Goal: Find specific page/section: Find specific page/section

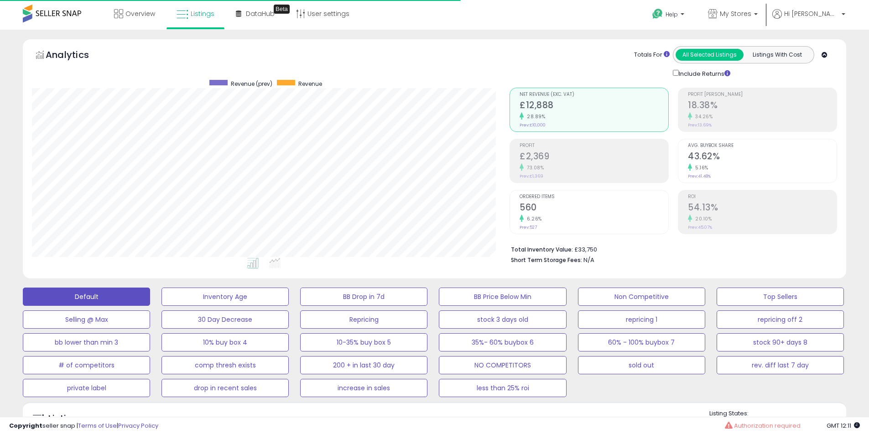
select select "**"
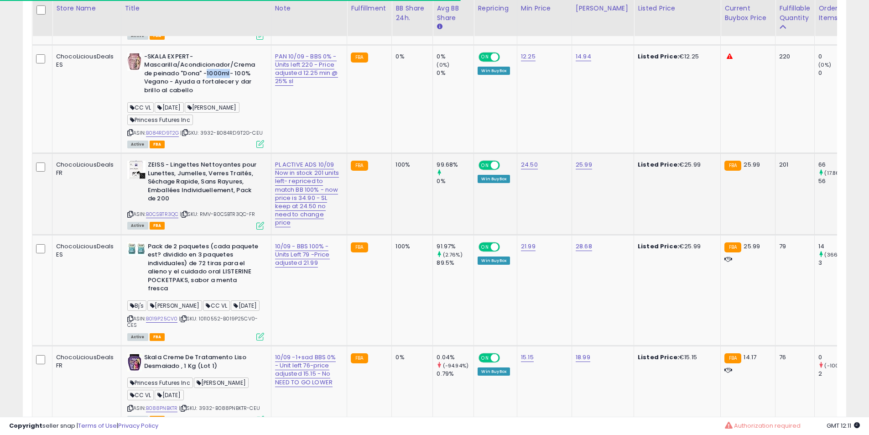
scroll to position [187, 478]
click at [218, 205] on b "ZEISS - Lingettes Nettoyantes pour Lunettes, Jumelles, Verres Traités, Séchage …" at bounding box center [203, 183] width 111 height 45
click at [212, 205] on b "ZEISS - Lingettes Nettoyantes pour Lunettes, Jumelles, Verres Traités, Séchage …" at bounding box center [203, 183] width 111 height 45
click at [196, 195] on b "ZEISS - Lingettes Nettoyantes pour Lunettes, Jumelles, Verres Traités, Séchage …" at bounding box center [203, 183] width 111 height 45
drag, startPoint x: 196, startPoint y: 195, endPoint x: 202, endPoint y: 192, distance: 7.0
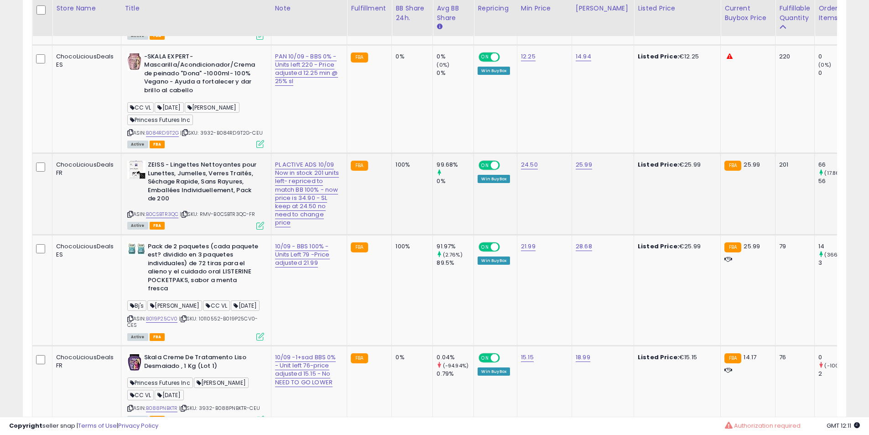
click at [196, 195] on b "ZEISS - Lingettes Nettoyantes pour Lunettes, Jumelles, Verres Traités, Séchage …" at bounding box center [203, 183] width 111 height 45
click at [204, 190] on b "ZEISS - Lingettes Nettoyantes pour Lunettes, Jumelles, Verres Traités, Séchage …" at bounding box center [203, 183] width 111 height 45
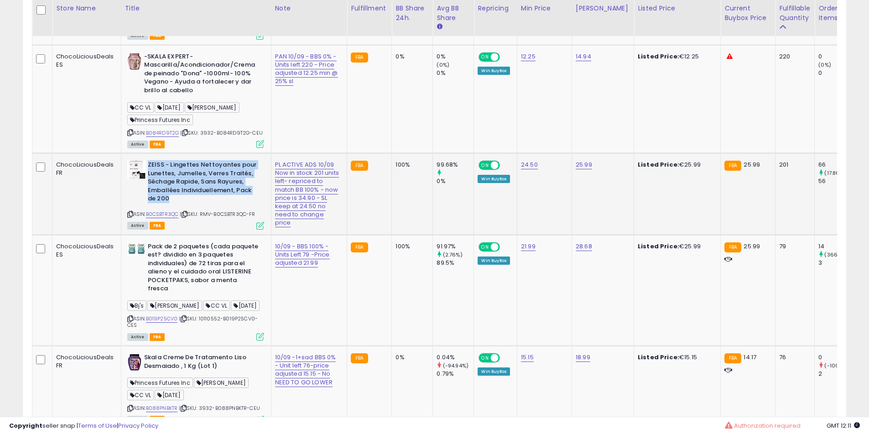
click at [204, 190] on b "ZEISS - Lingettes Nettoyantes pour Lunettes, Jumelles, Verres Traités, Séchage …" at bounding box center [203, 183] width 111 height 45
click at [204, 189] on b "ZEISS - Lingettes Nettoyantes pour Lunettes, Jumelles, Verres Traités, Séchage …" at bounding box center [203, 183] width 111 height 45
click at [193, 190] on b "ZEISS - Lingettes Nettoyantes pour Lunettes, Jumelles, Verres Traités, Séchage …" at bounding box center [203, 183] width 111 height 45
click at [192, 188] on b "ZEISS - Lingettes Nettoyantes pour Lunettes, Jumelles, Verres Traités, Séchage …" at bounding box center [203, 183] width 111 height 45
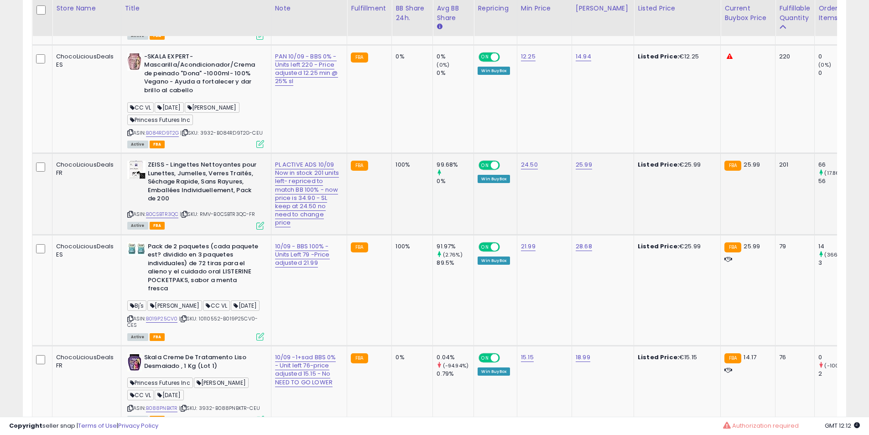
click at [193, 186] on b "ZEISS - Lingettes Nettoyantes pour Lunettes, Jumelles, Verres Traités, Séchage …" at bounding box center [203, 183] width 111 height 45
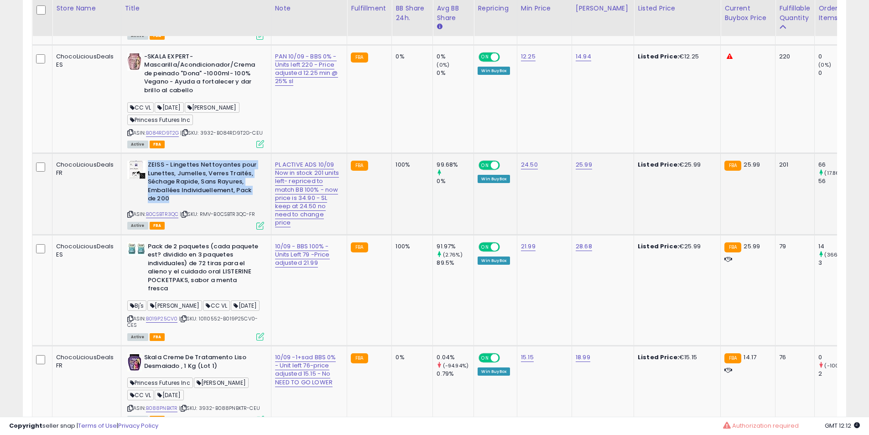
click at [193, 186] on b "ZEISS - Lingettes Nettoyantes pour Lunettes, Jumelles, Verres Traités, Séchage …" at bounding box center [203, 183] width 111 height 45
click at [194, 188] on b "ZEISS - Lingettes Nettoyantes pour Lunettes, Jumelles, Verres Traités, Séchage …" at bounding box center [203, 183] width 111 height 45
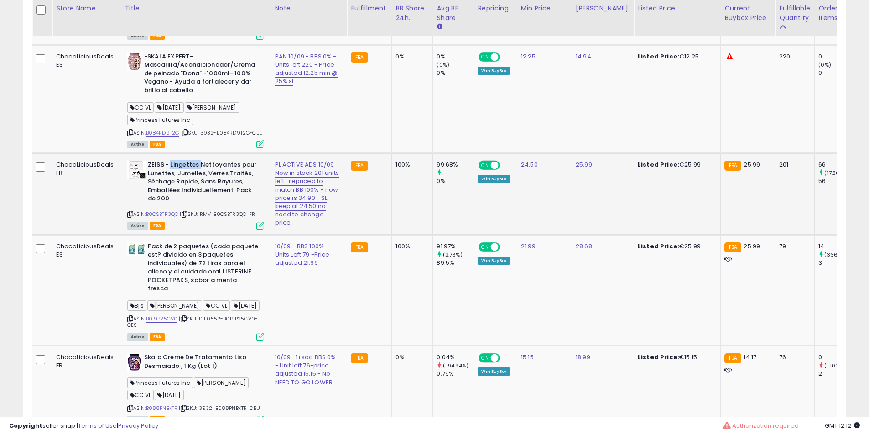
click at [175, 184] on b "ZEISS - Lingettes Nettoyantes pour Lunettes, Jumelles, Verres Traités, Séchage …" at bounding box center [203, 183] width 111 height 45
click at [169, 199] on b "ZEISS - Lingettes Nettoyantes pour Lunettes, Jumelles, Verres Traités, Séchage …" at bounding box center [203, 183] width 111 height 45
click at [205, 205] on b "ZEISS - Lingettes Nettoyantes pour Lunettes, Jumelles, Verres Traités, Séchage …" at bounding box center [203, 183] width 111 height 45
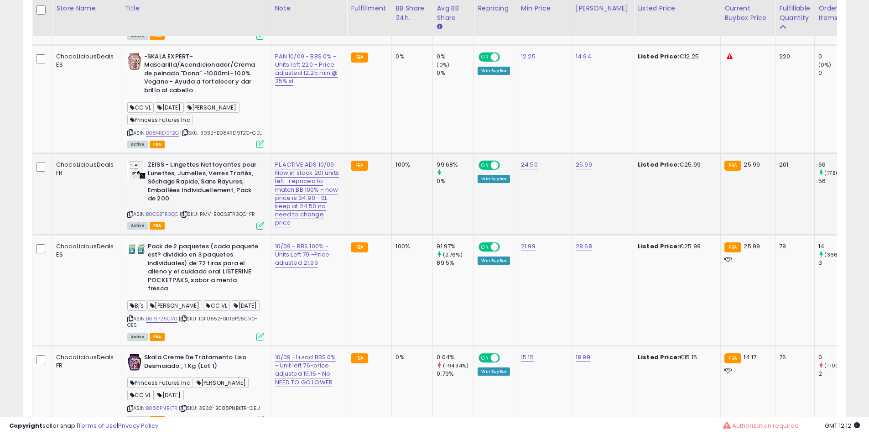
click at [205, 205] on b "ZEISS - Lingettes Nettoyantes pour Lunettes, Jumelles, Verres Traités, Séchage …" at bounding box center [203, 183] width 111 height 45
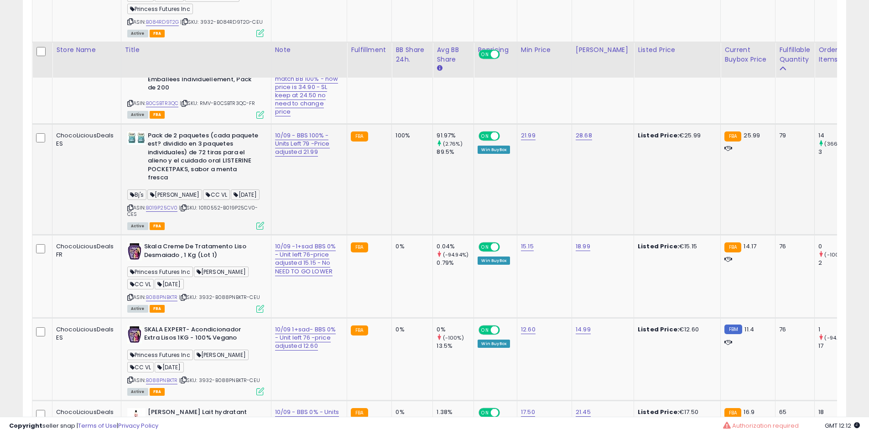
scroll to position [1445, 0]
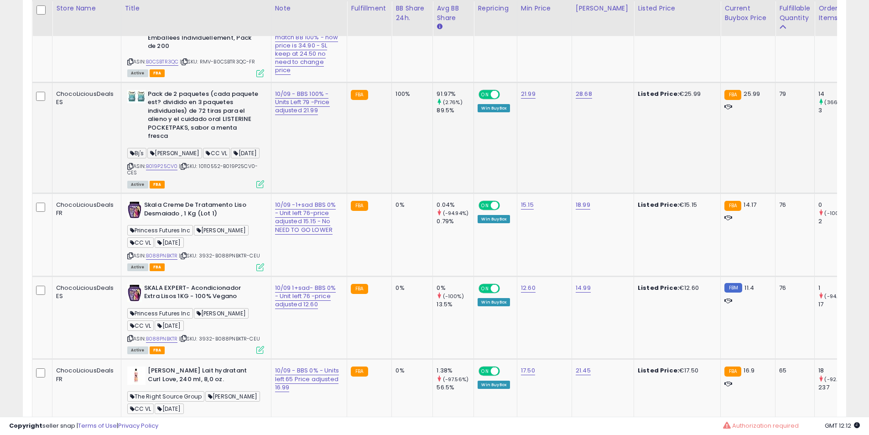
click at [246, 143] on b "Pack de 2 paquetes (cada paquete est? dividido en 3 paquetes individuales) de 7…" at bounding box center [203, 116] width 111 height 53
click at [238, 143] on b "Pack de 2 paquetes (cada paquete est? dividido en 3 paquetes individuales) de 7…" at bounding box center [203, 116] width 111 height 53
click at [224, 143] on b "Pack de 2 paquetes (cada paquete est? dividido en 3 paquetes individuales) de 7…" at bounding box center [203, 116] width 111 height 53
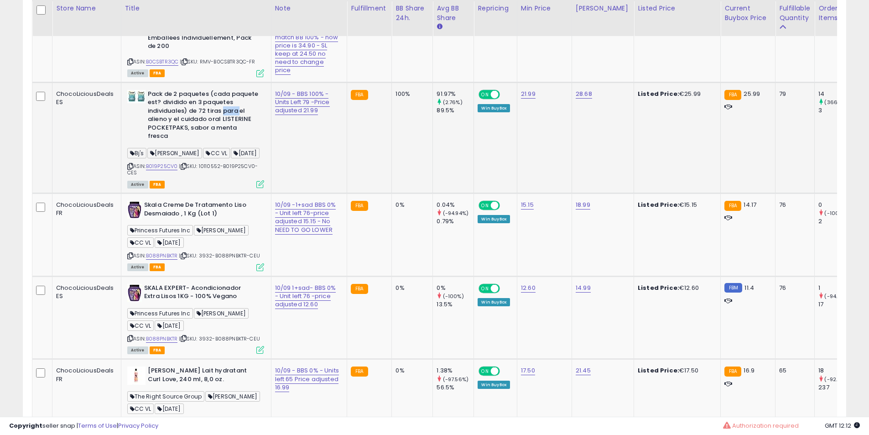
click at [181, 161] on td "Pack de 2 paquetes (cada paquete est? dividido en 3 paquetes individuales) de 7…" at bounding box center [196, 137] width 150 height 111
drag, startPoint x: 181, startPoint y: 161, endPoint x: 178, endPoint y: 172, distance: 11.4
click at [181, 162] on td "Pack de 2 paquetes (cada paquete est? dividido en 3 paquetes individuales) de 7…" at bounding box center [196, 137] width 150 height 111
click at [181, 143] on b "Pack de 2 paquetes (cada paquete est? dividido en 3 paquetes individuales) de 7…" at bounding box center [203, 116] width 111 height 53
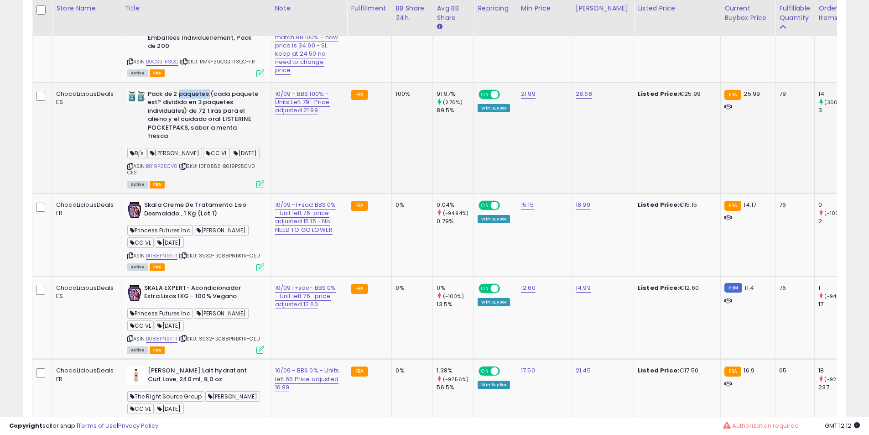
click at [178, 143] on b "Pack de 2 paquetes (cada paquete est? dividido en 3 paquetes individuales) de 7…" at bounding box center [203, 116] width 111 height 53
click at [176, 143] on b "Pack de 2 paquetes (cada paquete est? dividido en 3 paquetes individuales) de 7…" at bounding box center [203, 116] width 111 height 53
click at [174, 143] on b "Pack de 2 paquetes (cada paquete est? dividido en 3 paquetes individuales) de 7…" at bounding box center [203, 116] width 111 height 53
click at [204, 143] on b "Pack de 2 paquetes (cada paquete est? dividido en 3 paquetes individuales) de 7…" at bounding box center [203, 116] width 111 height 53
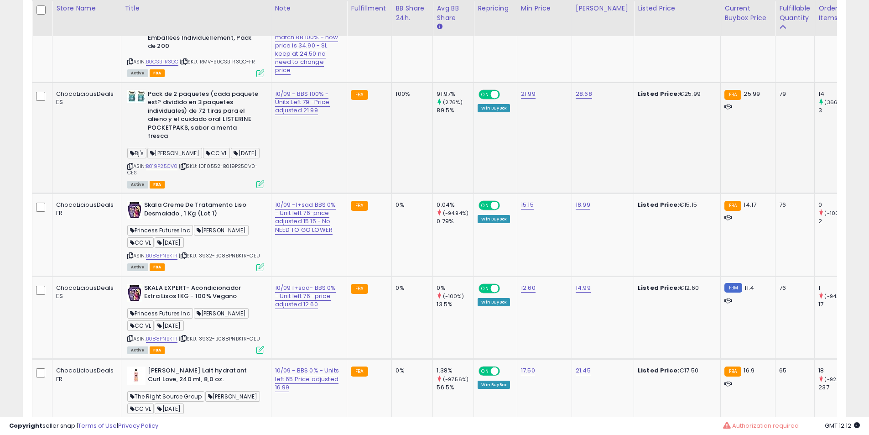
click at [204, 143] on b "Pack de 2 paquetes (cada paquete est? dividido en 3 paquetes individuales) de 7…" at bounding box center [203, 116] width 111 height 53
click at [196, 143] on b "Pack de 2 paquetes (cada paquete est? dividido en 3 paquetes individuales) de 7…" at bounding box center [203, 116] width 111 height 53
click at [195, 143] on b "Pack de 2 paquetes (cada paquete est? dividido en 3 paquetes individuales) de 7…" at bounding box center [203, 116] width 111 height 53
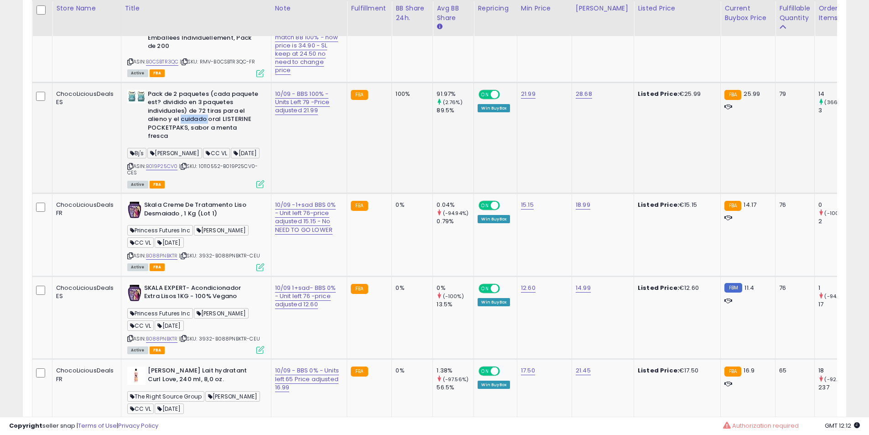
click at [197, 143] on b "Pack de 2 paquetes (cada paquete est? dividido en 3 paquetes individuales) de 7…" at bounding box center [203, 116] width 111 height 53
click at [200, 143] on b "Pack de 2 paquetes (cada paquete est? dividido en 3 paquetes individuales) de 7…" at bounding box center [203, 116] width 111 height 53
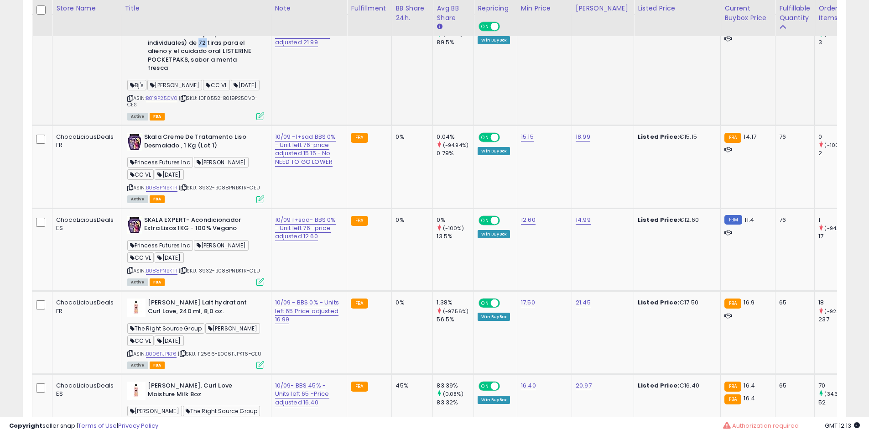
scroll to position [1521, 0]
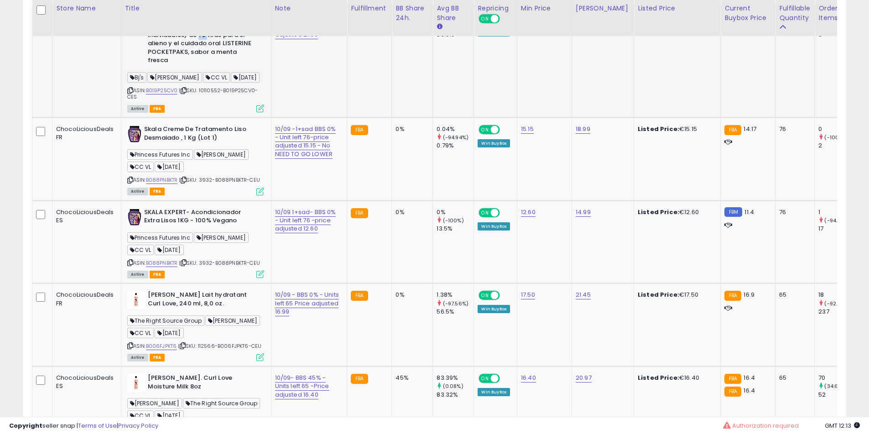
click at [201, 67] on b "Pack de 2 paquetes (cada paquete est? dividido en 3 paquetes individuales) de 7…" at bounding box center [203, 40] width 111 height 53
click at [196, 67] on b "Pack de 2 paquetes (cada paquete est? dividido en 3 paquetes individuales) de 7…" at bounding box center [203, 40] width 111 height 53
click at [204, 144] on b "Skala Creme De Tratamento Liso Desmaiado , 1 Kg (Lot 1)" at bounding box center [199, 134] width 111 height 19
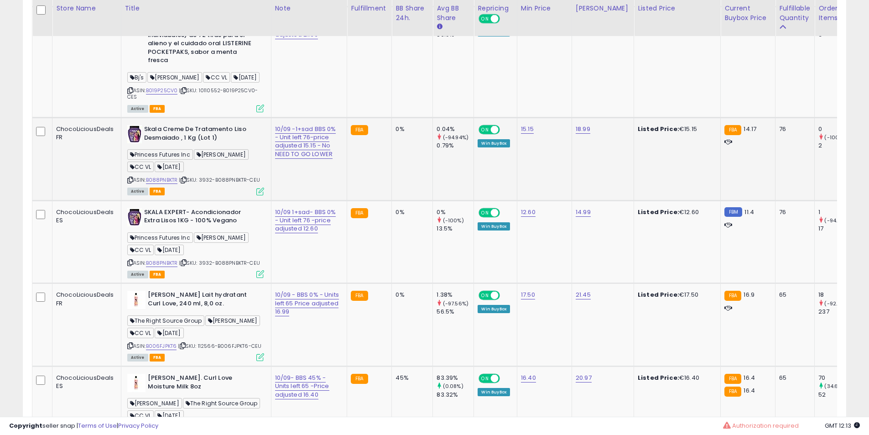
click at [204, 144] on b "Skala Creme De Tratamento Liso Desmaiado , 1 Kg (Lot 1)" at bounding box center [199, 134] width 111 height 19
click at [200, 144] on b "Skala Creme De Tratamento Liso Desmaiado , 1 Kg (Lot 1)" at bounding box center [199, 134] width 111 height 19
click at [194, 144] on b "Skala Creme De Tratamento Liso Desmaiado , 1 Kg (Lot 1)" at bounding box center [199, 134] width 111 height 19
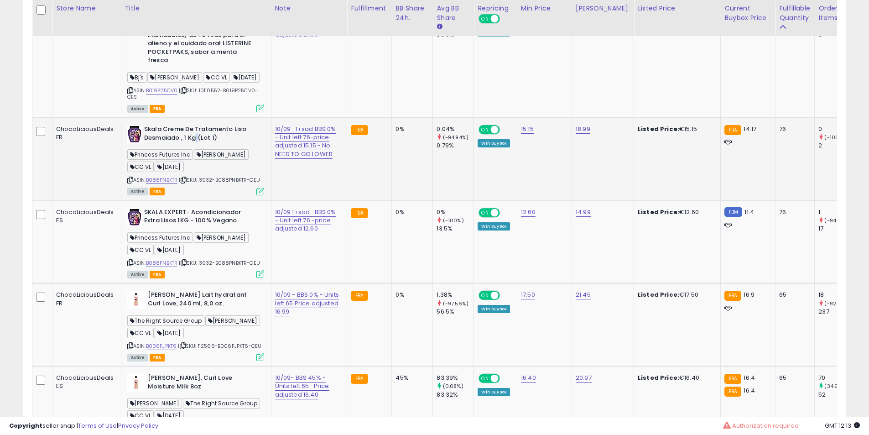
click at [189, 144] on b "Skala Creme De Tratamento Liso Desmaiado , 1 Kg (Lot 1)" at bounding box center [199, 134] width 111 height 19
click at [186, 144] on b "Skala Creme De Tratamento Liso Desmaiado , 1 Kg (Lot 1)" at bounding box center [199, 134] width 111 height 19
click at [183, 144] on b "Skala Creme De Tratamento Liso Desmaiado , 1 Kg (Lot 1)" at bounding box center [199, 134] width 111 height 19
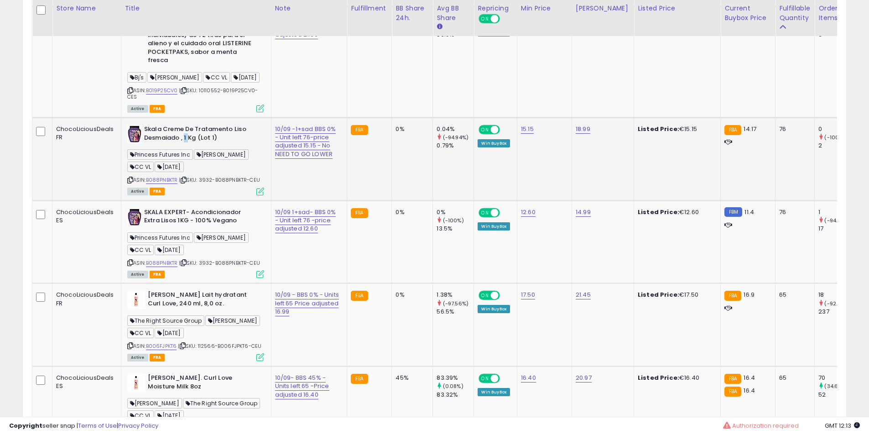
click at [183, 144] on b "Skala Creme De Tratamento Liso Desmaiado , 1 Kg (Lot 1)" at bounding box center [199, 134] width 111 height 19
click at [161, 144] on b "Skala Creme De Tratamento Liso Desmaiado , 1 Kg (Lot 1)" at bounding box center [199, 134] width 111 height 19
click at [162, 144] on b "Skala Creme De Tratamento Liso Desmaiado , 1 Kg (Lot 1)" at bounding box center [199, 134] width 111 height 19
click at [171, 144] on b "Skala Creme De Tratamento Liso Desmaiado , 1 Kg (Lot 1)" at bounding box center [199, 134] width 111 height 19
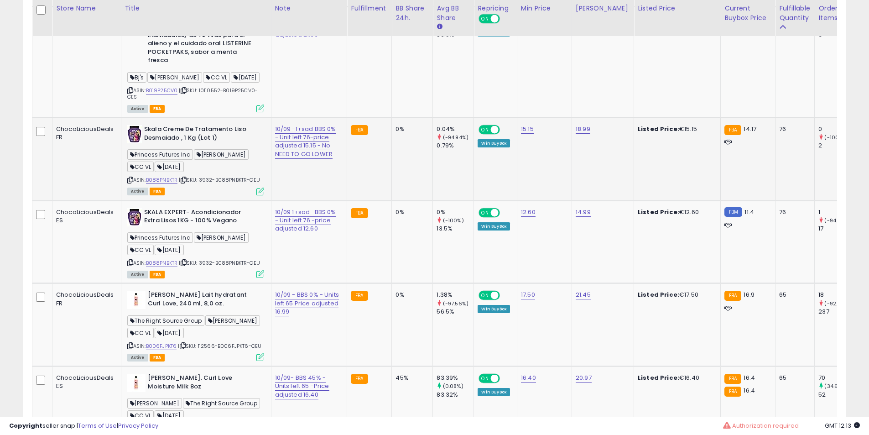
click at [171, 144] on b "Skala Creme De Tratamento Liso Desmaiado , 1 Kg (Lot 1)" at bounding box center [199, 134] width 111 height 19
click at [193, 144] on b "Skala Creme De Tratamento Liso Desmaiado , 1 Kg (Lot 1)" at bounding box center [199, 134] width 111 height 19
click at [188, 144] on b "Skala Creme De Tratamento Liso Desmaiado , 1 Kg (Lot 1)" at bounding box center [199, 134] width 111 height 19
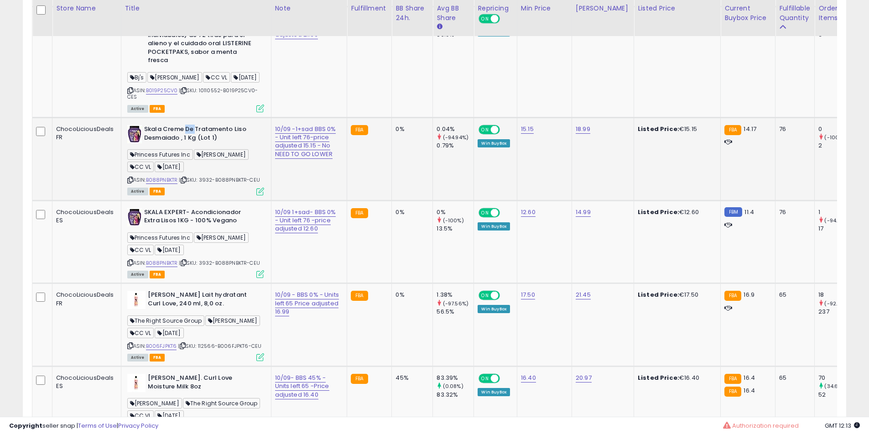
click at [231, 144] on b "Skala Creme De Tratamento Liso Desmaiado , 1 Kg (Lot 1)" at bounding box center [199, 134] width 111 height 19
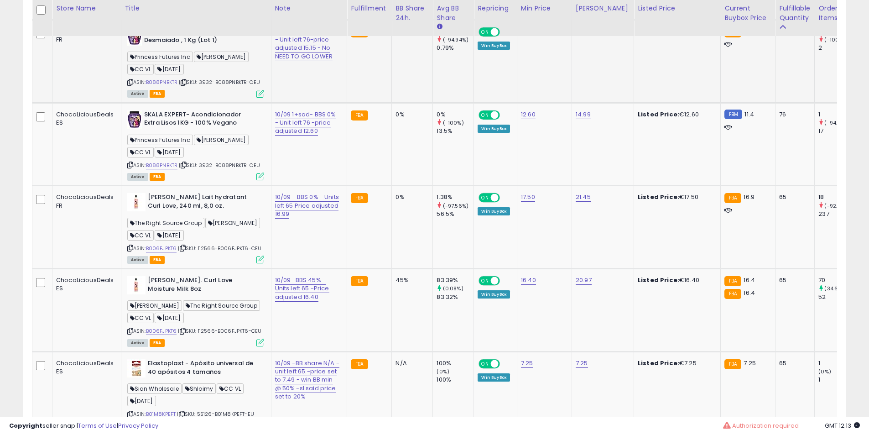
scroll to position [1673, 0]
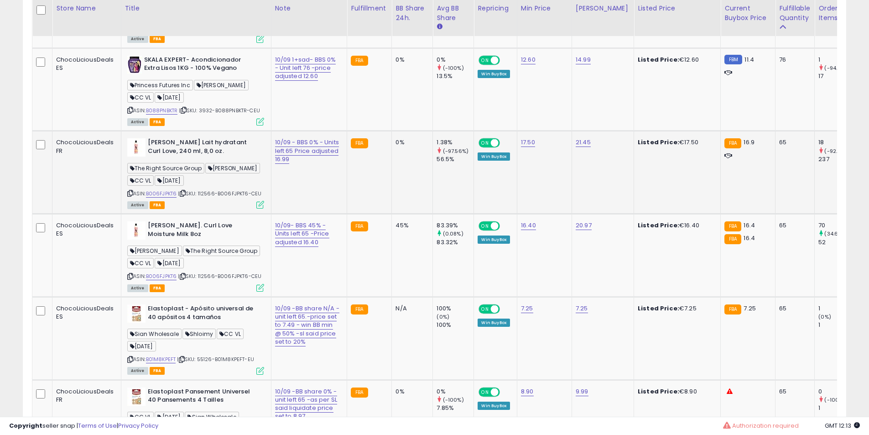
click at [182, 157] on b "[PERSON_NAME] Lait hydratant Curl Love, 240 ml, 8,0 oz." at bounding box center [203, 147] width 111 height 19
click at [191, 157] on b "[PERSON_NAME] Lait hydratant Curl Love, 240 ml, 8,0 oz." at bounding box center [203, 147] width 111 height 19
click at [204, 157] on b "[PERSON_NAME] Lait hydratant Curl Love, 240 ml, 8,0 oz." at bounding box center [203, 147] width 111 height 19
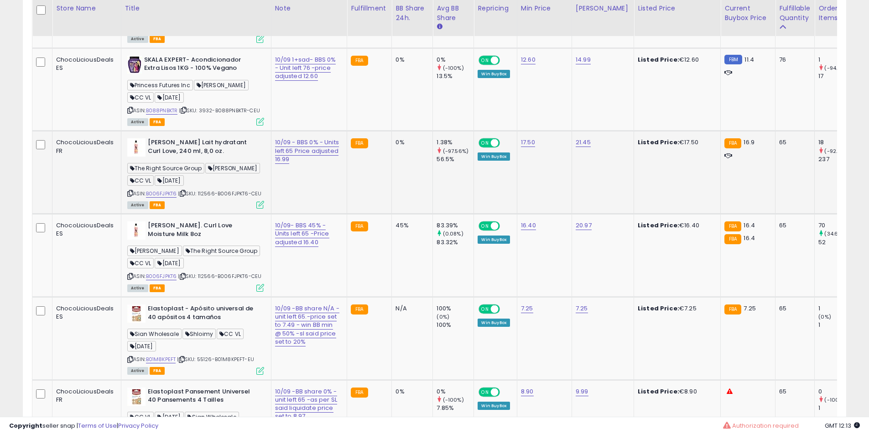
click at [198, 157] on b "[PERSON_NAME] Lait hydratant Curl Love, 240 ml, 8,0 oz." at bounding box center [203, 147] width 111 height 19
click at [201, 157] on b "[PERSON_NAME] Lait hydratant Curl Love, 240 ml, 8,0 oz." at bounding box center [203, 147] width 111 height 19
click at [190, 157] on b "[PERSON_NAME] Lait hydratant Curl Love, 240 ml, 8,0 oz." at bounding box center [203, 147] width 111 height 19
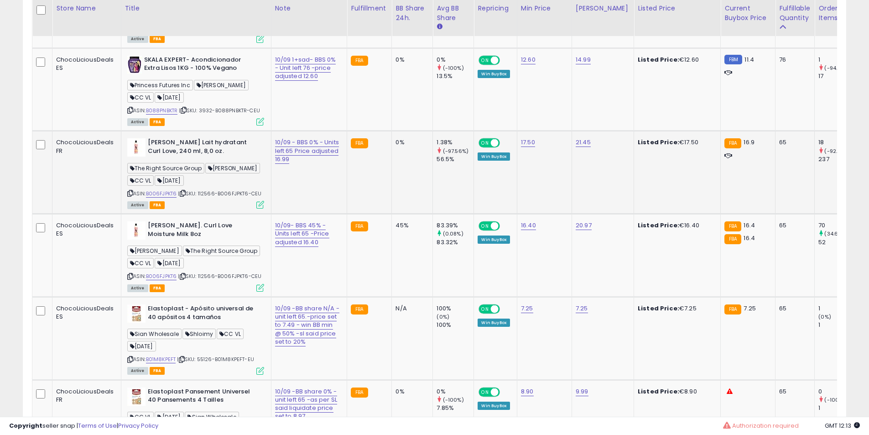
click at [190, 157] on b "[PERSON_NAME] Lait hydratant Curl Love, 240 ml, 8,0 oz." at bounding box center [203, 147] width 111 height 19
click at [174, 157] on b "[PERSON_NAME] Lait hydratant Curl Love, 240 ml, 8,0 oz." at bounding box center [203, 147] width 111 height 19
click at [170, 157] on b "[PERSON_NAME] Lait hydratant Curl Love, 240 ml, 8,0 oz." at bounding box center [203, 147] width 111 height 19
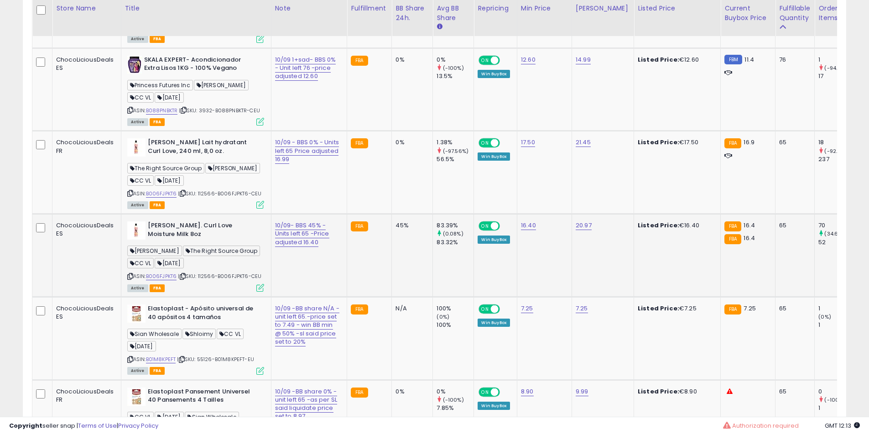
click at [181, 240] on b "[PERSON_NAME]. Curl Love Moisture Milk 8oz" at bounding box center [203, 230] width 111 height 19
click at [191, 240] on b "[PERSON_NAME]. Curl Love Moisture Milk 8oz" at bounding box center [203, 230] width 111 height 19
click at [197, 240] on b "[PERSON_NAME]. Curl Love Moisture Milk 8oz" at bounding box center [203, 230] width 111 height 19
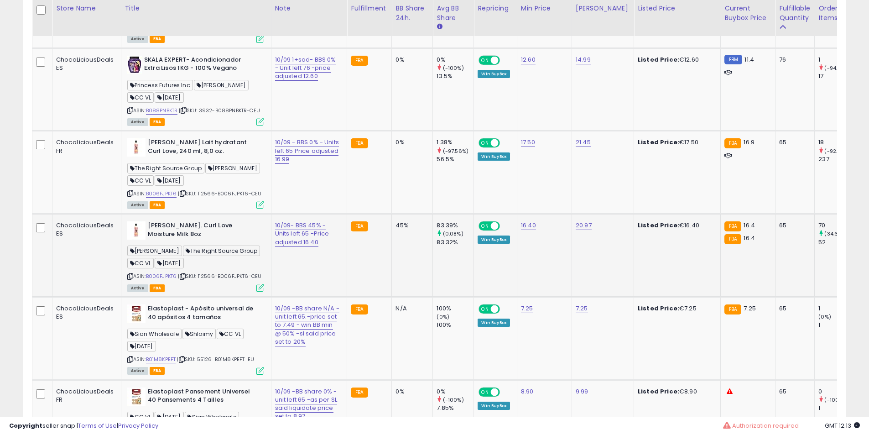
click at [214, 240] on b "[PERSON_NAME]. Curl Love Moisture Milk 8oz" at bounding box center [203, 230] width 111 height 19
drag, startPoint x: 214, startPoint y: 298, endPoint x: 249, endPoint y: 299, distance: 35.2
click at [217, 240] on b "[PERSON_NAME]. Curl Love Moisture Milk 8oz" at bounding box center [203, 230] width 111 height 19
click at [224, 240] on b "[PERSON_NAME]. Curl Love Moisture Milk 8oz" at bounding box center [203, 230] width 111 height 19
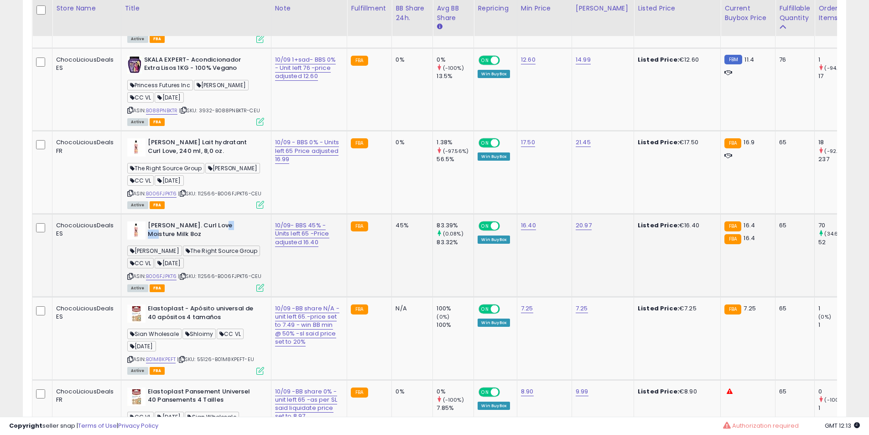
click at [197, 240] on b "[PERSON_NAME]. Curl Love Moisture Milk 8oz" at bounding box center [203, 230] width 111 height 19
click at [178, 157] on b "[PERSON_NAME] Lait hydratant Curl Love, 240 ml, 8,0 oz." at bounding box center [203, 147] width 111 height 19
click at [200, 157] on b "[PERSON_NAME] Lait hydratant Curl Love, 240 ml, 8,0 oz." at bounding box center [203, 147] width 111 height 19
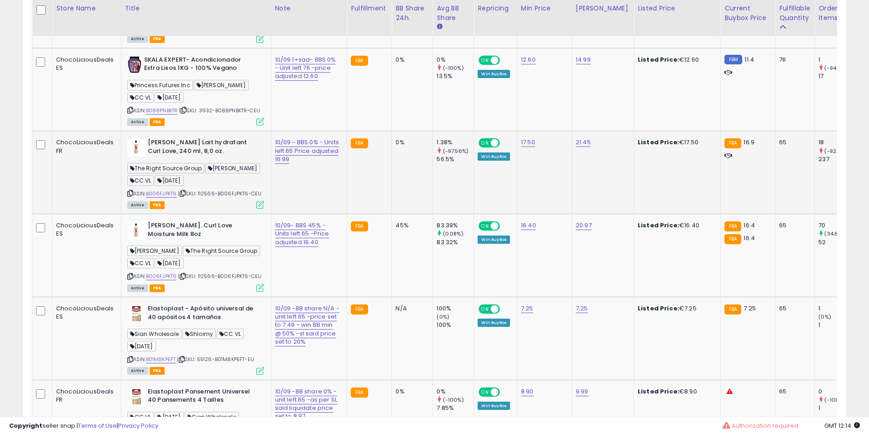
click at [200, 157] on b "[PERSON_NAME] Lait hydratant Curl Love, 240 ml, 8,0 oz." at bounding box center [203, 147] width 111 height 19
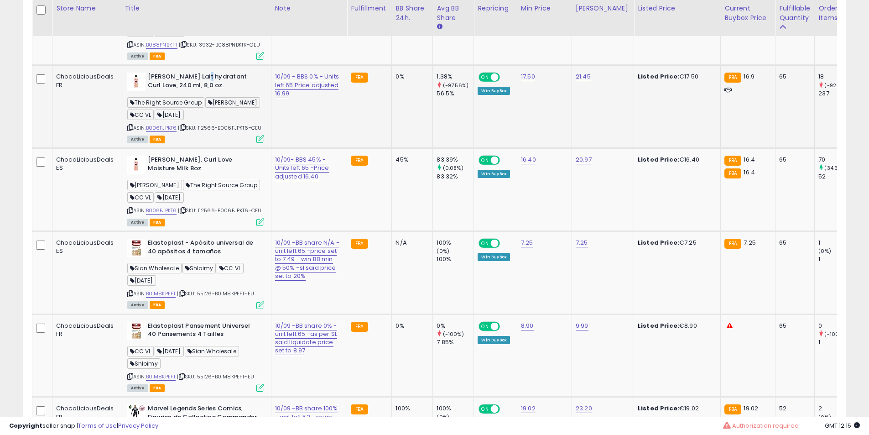
scroll to position [1749, 0]
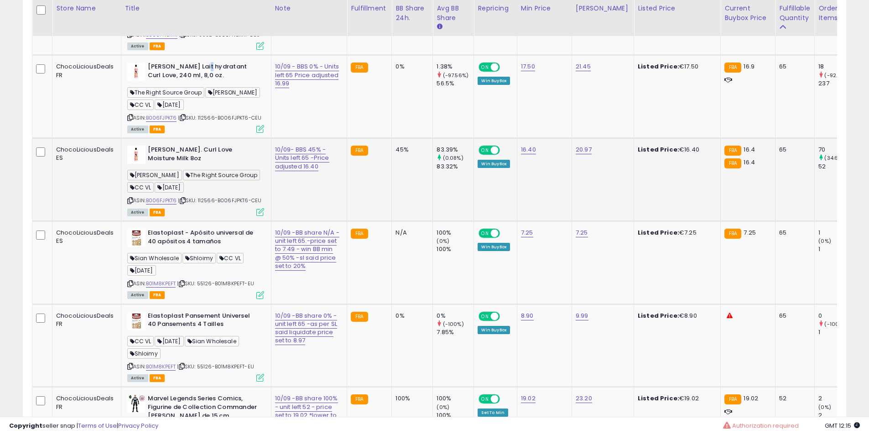
click at [201, 165] on b "[PERSON_NAME]. Curl Love Moisture Milk 8oz" at bounding box center [203, 155] width 111 height 19
drag, startPoint x: 201, startPoint y: 218, endPoint x: 182, endPoint y: 226, distance: 20.9
click at [199, 165] on b "[PERSON_NAME]. Curl Love Moisture Milk 8oz" at bounding box center [203, 155] width 111 height 19
click at [180, 165] on b "[PERSON_NAME]. Curl Love Moisture Milk 8oz" at bounding box center [203, 155] width 111 height 19
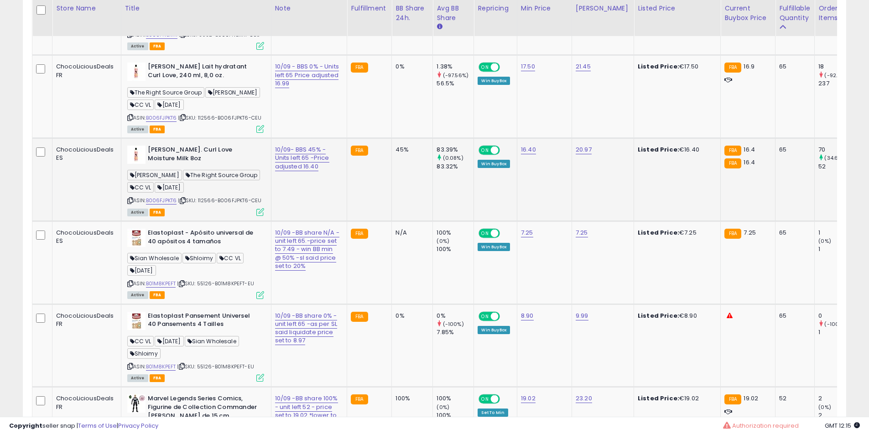
click at [184, 165] on b "[PERSON_NAME]. Curl Love Moisture Milk 8oz" at bounding box center [203, 155] width 111 height 19
click at [195, 165] on b "[PERSON_NAME]. Curl Love Moisture Milk 8oz" at bounding box center [203, 155] width 111 height 19
click at [196, 165] on b "[PERSON_NAME]. Curl Love Moisture Milk 8oz" at bounding box center [203, 155] width 111 height 19
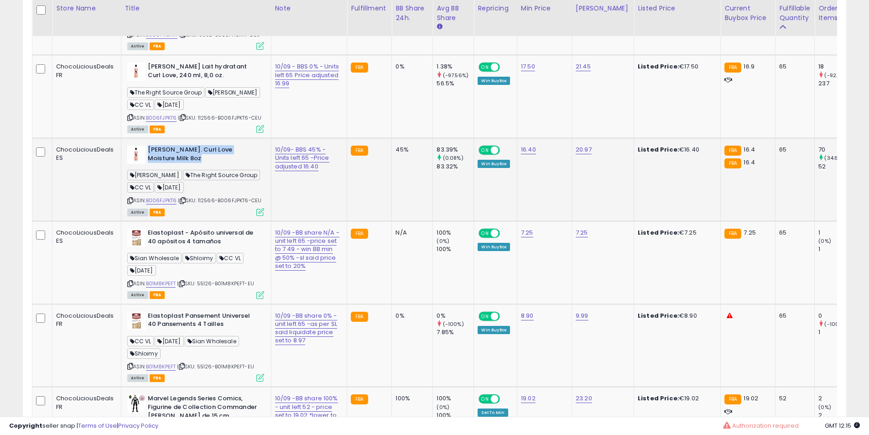
click at [197, 165] on b "[PERSON_NAME]. Curl Love Moisture Milk 8oz" at bounding box center [203, 155] width 111 height 19
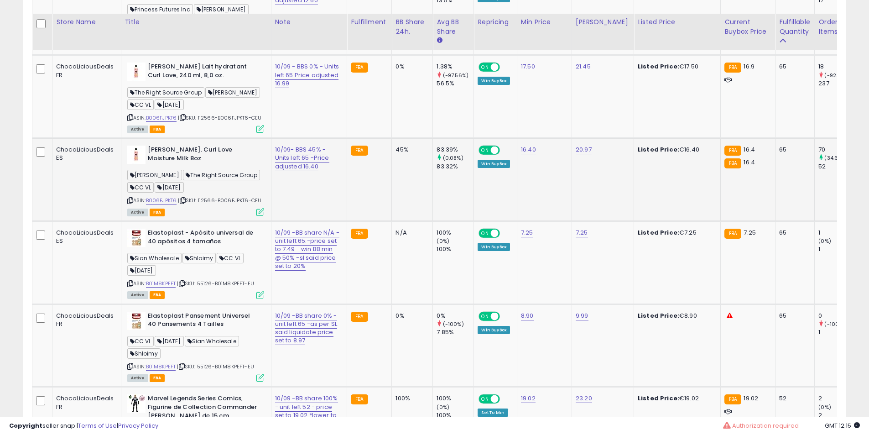
scroll to position [1825, 0]
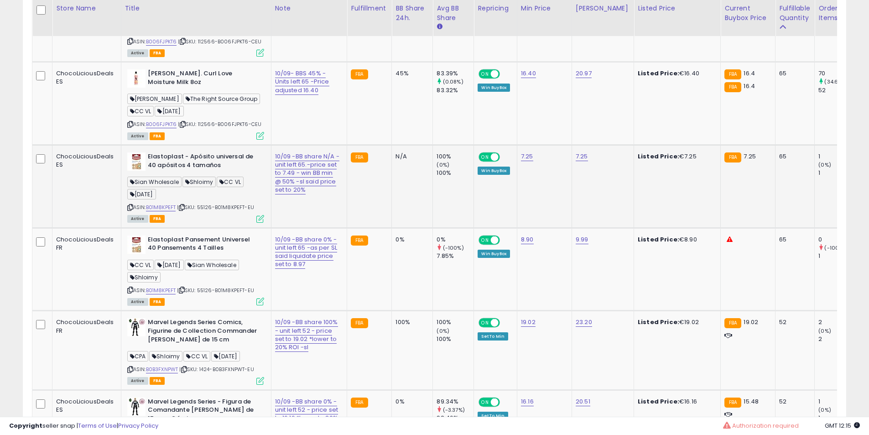
click at [179, 172] on b "Elastoplast - Apósito universal de 40 apósitos 4 tamaños" at bounding box center [203, 161] width 111 height 19
click at [180, 172] on b "Elastoplast - Apósito universal de 40 apósitos 4 tamaños" at bounding box center [203, 161] width 111 height 19
drag, startPoint x: 180, startPoint y: 235, endPoint x: 184, endPoint y: 240, distance: 5.8
click at [184, 172] on b "Elastoplast - Apósito universal de 40 apósitos 4 tamaños" at bounding box center [203, 161] width 111 height 19
click at [186, 172] on b "Elastoplast - Apósito universal de 40 apósitos 4 tamaños" at bounding box center [203, 161] width 111 height 19
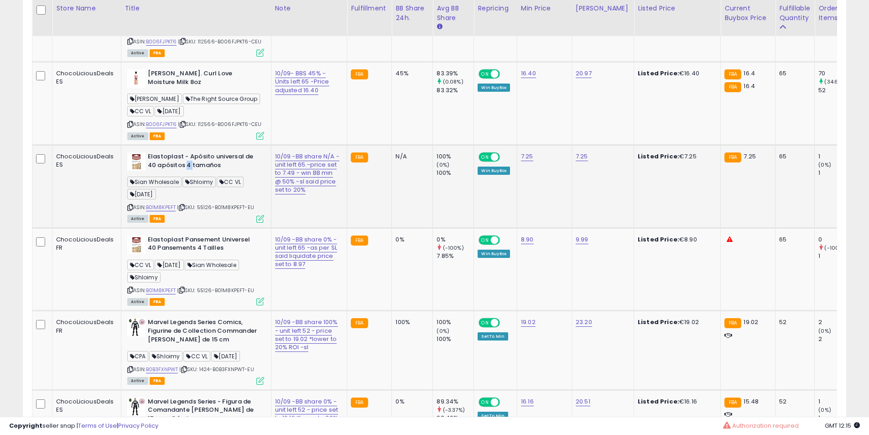
click at [186, 172] on b "Elastoplast - Apósito universal de 40 apósitos 4 tamaños" at bounding box center [203, 161] width 111 height 19
click at [199, 172] on b "Elastoplast - Apósito universal de 40 apósitos 4 tamaños" at bounding box center [203, 161] width 111 height 19
click at [188, 172] on b "Elastoplast - Apósito universal de 40 apósitos 4 tamaños" at bounding box center [203, 161] width 111 height 19
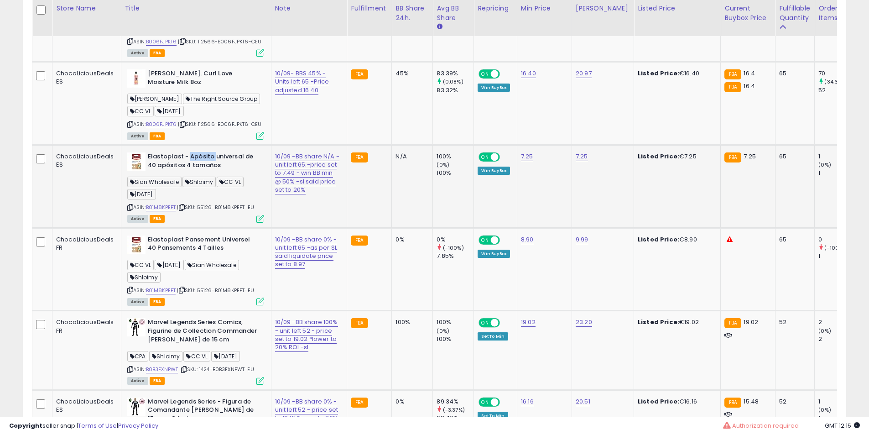
click at [188, 172] on b "Elastoplast - Apósito universal de 40 apósitos 4 tamaños" at bounding box center [203, 161] width 111 height 19
click at [179, 172] on b "Elastoplast - Apósito universal de 40 apósitos 4 tamaños" at bounding box center [203, 161] width 111 height 19
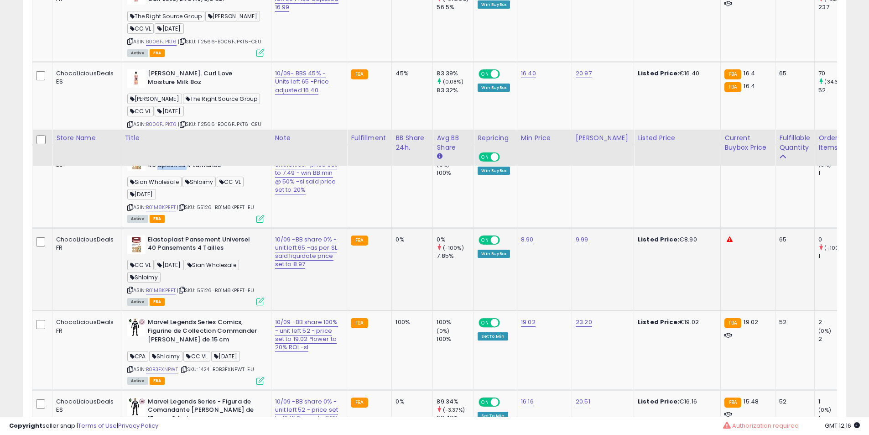
scroll to position [1977, 0]
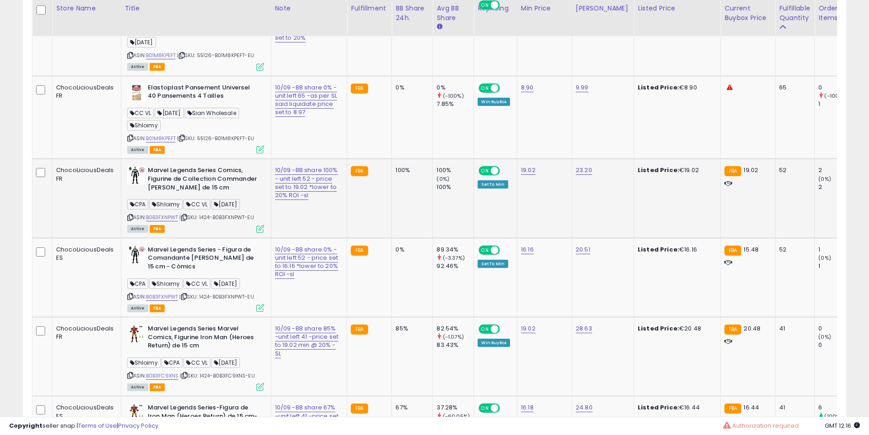
click at [170, 194] on b "Marvel Legends Series Comics, Figurine de Collection Commander [PERSON_NAME] de…" at bounding box center [203, 180] width 111 height 28
click at [179, 238] on td "Marvel Legends Series Comics, Figurine de Collection Commander [PERSON_NAME] de…" at bounding box center [196, 198] width 150 height 79
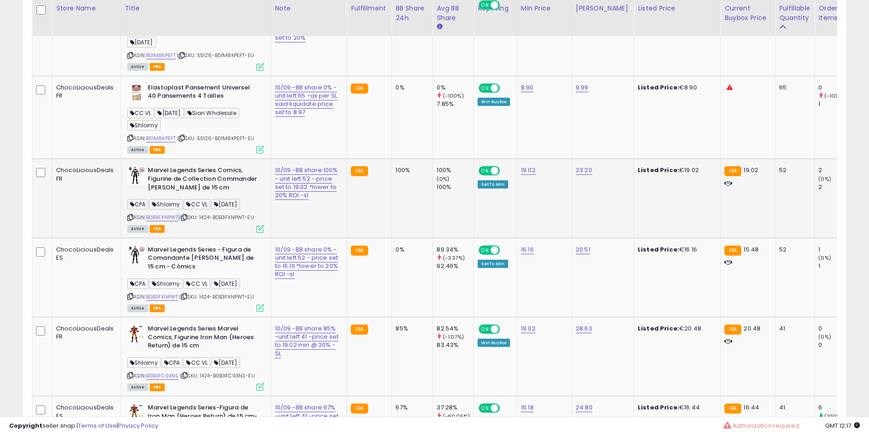
click at [179, 238] on td "Marvel Legends Series Comics, Figurine de Collection Commander [PERSON_NAME] de…" at bounding box center [196, 198] width 150 height 79
click at [208, 238] on td "Marvel Legends Series Comics, Figurine de Collection Commander [PERSON_NAME] de…" at bounding box center [196, 198] width 150 height 79
click at [199, 194] on b "Marvel Legends Series Comics, Figurine de Collection Commander [PERSON_NAME] de…" at bounding box center [203, 180] width 111 height 28
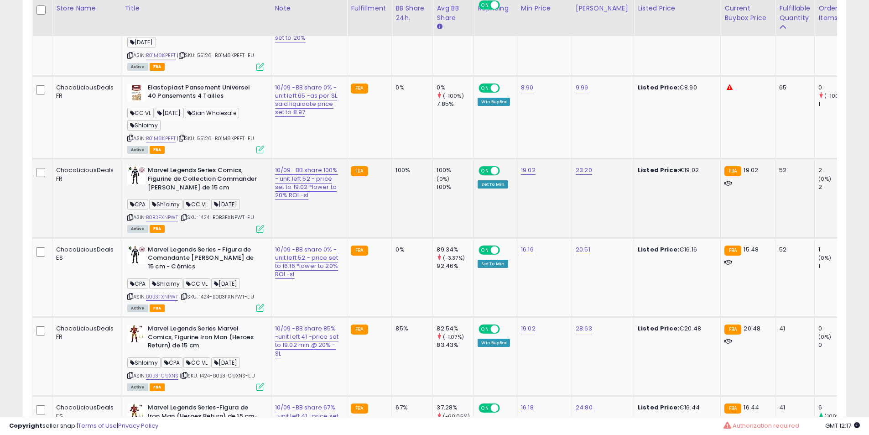
click at [186, 194] on b "Marvel Legends Series Comics, Figurine de Collection Commander [PERSON_NAME] de…" at bounding box center [203, 180] width 111 height 28
click at [185, 194] on b "Marvel Legends Series Comics, Figurine de Collection Commander [PERSON_NAME] de…" at bounding box center [203, 180] width 111 height 28
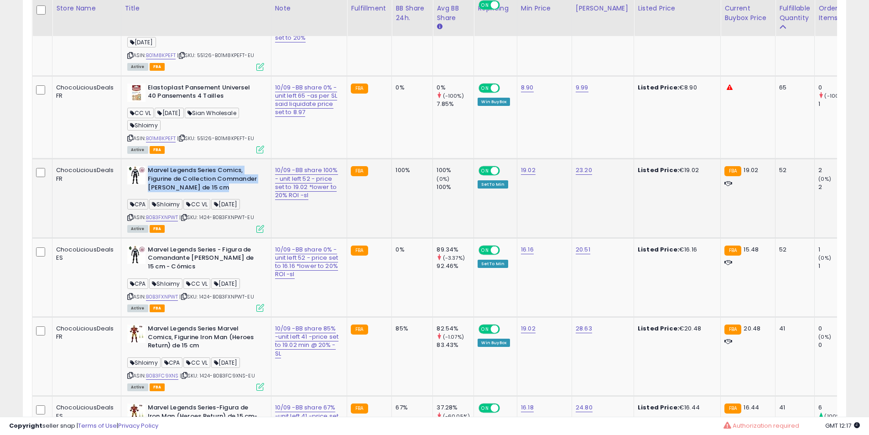
click at [185, 194] on b "Marvel Legends Series Comics, Figurine de Collection Commander [PERSON_NAME] de…" at bounding box center [203, 180] width 111 height 28
click at [199, 103] on b "Elastoplast Pansement Universel 40 Pansements 4 Tailles" at bounding box center [203, 93] width 111 height 19
click at [180, 103] on b "Elastoplast Pansement Universel 40 Pansements 4 Tailles" at bounding box center [203, 93] width 111 height 19
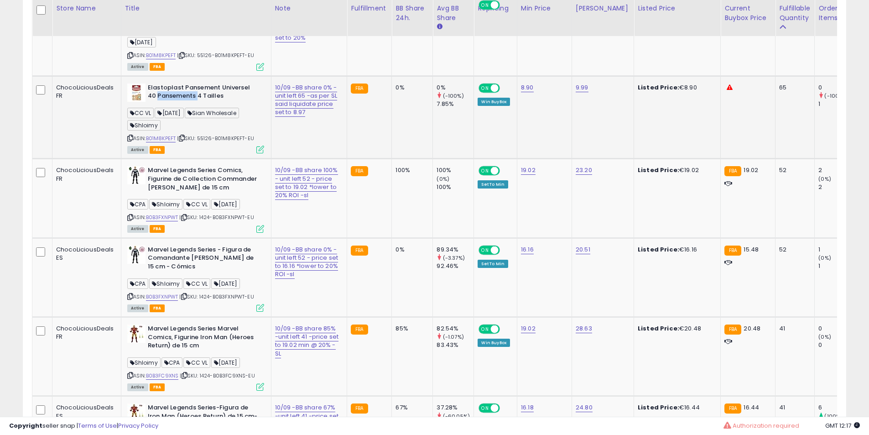
click at [179, 103] on b "Elastoplast Pansement Universel 40 Pansements 4 Tailles" at bounding box center [203, 93] width 111 height 19
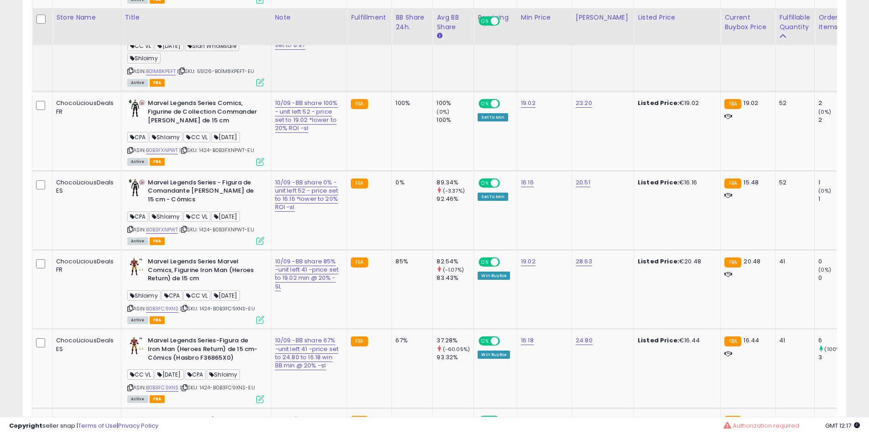
scroll to position [2053, 0]
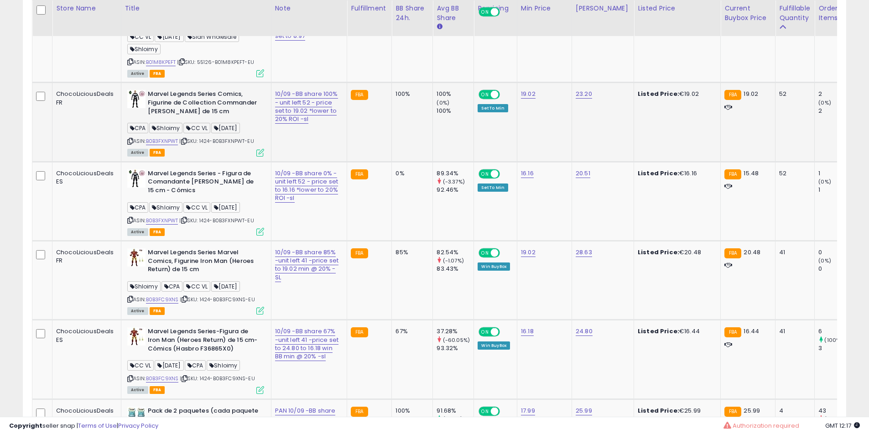
click at [195, 118] on b "Marvel Legends Series Comics, Figurine de Collection Commander [PERSON_NAME] de…" at bounding box center [203, 104] width 111 height 28
click at [190, 118] on b "Marvel Legends Series Comics, Figurine de Collection Commander [PERSON_NAME] de…" at bounding box center [203, 104] width 111 height 28
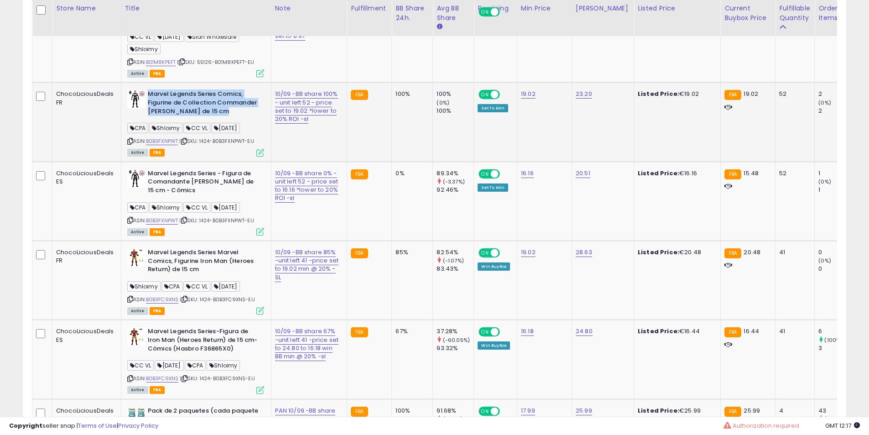
click at [190, 118] on b "Marvel Legends Series Comics, Figurine de Collection Commander [PERSON_NAME] de…" at bounding box center [203, 104] width 111 height 28
click at [185, 118] on b "Marvel Legends Series Comics, Figurine de Collection Commander [PERSON_NAME] de…" at bounding box center [203, 104] width 111 height 28
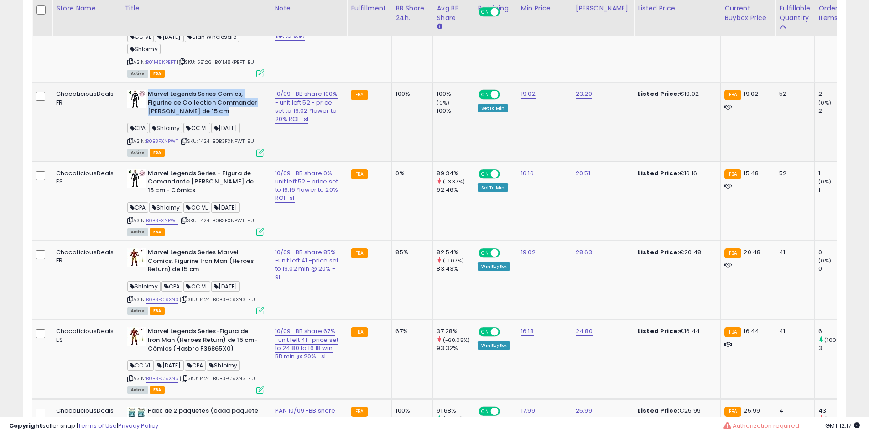
click at [185, 118] on b "Marvel Legends Series Comics, Figurine de Collection Commander [PERSON_NAME] de…" at bounding box center [203, 104] width 111 height 28
click at [183, 118] on b "Marvel Legends Series Comics, Figurine de Collection Commander [PERSON_NAME] de…" at bounding box center [203, 104] width 111 height 28
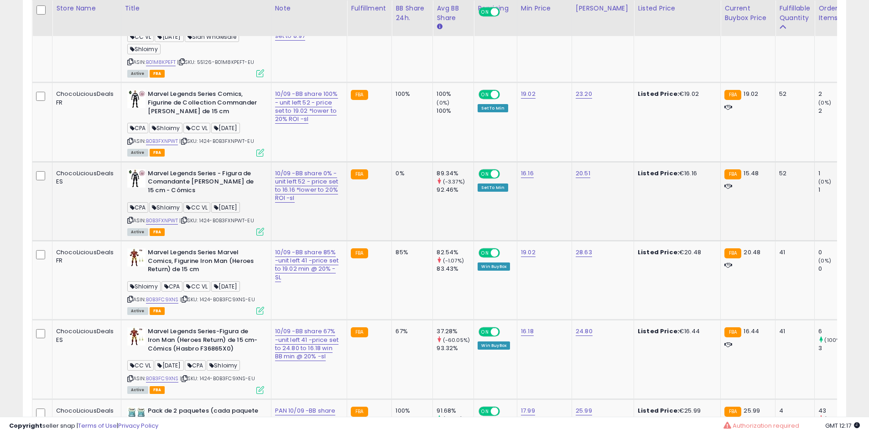
click at [178, 197] on b "Marvel Legends Series - Figura de Comandante [PERSON_NAME] de 15 cm - Cómics" at bounding box center [203, 183] width 111 height 28
drag, startPoint x: 178, startPoint y: 274, endPoint x: 199, endPoint y: 277, distance: 22.1
click at [188, 197] on b "Marvel Legends Series - Figura de Comandante [PERSON_NAME] de 15 cm - Cómics" at bounding box center [203, 183] width 111 height 28
click at [199, 197] on b "Marvel Legends Series - Figura de Comandante [PERSON_NAME] de 15 cm - Cómics" at bounding box center [203, 183] width 111 height 28
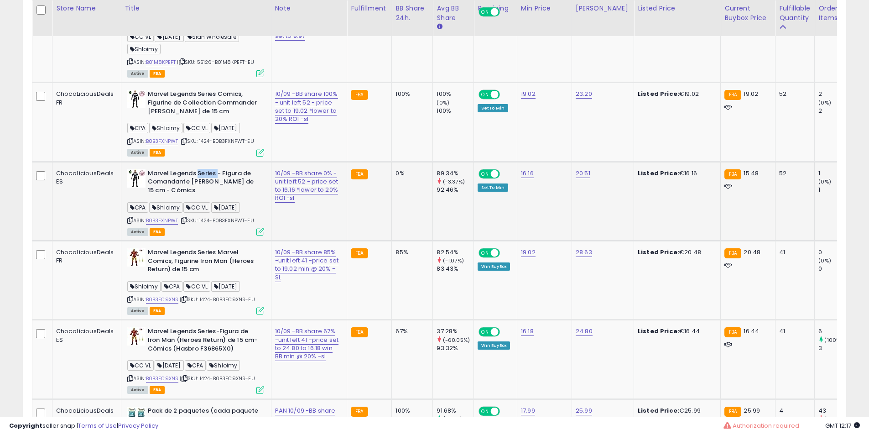
click at [200, 197] on b "Marvel Legends Series - Figura de Comandante [PERSON_NAME] de 15 cm - Cómics" at bounding box center [203, 183] width 111 height 28
click at [194, 197] on b "Marvel Legends Series - Figura de Comandante [PERSON_NAME] de 15 cm - Cómics" at bounding box center [203, 183] width 111 height 28
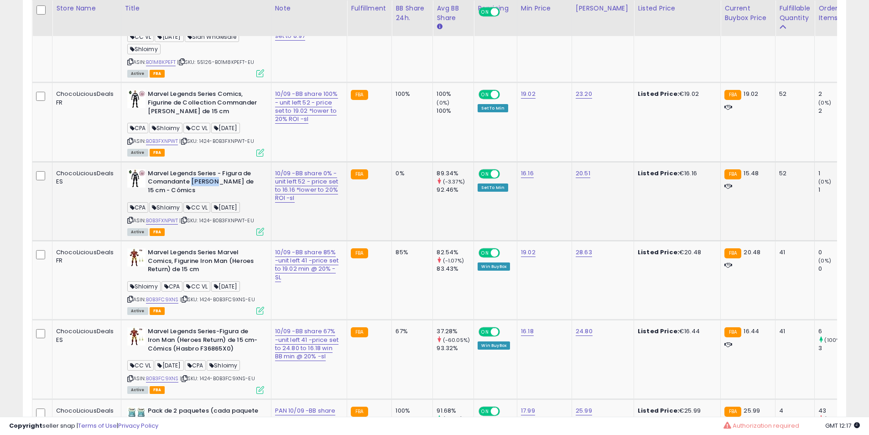
click at [194, 197] on b "Marvel Legends Series - Figura de Comandante [PERSON_NAME] de 15 cm - Cómics" at bounding box center [203, 183] width 111 height 28
click at [195, 276] on b "Marvel Legends Series Marvel Comics, Figurine Iron Man (Heroes Return) de 15 cm" at bounding box center [203, 262] width 111 height 28
click at [185, 276] on b "Marvel Legends Series Marvel Comics, Figurine Iron Man (Heroes Return) de 15 cm" at bounding box center [203, 262] width 111 height 28
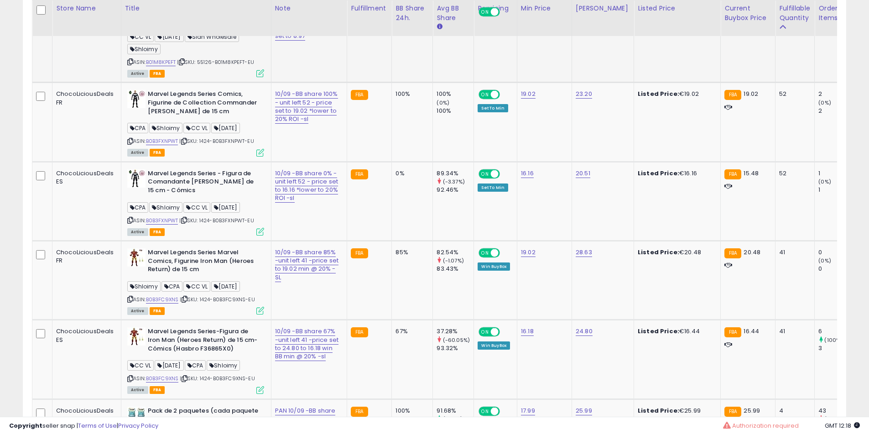
click at [220, 26] on b "Elastoplast Pansement Universel 40 Pansements 4 Tailles" at bounding box center [203, 16] width 111 height 19
drag, startPoint x: 220, startPoint y: 102, endPoint x: 187, endPoint y: 103, distance: 32.9
click at [215, 26] on b "Elastoplast Pansement Universel 40 Pansements 4 Tailles" at bounding box center [203, 16] width 111 height 19
click at [187, 26] on b "Elastoplast Pansement Universel 40 Pansements 4 Tailles" at bounding box center [203, 16] width 111 height 19
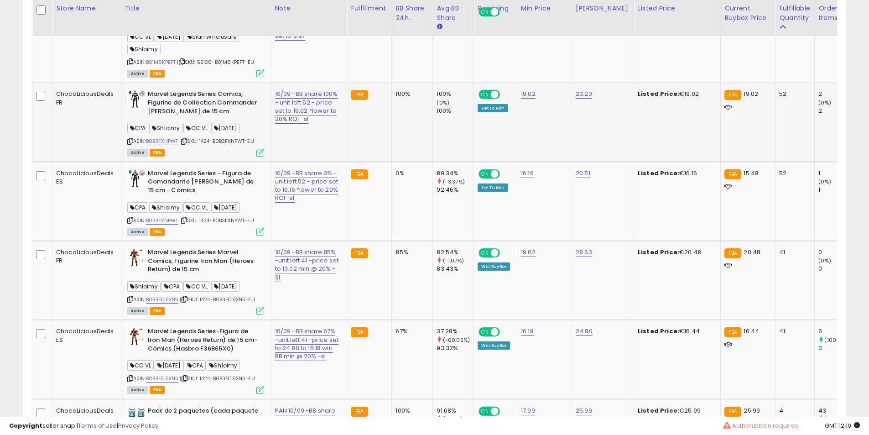
click at [193, 118] on b "Marvel Legends Series Comics, Figurine de Collection Commander [PERSON_NAME] de…" at bounding box center [203, 104] width 111 height 28
click at [185, 118] on b "Marvel Legends Series Comics, Figurine de Collection Commander [PERSON_NAME] de…" at bounding box center [203, 104] width 111 height 28
click at [169, 118] on b "Marvel Legends Series Comics, Figurine de Collection Commander [PERSON_NAME] de…" at bounding box center [203, 104] width 111 height 28
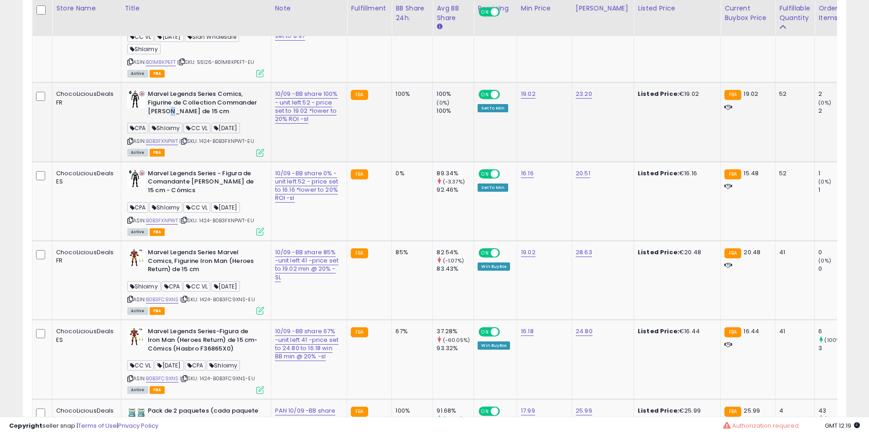
click at [169, 118] on b "Marvel Legends Series Comics, Figurine de Collection Commander [PERSON_NAME] de…" at bounding box center [203, 104] width 111 height 28
click at [191, 197] on b "Marvel Legends Series - Figura de Comandante [PERSON_NAME] de 15 cm - Cómics" at bounding box center [203, 183] width 111 height 28
click at [204, 197] on b "Marvel Legends Series - Figura de Comandante [PERSON_NAME] de 15 cm - Cómics" at bounding box center [203, 183] width 111 height 28
click at [208, 197] on b "Marvel Legends Series - Figura de Comandante [PERSON_NAME] de 15 cm - Cómics" at bounding box center [203, 183] width 111 height 28
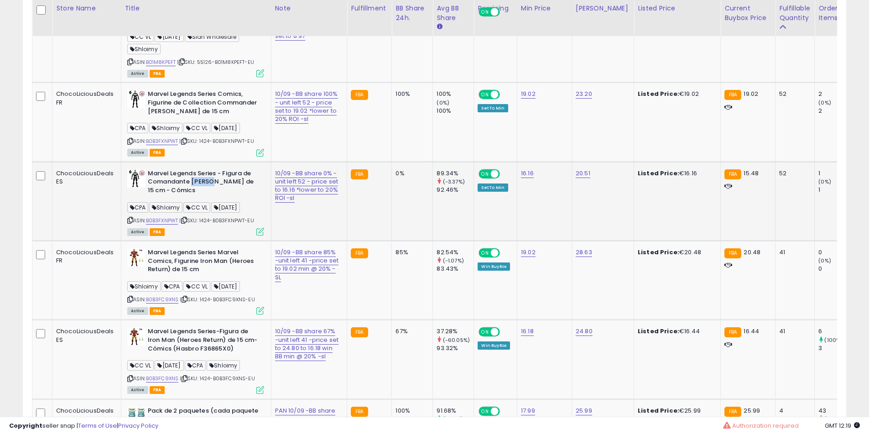
click at [207, 197] on b "Marvel Legends Series - Figura de Comandante [PERSON_NAME] de 15 cm - Cómics" at bounding box center [203, 183] width 111 height 28
click at [204, 197] on b "Marvel Legends Series - Figura de Comandante [PERSON_NAME] de 15 cm - Cómics" at bounding box center [203, 183] width 111 height 28
click at [203, 197] on b "Marvel Legends Series - Figura de Comandante [PERSON_NAME] de 15 cm - Cómics" at bounding box center [203, 183] width 111 height 28
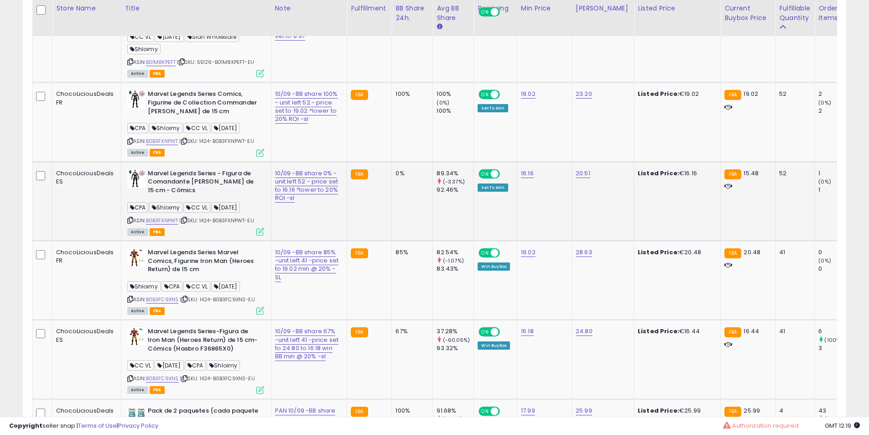
click at [203, 197] on b "Marvel Legends Series - Figura de Comandante [PERSON_NAME] de 15 cm - Cómics" at bounding box center [203, 183] width 111 height 28
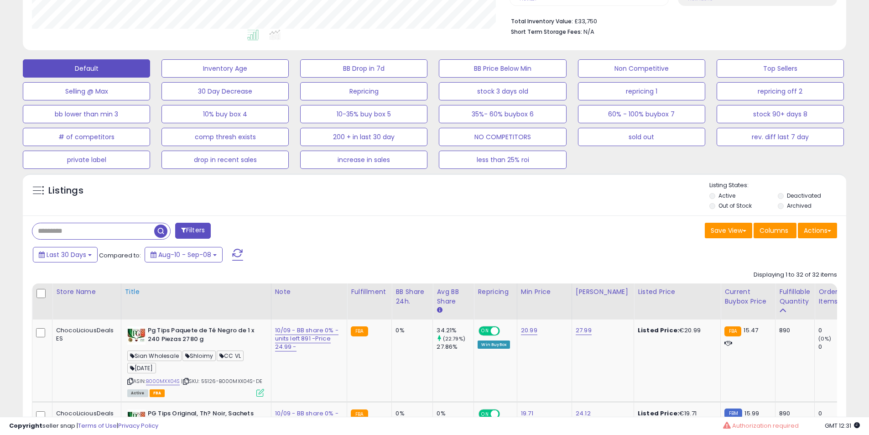
scroll to position [380, 0]
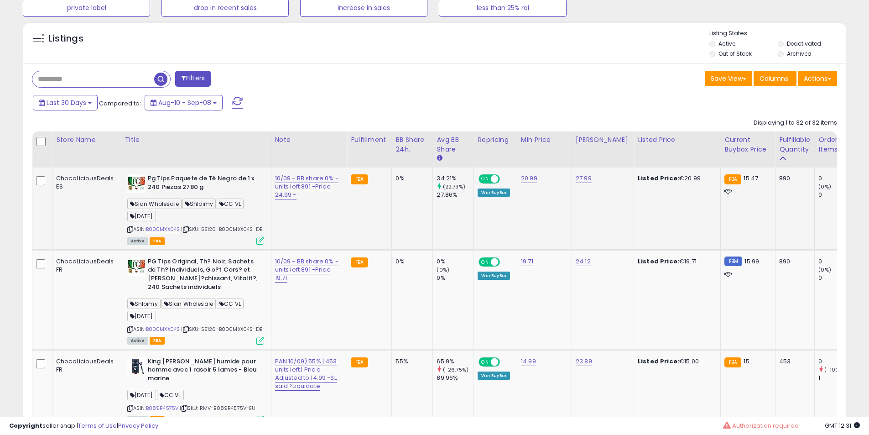
click at [181, 188] on b "Pg Tips Paquete de Té Negro de 1 x 240 Piezas 2780 g" at bounding box center [203, 183] width 111 height 19
click at [181, 185] on b "Pg Tips Paquete de Té Negro de 1 x 240 Piezas 2780 g" at bounding box center [203, 183] width 111 height 19
click at [195, 185] on b "Pg Tips Paquete de Té Negro de 1 x 240 Piezas 2780 g" at bounding box center [203, 183] width 111 height 19
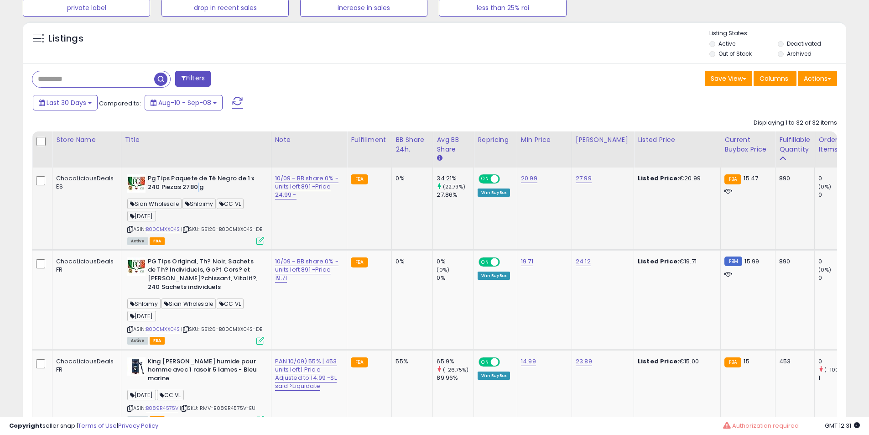
click at [195, 185] on b "Pg Tips Paquete de Té Negro de 1 x 240 Piezas 2780 g" at bounding box center [203, 183] width 111 height 19
click at [184, 256] on td "PG Tips Original, Th? Noir, Sachets de Th? Individuels, Go?t Cors? et [PERSON_N…" at bounding box center [196, 300] width 150 height 100
click at [183, 257] on b "PG Tips Original, Th? Noir, Sachets de Th? Individuels, Go?t Cors? et [PERSON_N…" at bounding box center [203, 275] width 111 height 36
click at [199, 262] on b "PG Tips Original, Th? Noir, Sachets de Th? Individuels, Go?t Cors? et [PERSON_N…" at bounding box center [203, 275] width 111 height 36
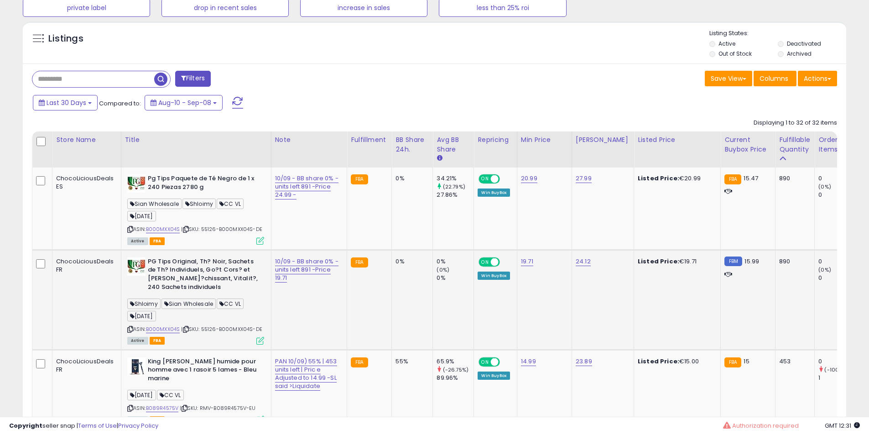
click at [199, 262] on b "PG Tips Original, Th? Noir, Sachets de Th? Individuels, Go?t Cors? et [PERSON_N…" at bounding box center [203, 275] width 111 height 36
click at [169, 181] on b "Pg Tips Paquete de Té Negro de 1 x 240 Piezas 2780 g" at bounding box center [203, 183] width 111 height 19
drag, startPoint x: 169, startPoint y: 181, endPoint x: 199, endPoint y: 181, distance: 29.2
click at [173, 181] on b "Pg Tips Paquete de Té Negro de 1 x 240 Piezas 2780 g" at bounding box center [203, 183] width 111 height 19
click at [199, 181] on b "Pg Tips Paquete de Té Negro de 1 x 240 Piezas 2780 g" at bounding box center [203, 183] width 111 height 19
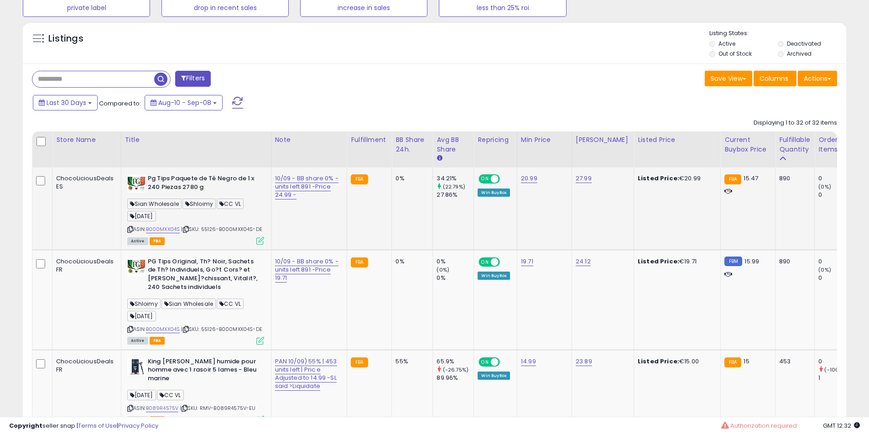
click at [199, 181] on b "Pg Tips Paquete de Té Negro de 1 x 240 Piezas 2780 g" at bounding box center [203, 183] width 111 height 19
click at [191, 181] on b "Pg Tips Paquete de Té Negro de 1 x 240 Piezas 2780 g" at bounding box center [203, 183] width 111 height 19
click at [185, 181] on b "Pg Tips Paquete de Té Negro de 1 x 240 Piezas 2780 g" at bounding box center [203, 183] width 111 height 19
click at [188, 182] on b "Pg Tips Paquete de Té Negro de 1 x 240 Piezas 2780 g" at bounding box center [203, 183] width 111 height 19
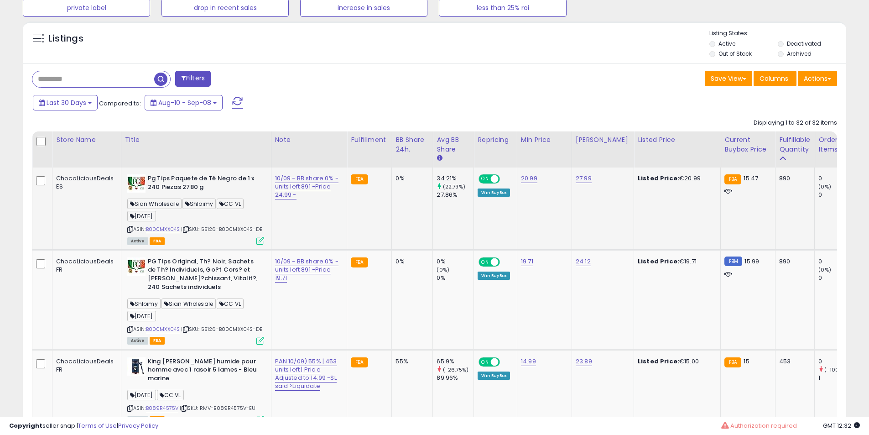
click at [188, 182] on b "Pg Tips Paquete de Té Negro de 1 x 240 Piezas 2780 g" at bounding box center [203, 183] width 111 height 19
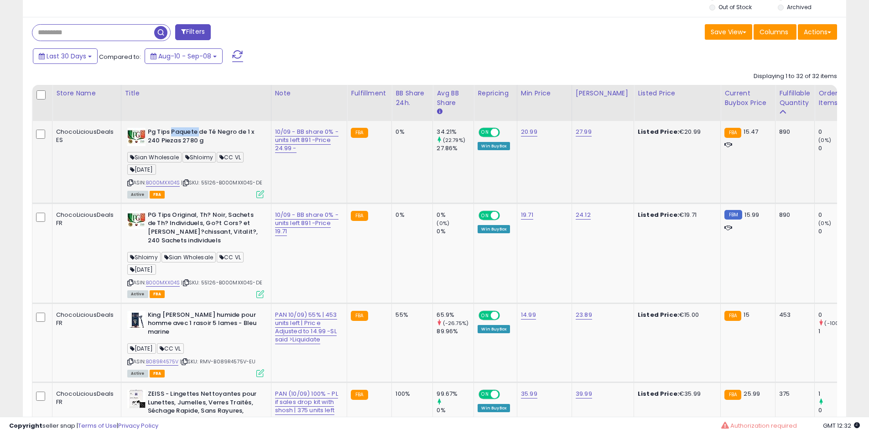
scroll to position [456, 0]
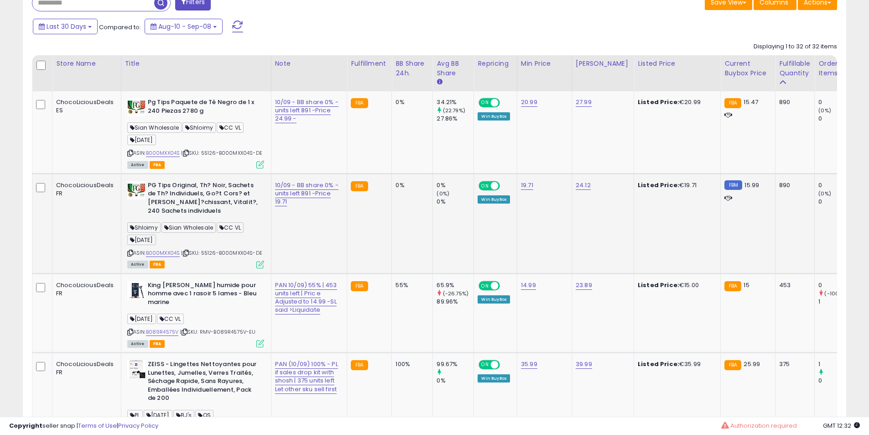
click at [191, 194] on b "PG Tips Original, Th? Noir, Sachets de Th? Individuels, Go?t Cors? et [PERSON_N…" at bounding box center [203, 199] width 111 height 36
click at [219, 193] on b "PG Tips Original, Th? Noir, Sachets de Th? Individuels, Go?t Cors? et [PERSON_N…" at bounding box center [203, 199] width 111 height 36
click at [219, 180] on td "PG Tips Original, Th? Noir, Sachets de Th? Individuels, Go?t Cors? et [PERSON_N…" at bounding box center [196, 223] width 150 height 100
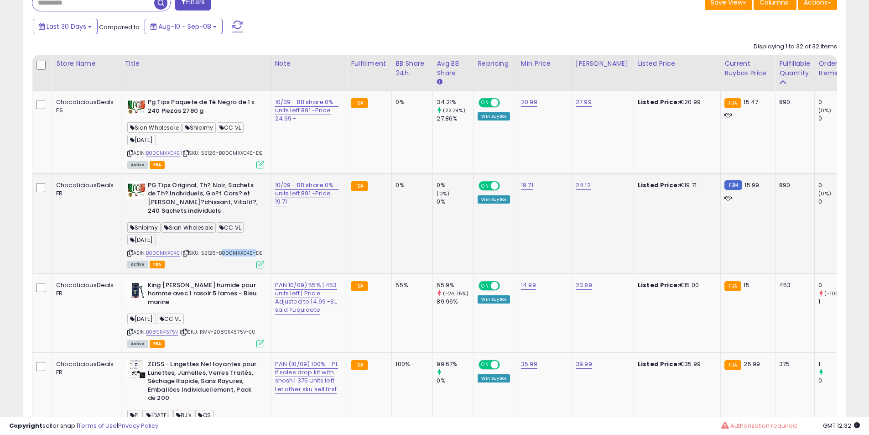
click at [219, 180] on td "PG Tips Original, Th? Noir, Sachets de Th? Individuels, Go?t Cors? et [PERSON_N…" at bounding box center [196, 223] width 150 height 100
click at [233, 184] on b "PG Tips Original, Th? Noir, Sachets de Th? Individuels, Go?t Cors? et [PERSON_N…" at bounding box center [203, 199] width 111 height 36
click at [234, 184] on b "PG Tips Original, Th? Noir, Sachets de Th? Individuels, Go?t Cors? et [PERSON_N…" at bounding box center [203, 199] width 111 height 36
click at [201, 189] on b "PG Tips Original, Th? Noir, Sachets de Th? Individuels, Go?t Cors? et [PERSON_N…" at bounding box center [203, 199] width 111 height 36
click at [208, 189] on b "PG Tips Original, Th? Noir, Sachets de Th? Individuels, Go?t Cors? et [PERSON_N…" at bounding box center [203, 199] width 111 height 36
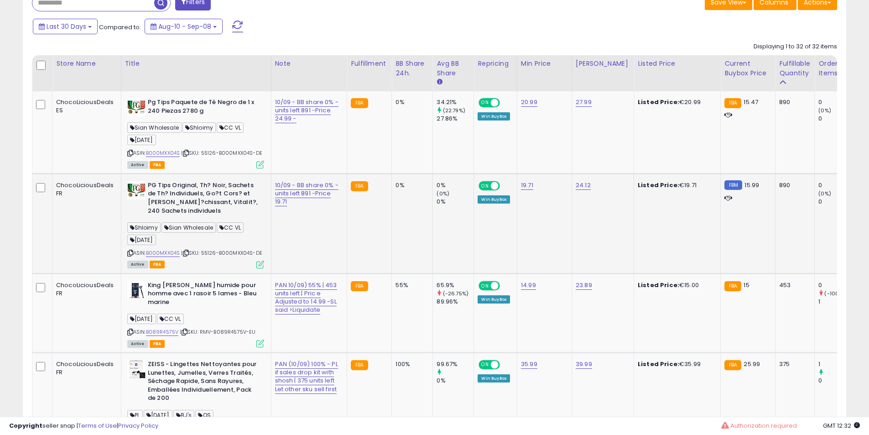
click at [214, 187] on b "PG Tips Original, Th? Noir, Sachets de Th? Individuels, Go?t Cors? et [PERSON_N…" at bounding box center [203, 199] width 111 height 36
click at [201, 191] on b "PG Tips Original, Th? Noir, Sachets de Th? Individuels, Go?t Cors? et [PERSON_N…" at bounding box center [203, 199] width 111 height 36
click at [144, 173] on td "PG Tips Original, Th? Noir, Sachets de Th? Individuels, Go?t Cors? et [PERSON_N…" at bounding box center [196, 223] width 150 height 100
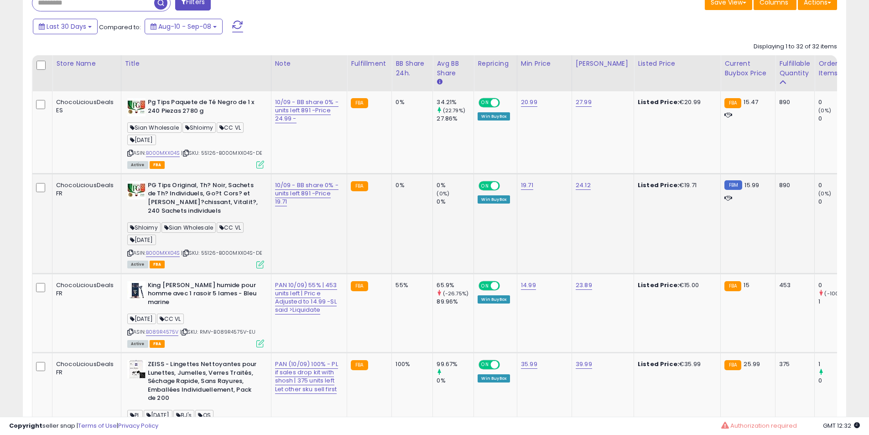
click at [153, 195] on b "PG Tips Original, Th? Noir, Sachets de Th? Individuels, Go?t Cors? et [PERSON_N…" at bounding box center [203, 199] width 111 height 36
click at [155, 185] on b "PG Tips Original, Th? Noir, Sachets de Th? Individuels, Go?t Cors? et [PERSON_N…" at bounding box center [203, 199] width 111 height 36
click at [168, 185] on b "PG Tips Original, Th? Noir, Sachets de Th? Individuels, Go?t Cors? et [PERSON_N…" at bounding box center [203, 199] width 111 height 36
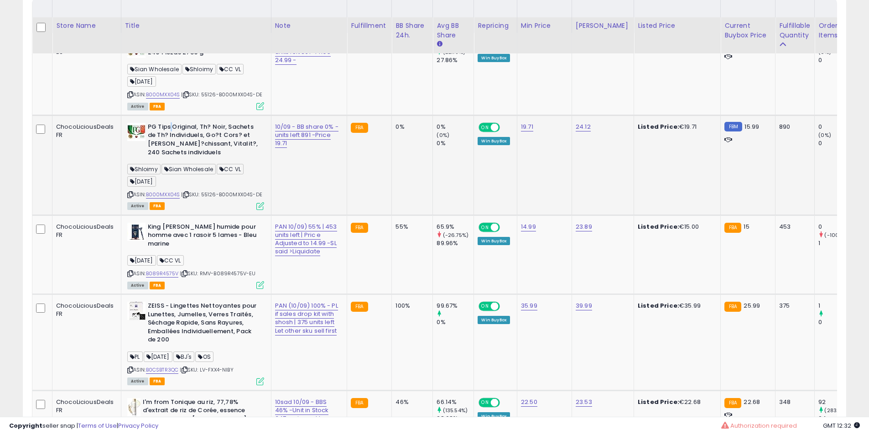
scroll to position [533, 0]
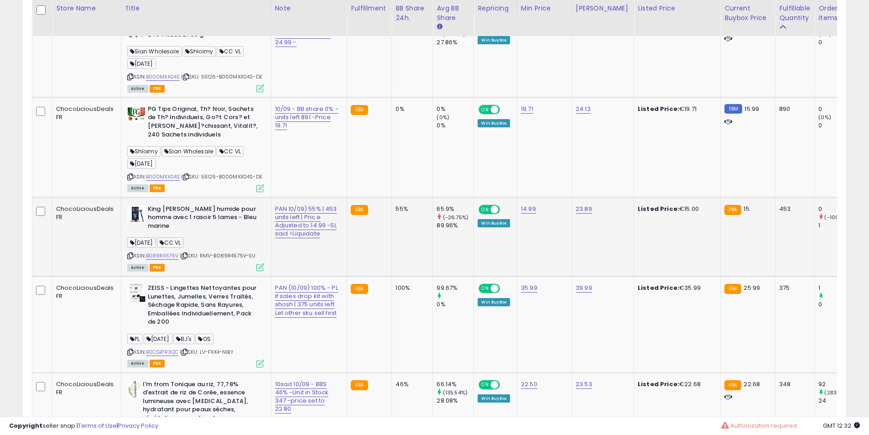
click at [184, 214] on b "King [PERSON_NAME] humide pour homme avec 1 rasoir 5 lames - Bleu marine" at bounding box center [203, 219] width 111 height 28
click at [198, 214] on b "King [PERSON_NAME] humide pour homme avec 1 rasoir 5 lames - Bleu marine" at bounding box center [203, 219] width 111 height 28
click at [221, 214] on b "King [PERSON_NAME] humide pour homme avec 1 rasoir 5 lames - Bleu marine" at bounding box center [203, 219] width 111 height 28
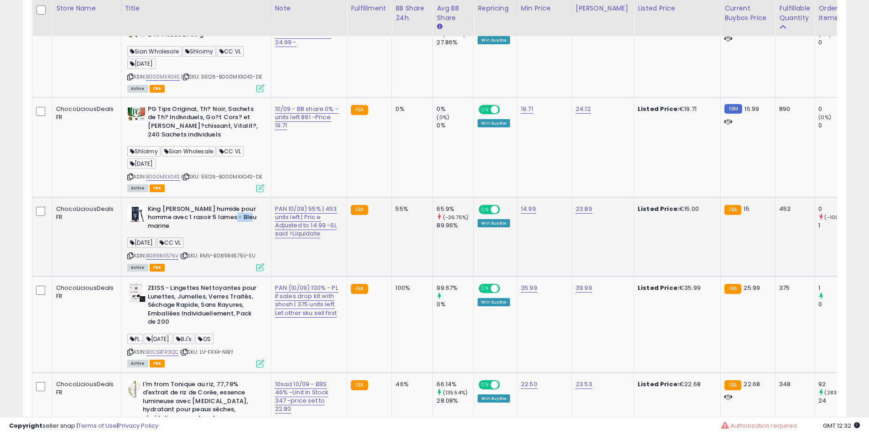
click at [221, 214] on b "King [PERSON_NAME] humide pour homme avec 1 rasoir 5 lames - Bleu marine" at bounding box center [203, 219] width 111 height 28
click at [230, 216] on b "King [PERSON_NAME] humide pour homme avec 1 rasoir 5 lames - Bleu marine" at bounding box center [203, 219] width 111 height 28
click at [212, 227] on b "King [PERSON_NAME] humide pour homme avec 1 rasoir 5 lames - Bleu marine" at bounding box center [203, 219] width 111 height 28
click at [209, 227] on b "King [PERSON_NAME] humide pour homme avec 1 rasoir 5 lames - Bleu marine" at bounding box center [203, 219] width 111 height 28
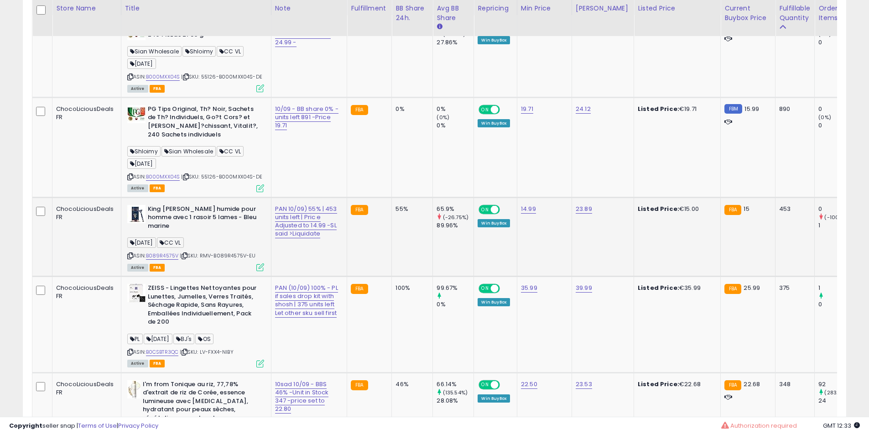
click at [194, 219] on b "King [PERSON_NAME] humide pour homme avec 1 rasoir 5 lames - Bleu marine" at bounding box center [203, 219] width 111 height 28
click at [183, 218] on b "King [PERSON_NAME] humide pour homme avec 1 rasoir 5 lames - Bleu marine" at bounding box center [203, 219] width 111 height 28
click at [187, 216] on b "King [PERSON_NAME] humide pour homme avec 1 rasoir 5 lames - Bleu marine" at bounding box center [203, 219] width 111 height 28
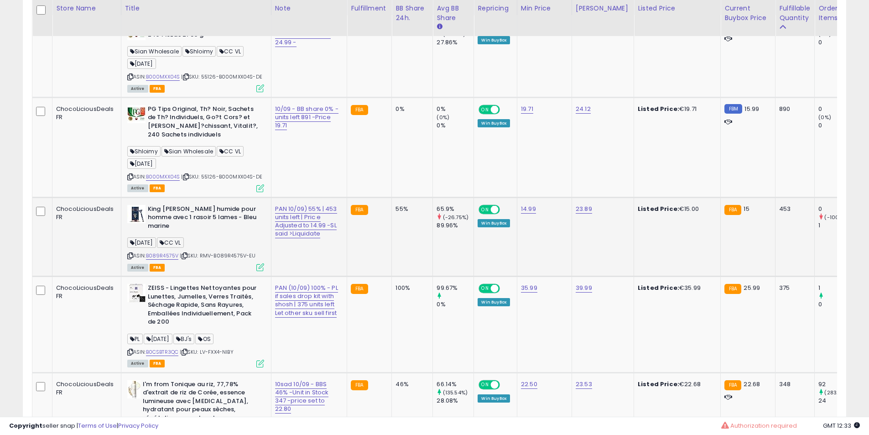
click at [185, 216] on b "King [PERSON_NAME] humide pour homme avec 1 rasoir 5 lames - Bleu marine" at bounding box center [203, 219] width 111 height 28
click at [186, 216] on b "King [PERSON_NAME] humide pour homme avec 1 rasoir 5 lames - Bleu marine" at bounding box center [203, 219] width 111 height 28
click at [199, 216] on b "King [PERSON_NAME] humide pour homme avec 1 rasoir 5 lames - Bleu marine" at bounding box center [203, 219] width 111 height 28
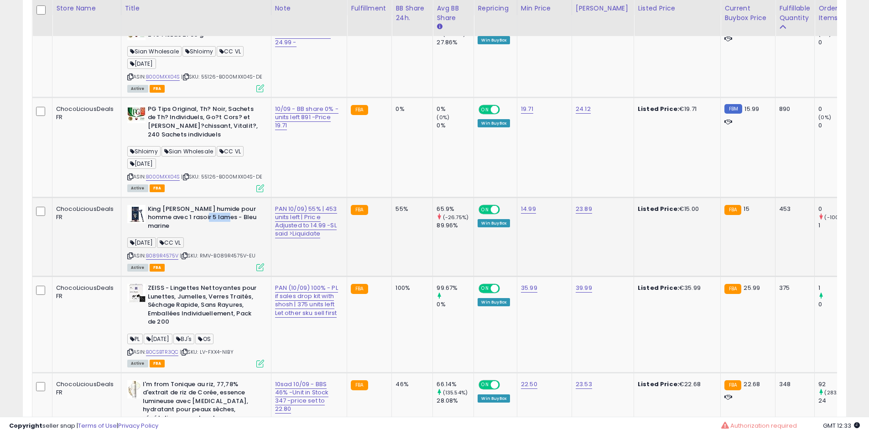
click at [199, 216] on b "King [PERSON_NAME] humide pour homme avec 1 rasoir 5 lames - Bleu marine" at bounding box center [203, 219] width 111 height 28
click at [206, 216] on b "King [PERSON_NAME] humide pour homme avec 1 rasoir 5 lames - Bleu marine" at bounding box center [203, 219] width 111 height 28
click at [210, 216] on b "King [PERSON_NAME] humide pour homme avec 1 rasoir 5 lames - Bleu marine" at bounding box center [203, 219] width 111 height 28
click at [217, 218] on b "King [PERSON_NAME] humide pour homme avec 1 rasoir 5 lames - Bleu marine" at bounding box center [203, 219] width 111 height 28
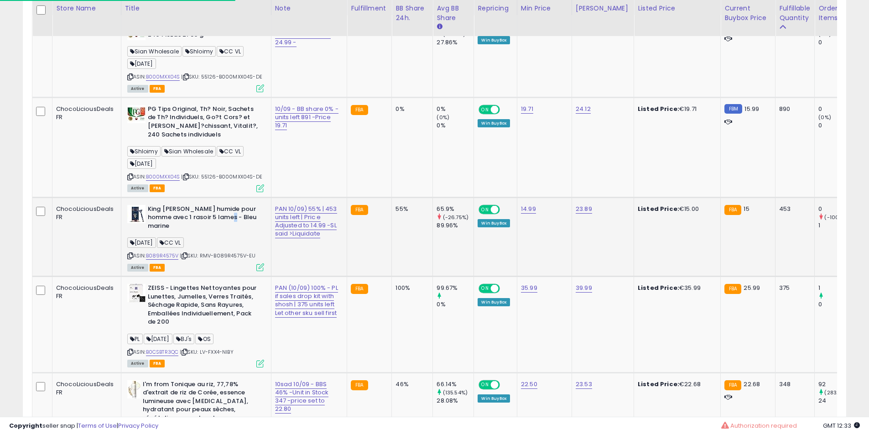
click at [217, 218] on b "King [PERSON_NAME] humide pour homme avec 1 rasoir 5 lames - Bleu marine" at bounding box center [203, 219] width 111 height 28
click at [217, 217] on b "King [PERSON_NAME] humide pour homme avec 1 rasoir 5 lames - Bleu marine" at bounding box center [203, 219] width 111 height 28
click at [189, 213] on b "King [PERSON_NAME] humide pour homme avec 1 rasoir 5 lames - Bleu marine" at bounding box center [203, 219] width 111 height 28
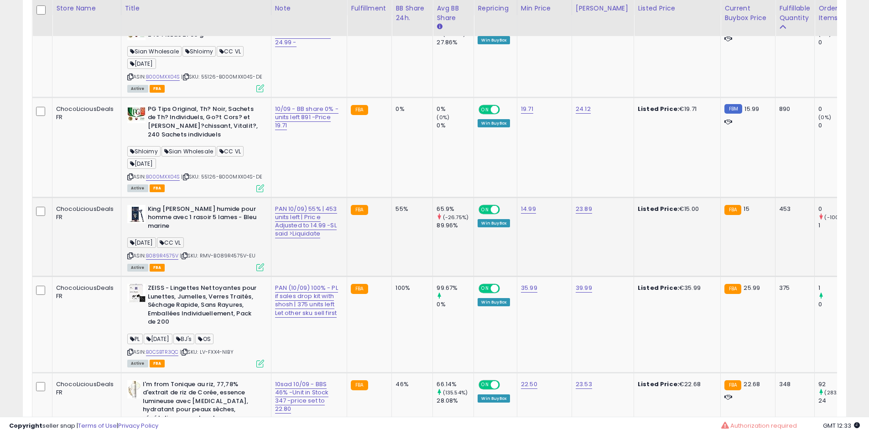
click at [186, 214] on b "King [PERSON_NAME] humide pour homme avec 1 rasoir 5 lames - Bleu marine" at bounding box center [203, 219] width 111 height 28
click at [179, 215] on b "King [PERSON_NAME] humide pour homme avec 1 rasoir 5 lames - Bleu marine" at bounding box center [203, 219] width 111 height 28
click at [187, 217] on b "King [PERSON_NAME] humide pour homme avec 1 rasoir 5 lames - Bleu marine" at bounding box center [203, 219] width 111 height 28
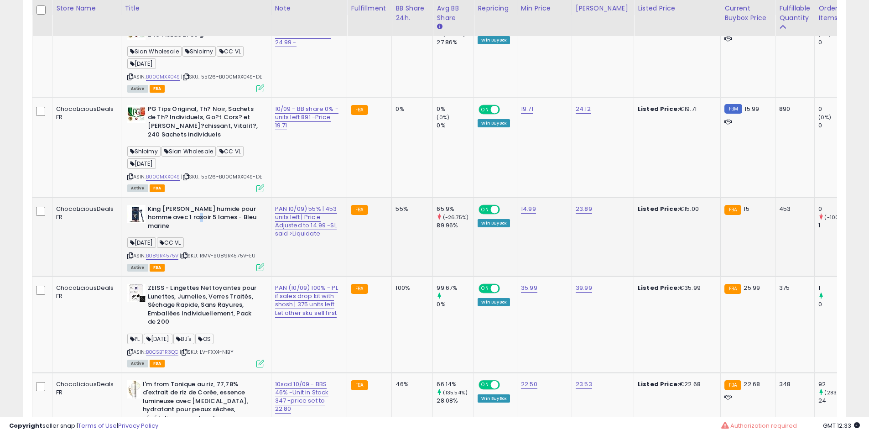
click at [190, 213] on b "King [PERSON_NAME] humide pour homme avec 1 rasoir 5 lames - Bleu marine" at bounding box center [203, 219] width 111 height 28
click at [210, 212] on b "King [PERSON_NAME] humide pour homme avec 1 rasoir 5 lames - Bleu marine" at bounding box center [203, 219] width 111 height 28
click at [205, 205] on b "King [PERSON_NAME] humide pour homme avec 1 rasoir 5 lames - Bleu marine" at bounding box center [203, 219] width 111 height 28
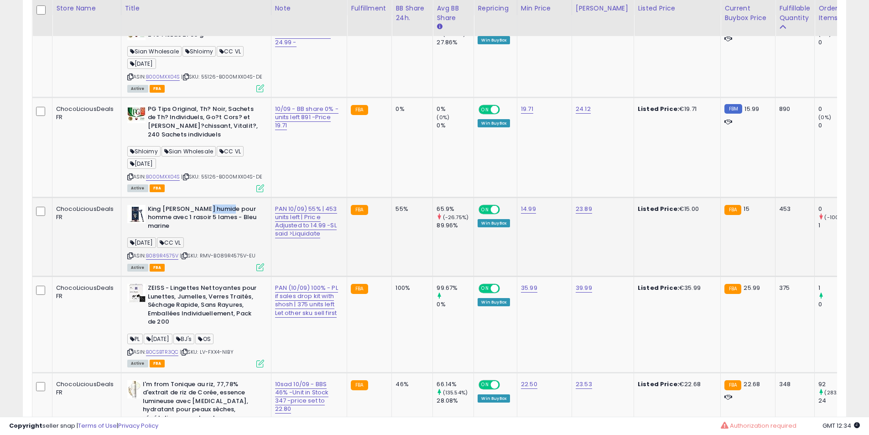
click at [205, 205] on b "King [PERSON_NAME] humide pour homme avec 1 rasoir 5 lames - Bleu marine" at bounding box center [203, 219] width 111 height 28
click at [185, 210] on b "King [PERSON_NAME] humide pour homme avec 1 rasoir 5 lames - Bleu marine" at bounding box center [203, 219] width 111 height 28
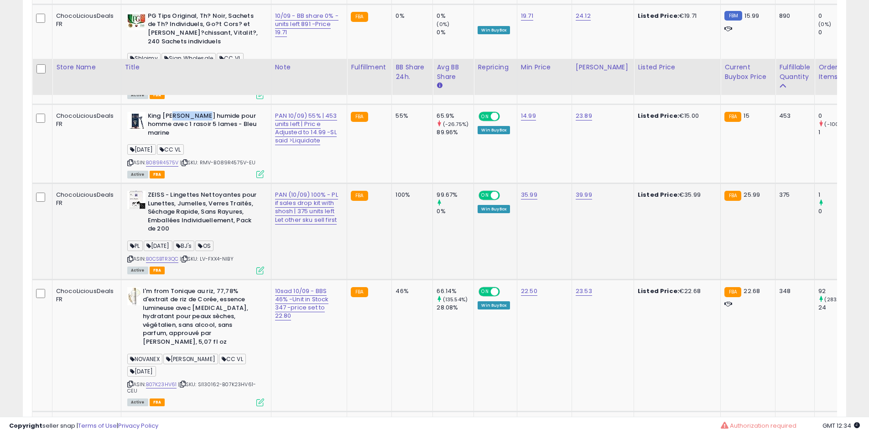
scroll to position [684, 0]
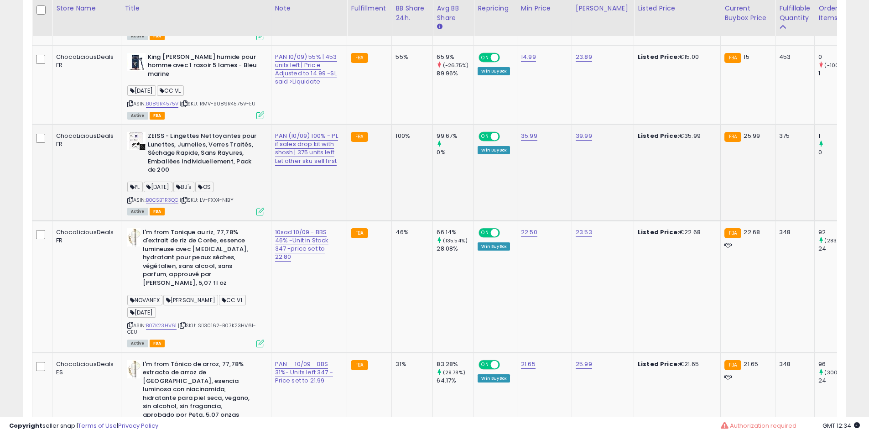
click at [212, 140] on b "ZEISS - Lingettes Nettoyantes pour Lunettes, Jumelles, Verres Traités, Séchage …" at bounding box center [203, 154] width 111 height 45
click at [195, 136] on td "ZEISS - Lingettes Nettoyantes pour Lunettes, Jumelles, Verres Traités, Séchage …" at bounding box center [196, 173] width 150 height 96
click at [197, 136] on td "ZEISS - Lingettes Nettoyantes pour Lunettes, Jumelles, Verres Traités, Séchage …" at bounding box center [196, 173] width 150 height 96
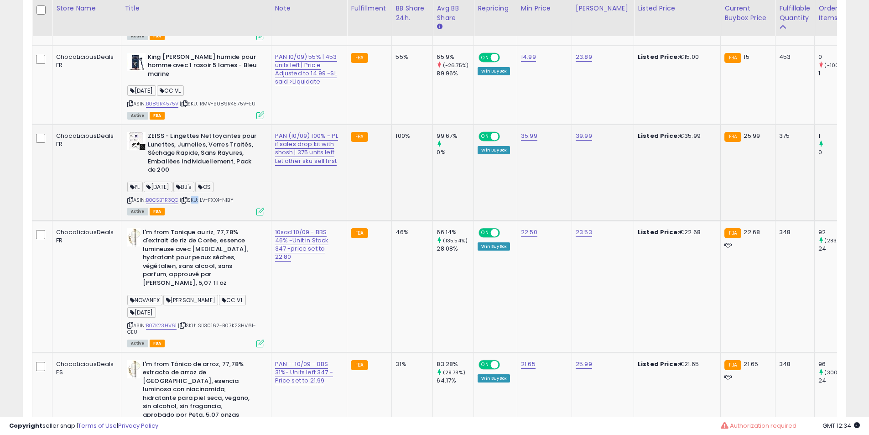
click at [196, 136] on td "ZEISS - Lingettes Nettoyantes pour Lunettes, Jumelles, Verres Traités, Séchage …" at bounding box center [196, 173] width 150 height 96
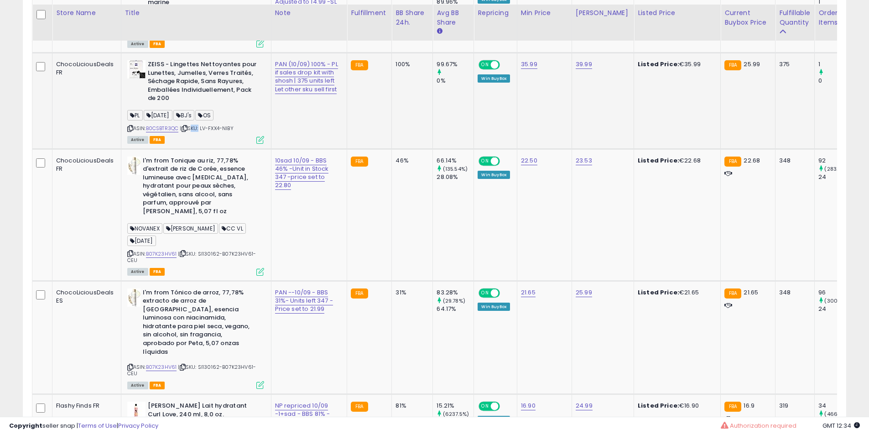
scroll to position [761, 0]
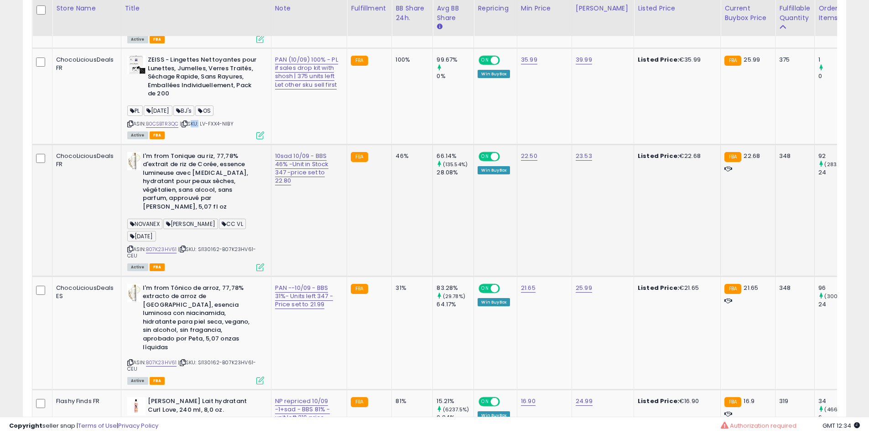
click at [201, 173] on b "I'm from Tonique au riz, 77,78% d'extrait de riz de Corée, essence lumineuse av…" at bounding box center [198, 183] width 111 height 62
click at [195, 192] on b "I'm from Tonique au riz, 77,78% d'extrait de riz de Corée, essence lumineuse av…" at bounding box center [198, 183] width 111 height 62
click at [194, 193] on b "I'm from Tonique au riz, 77,78% d'extrait de riz de Corée, essence lumineuse av…" at bounding box center [198, 183] width 111 height 62
click at [196, 191] on b "I'm from Tonique au riz, 77,78% d'extrait de riz de Corée, essence lumineuse av…" at bounding box center [198, 183] width 111 height 62
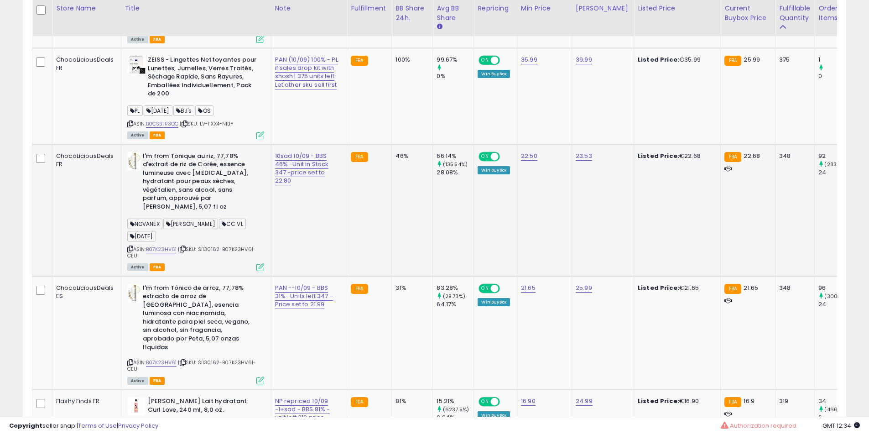
click at [196, 191] on b "I'm from Tonique au riz, 77,78% d'extrait de riz de Corée, essence lumineuse av…" at bounding box center [198, 183] width 111 height 62
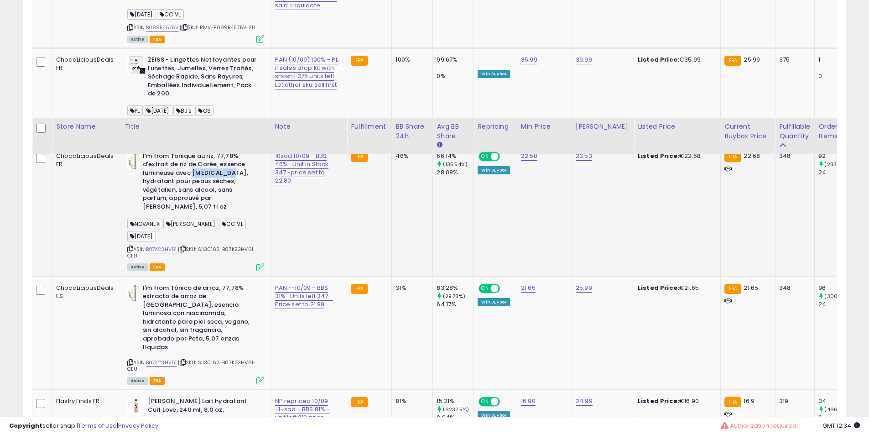
scroll to position [913, 0]
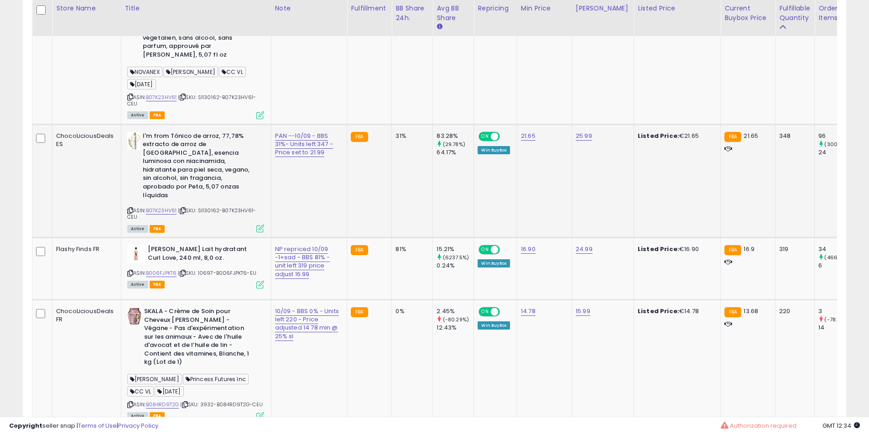
click at [186, 177] on b "I'm from Tónico de arroz, 77,78% extracto de arroz de [GEOGRAPHIC_DATA], esenci…" at bounding box center [198, 167] width 111 height 70
drag, startPoint x: 186, startPoint y: 177, endPoint x: 208, endPoint y: 202, distance: 33.3
click at [188, 179] on b "I'm from Tónico de arroz, 77,78% extracto de arroz de [GEOGRAPHIC_DATA], esenci…" at bounding box center [198, 167] width 111 height 70
click at [209, 202] on b "I'm from Tónico de arroz, 77,78% extracto de arroz de [GEOGRAPHIC_DATA], esenci…" at bounding box center [198, 167] width 111 height 70
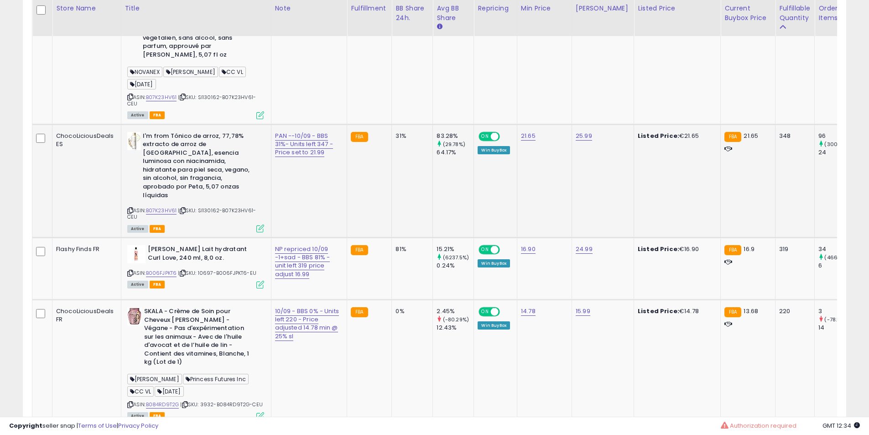
click at [199, 163] on b "I'm from Tónico de arroz, 77,78% extracto de arroz de [GEOGRAPHIC_DATA], esenci…" at bounding box center [198, 167] width 111 height 70
click at [199, 167] on b "I'm from Tónico de arroz, 77,78% extracto de arroz de [GEOGRAPHIC_DATA], esenci…" at bounding box center [198, 167] width 111 height 70
click at [198, 167] on b "I'm from Tónico de arroz, 77,78% extracto de arroz de [GEOGRAPHIC_DATA], esenci…" at bounding box center [198, 167] width 111 height 70
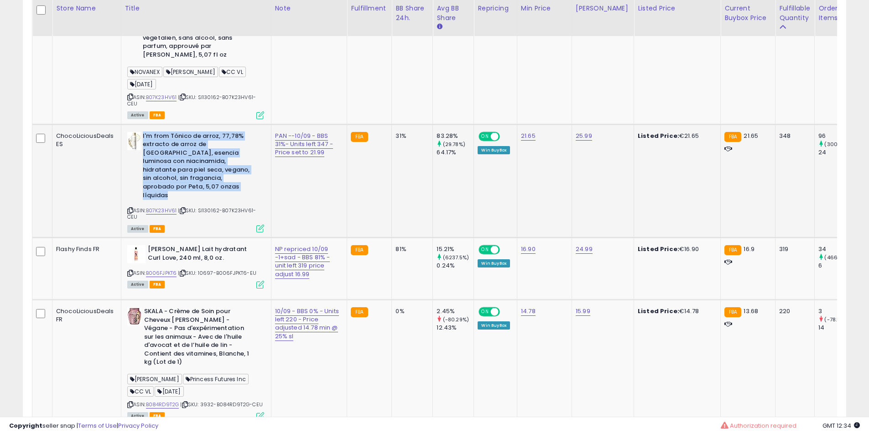
click at [198, 168] on b "I'm from Tónico de arroz, 77,78% extracto de arroz de [GEOGRAPHIC_DATA], esenci…" at bounding box center [198, 167] width 111 height 70
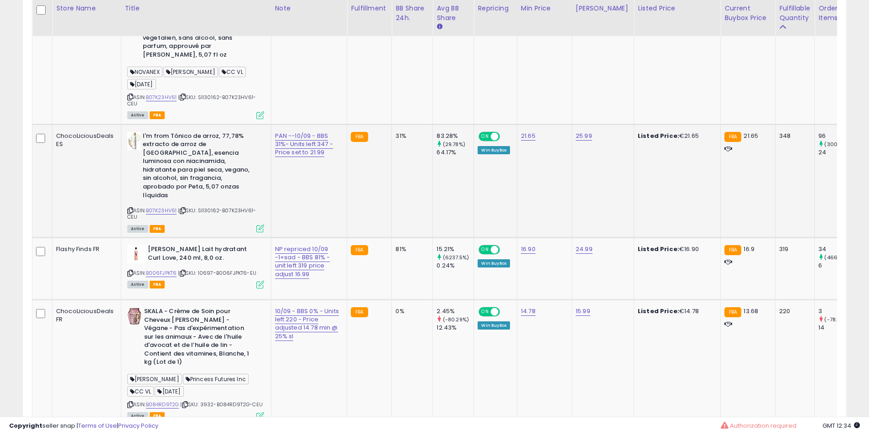
click at [197, 178] on b "I'm from Tónico de arroz, 77,78% extracto de arroz de [GEOGRAPHIC_DATA], esenci…" at bounding box center [198, 167] width 111 height 70
click at [197, 183] on b "I'm from Tónico de arroz, 77,78% extracto de arroz de [GEOGRAPHIC_DATA], esenci…" at bounding box center [198, 167] width 111 height 70
click at [211, 193] on b "I'm from Tónico de arroz, 77,78% extracto de arroz de [GEOGRAPHIC_DATA], esenci…" at bounding box center [198, 167] width 111 height 70
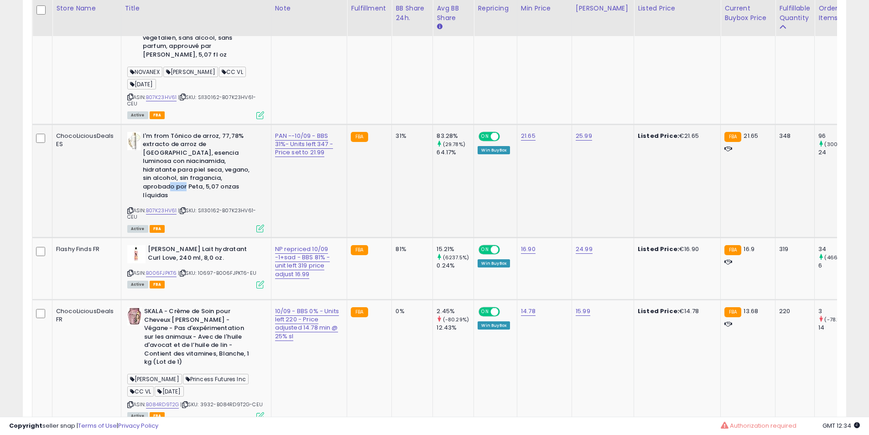
click at [218, 193] on b "I'm from Tónico de arroz, 77,78% extracto de arroz de [GEOGRAPHIC_DATA], esenci…" at bounding box center [198, 167] width 111 height 70
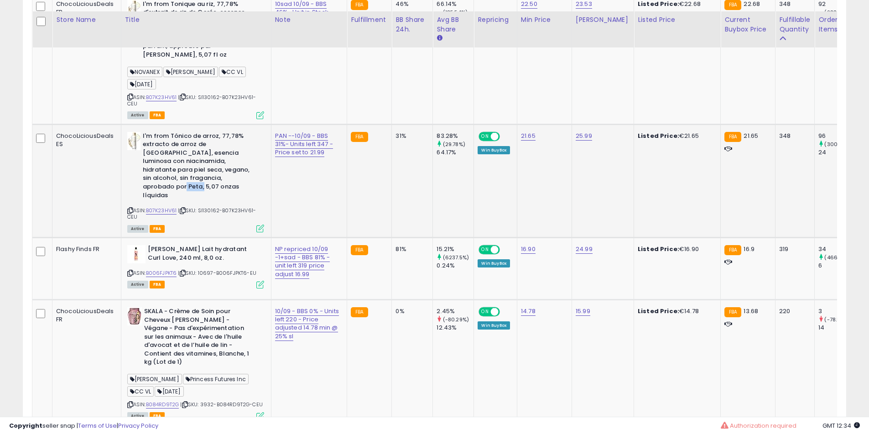
scroll to position [989, 0]
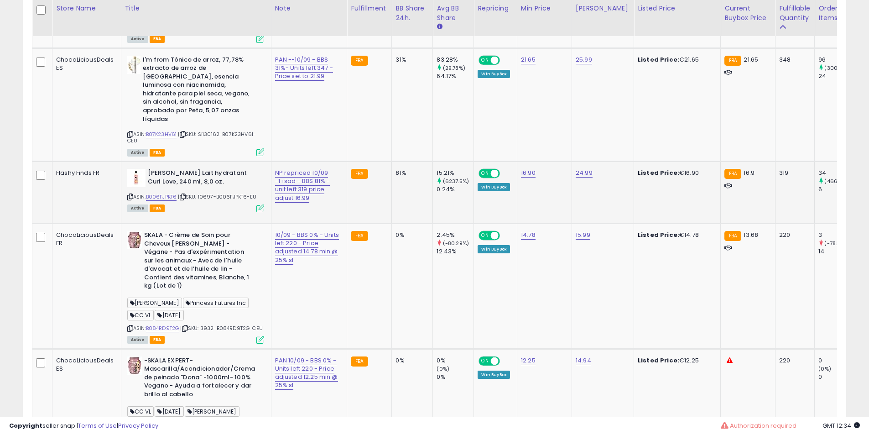
click at [207, 172] on td "[PERSON_NAME] Lait hydratant Curl Love, 240 ml, 8,0 oz. ASIN: B006FJPKT6 | SKU:…" at bounding box center [196, 193] width 150 height 62
drag, startPoint x: 207, startPoint y: 172, endPoint x: 226, endPoint y: 178, distance: 19.8
click at [209, 172] on td "[PERSON_NAME] Lait hydratant Curl Love, 240 ml, 8,0 oz. ASIN: B006FJPKT6 | SKU:…" at bounding box center [196, 193] width 150 height 62
click at [226, 178] on b "[PERSON_NAME] Lait hydratant Curl Love, 240 ml, 8,0 oz." at bounding box center [203, 178] width 111 height 19
click at [235, 178] on b "[PERSON_NAME] Lait hydratant Curl Love, 240 ml, 8,0 oz." at bounding box center [203, 178] width 111 height 19
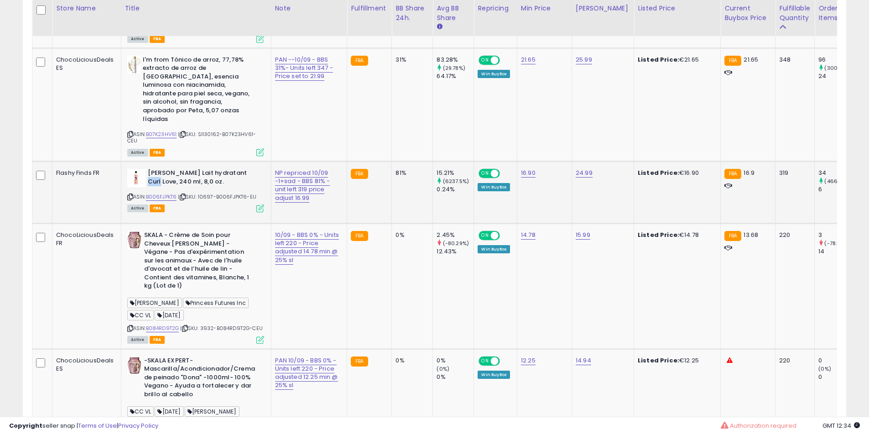
click at [235, 178] on b "[PERSON_NAME] Lait hydratant Curl Love, 240 ml, 8,0 oz." at bounding box center [203, 178] width 111 height 19
click at [215, 182] on b "[PERSON_NAME] Lait hydratant Curl Love, 240 ml, 8,0 oz." at bounding box center [203, 178] width 111 height 19
click at [216, 181] on b "[PERSON_NAME] Lait hydratant Curl Love, 240 ml, 8,0 oz." at bounding box center [203, 178] width 111 height 19
click at [206, 181] on b "[PERSON_NAME] Lait hydratant Curl Love, 240 ml, 8,0 oz." at bounding box center [203, 178] width 111 height 19
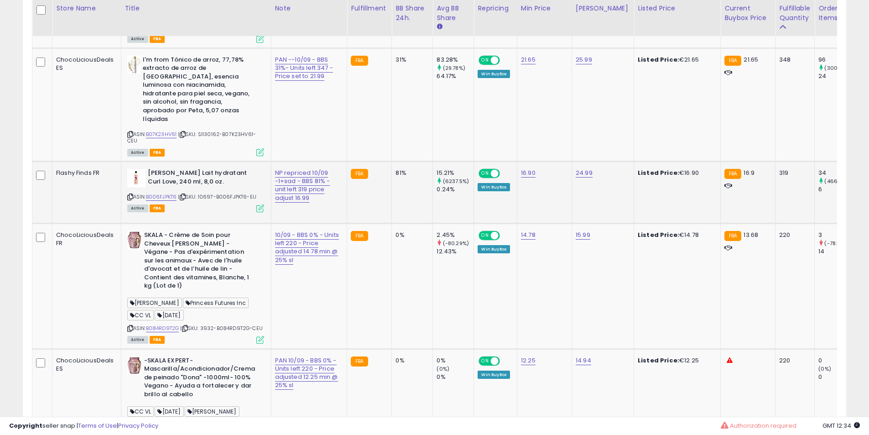
click at [185, 183] on b "[PERSON_NAME] Lait hydratant Curl Love, 240 ml, 8,0 oz." at bounding box center [203, 178] width 111 height 19
click at [190, 185] on b "[PERSON_NAME] Lait hydratant Curl Love, 240 ml, 8,0 oz." at bounding box center [203, 178] width 111 height 19
click at [192, 185] on b "[PERSON_NAME] Lait hydratant Curl Love, 240 ml, 8,0 oz." at bounding box center [203, 178] width 111 height 19
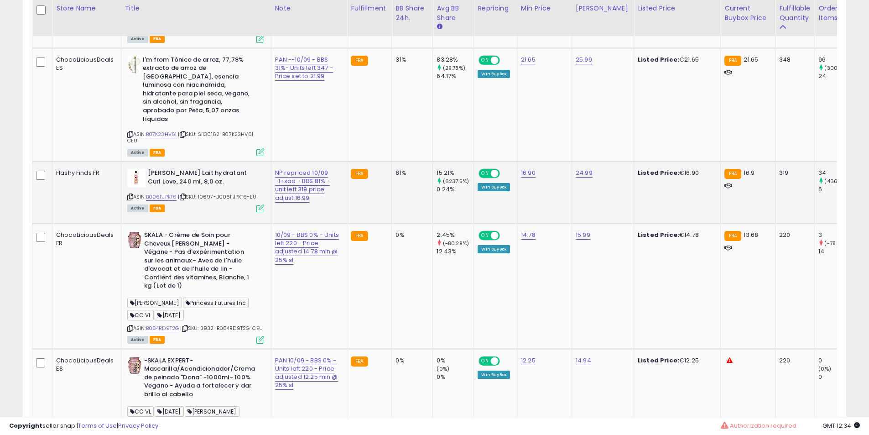
click at [196, 187] on b "[PERSON_NAME] Lait hydratant Curl Love, 240 ml, 8,0 oz." at bounding box center [203, 178] width 111 height 19
click at [193, 188] on b "[PERSON_NAME] Lait hydratant Curl Love, 240 ml, 8,0 oz." at bounding box center [203, 178] width 111 height 19
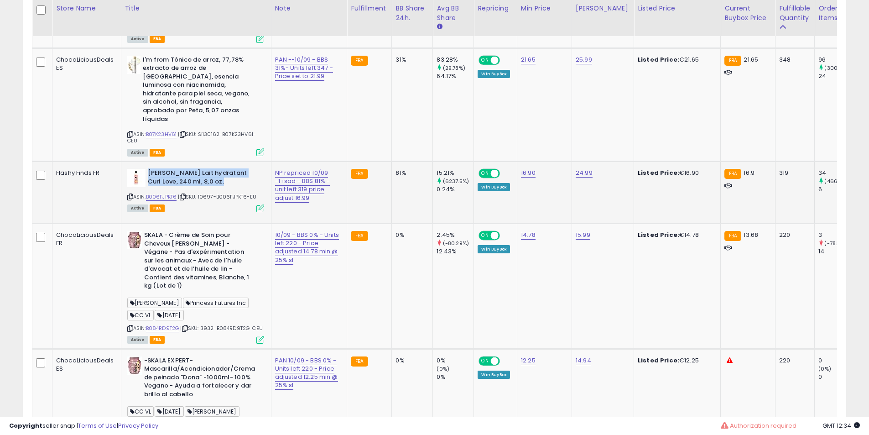
click at [185, 188] on b "[PERSON_NAME] Lait hydratant Curl Love, 240 ml, 8,0 oz." at bounding box center [203, 178] width 111 height 19
click at [199, 282] on b "SKALA - Crème de Soin pour Cheveux [PERSON_NAME] - Végane - Pas d'expérimentati…" at bounding box center [199, 262] width 111 height 62
click at [190, 273] on b "SKALA - Crème de Soin pour Cheveux [PERSON_NAME] - Végane - Pas d'expérimentati…" at bounding box center [199, 262] width 111 height 62
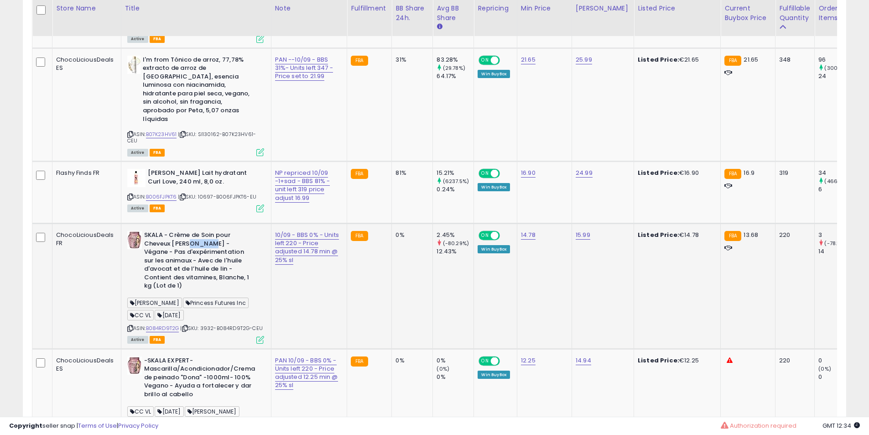
click at [190, 273] on b "SKALA - Crème de Soin pour Cheveux [PERSON_NAME] - Végane - Pas d'expérimentati…" at bounding box center [199, 262] width 111 height 62
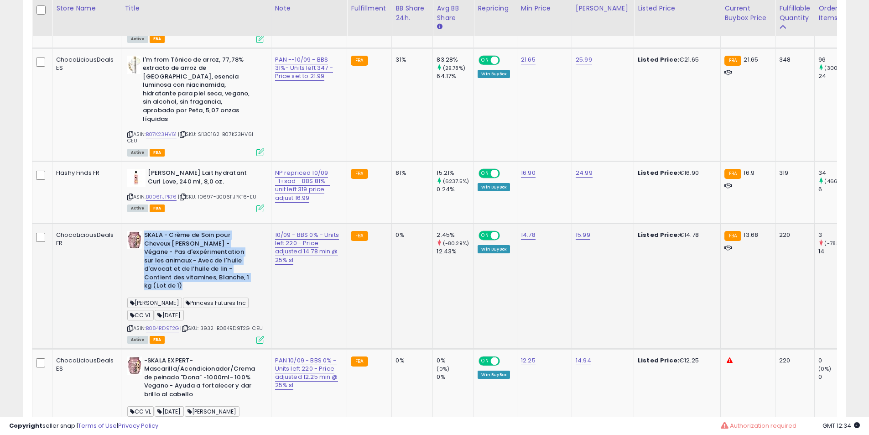
click at [190, 273] on b "SKALA - Crème de Soin pour Cheveux [PERSON_NAME] - Végane - Pas d'expérimentati…" at bounding box center [199, 262] width 111 height 62
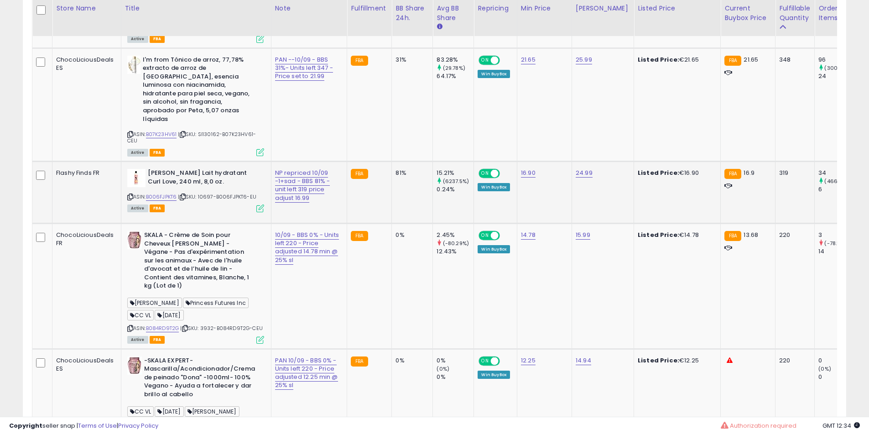
click at [206, 178] on b "[PERSON_NAME] Lait hydratant Curl Love, 240 ml, 8,0 oz." at bounding box center [203, 178] width 111 height 19
click at [207, 182] on b "[PERSON_NAME] Lait hydratant Curl Love, 240 ml, 8,0 oz." at bounding box center [203, 178] width 111 height 19
click at [194, 177] on b "[PERSON_NAME] Lait hydratant Curl Love, 240 ml, 8,0 oz." at bounding box center [203, 178] width 111 height 19
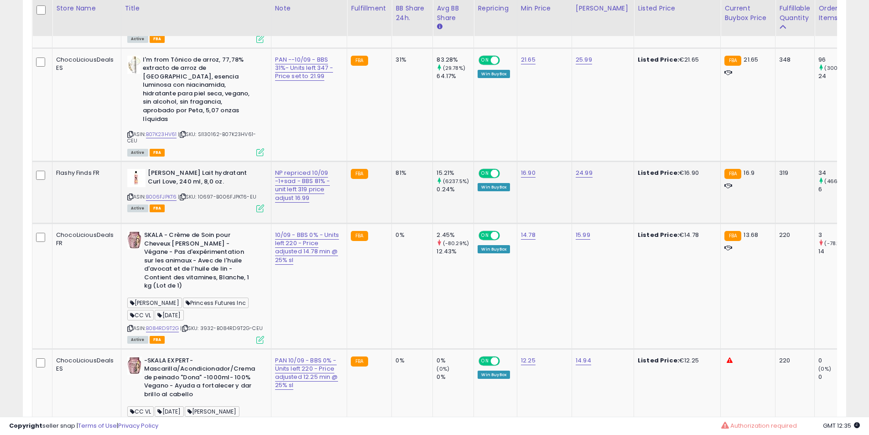
click at [173, 171] on td "[PERSON_NAME] Lait hydratant Curl Love, 240 ml, 8,0 oz. ASIN: B006FJPKT6 | SKU:…" at bounding box center [196, 193] width 150 height 62
click at [175, 171] on td "[PERSON_NAME] Lait hydratant Curl Love, 240 ml, 8,0 oz. ASIN: B006FJPKT6 | SKU:…" at bounding box center [196, 193] width 150 height 62
drag, startPoint x: 175, startPoint y: 171, endPoint x: 193, endPoint y: 187, distance: 23.9
click at [190, 183] on td "[PERSON_NAME] Lait hydratant Curl Love, 240 ml, 8,0 oz. ASIN: B006FJPKT6 | SKU:…" at bounding box center [196, 193] width 150 height 62
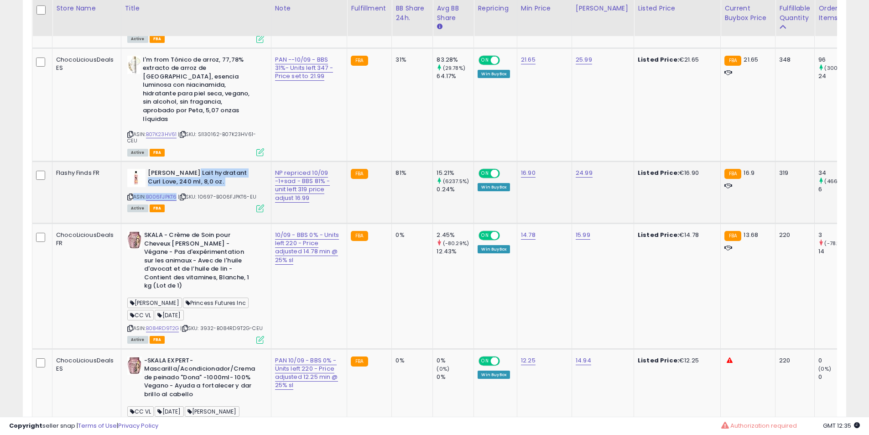
click at [193, 187] on b "[PERSON_NAME] Lait hydratant Curl Love, 240 ml, 8,0 oz." at bounding box center [203, 178] width 111 height 19
click at [193, 188] on b "[PERSON_NAME] Lait hydratant Curl Love, 240 ml, 8,0 oz." at bounding box center [203, 178] width 111 height 19
click at [198, 87] on b "I'm from Tónico de arroz, 77,78% extracto de arroz de [GEOGRAPHIC_DATA], esenci…" at bounding box center [198, 91] width 111 height 70
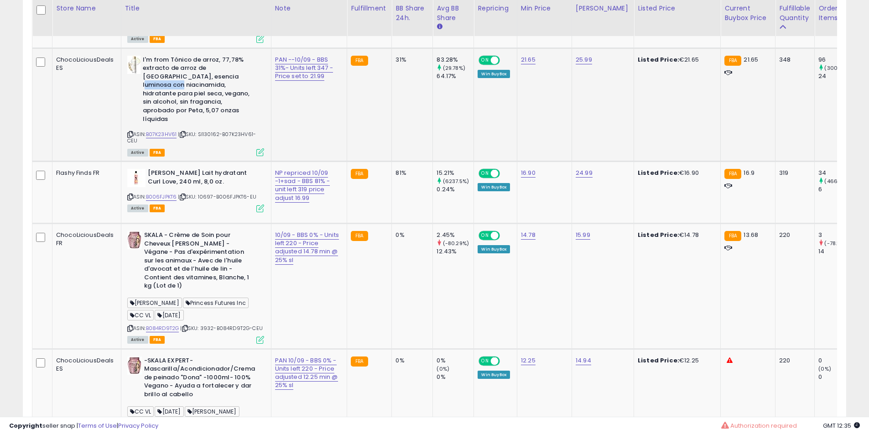
drag, startPoint x: 198, startPoint y: 87, endPoint x: 201, endPoint y: 107, distance: 20.4
click at [199, 99] on b "I'm from Tónico de arroz, 77,78% extracto de arroz de [GEOGRAPHIC_DATA], esenci…" at bounding box center [198, 91] width 111 height 70
click at [200, 121] on b "I'm from Tónico de arroz, 77,78% extracto de arroz de [GEOGRAPHIC_DATA], esenci…" at bounding box center [198, 91] width 111 height 70
drag, startPoint x: 200, startPoint y: 121, endPoint x: 217, endPoint y: 362, distance: 241.5
click at [197, 138] on div "I'm from Tónico de arroz, 77,78% extracto de arroz de [GEOGRAPHIC_DATA], esenci…" at bounding box center [194, 106] width 139 height 100
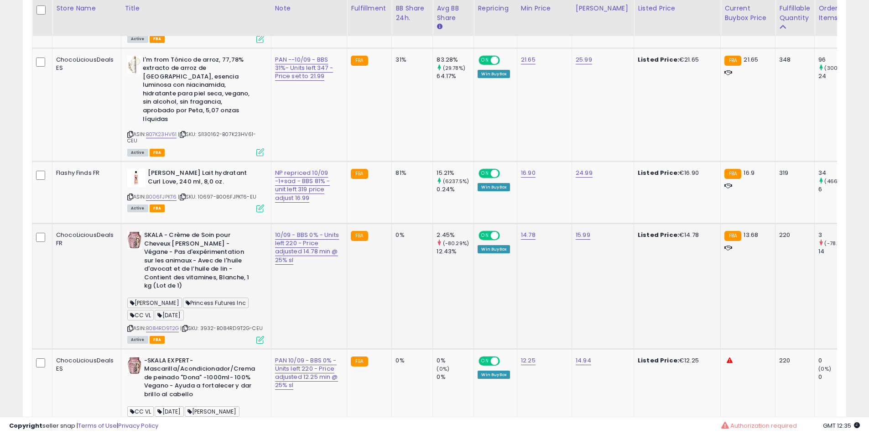
click at [205, 289] on b "SKALA - Crème de Soin pour Cheveux [PERSON_NAME] - Végane - Pas d'expérimentati…" at bounding box center [199, 262] width 111 height 62
click at [196, 178] on b "[PERSON_NAME] Lait hydratant Curl Love, 240 ml, 8,0 oz." at bounding box center [203, 178] width 111 height 19
click at [191, 180] on b "[PERSON_NAME] Lait hydratant Curl Love, 240 ml, 8,0 oz." at bounding box center [203, 178] width 111 height 19
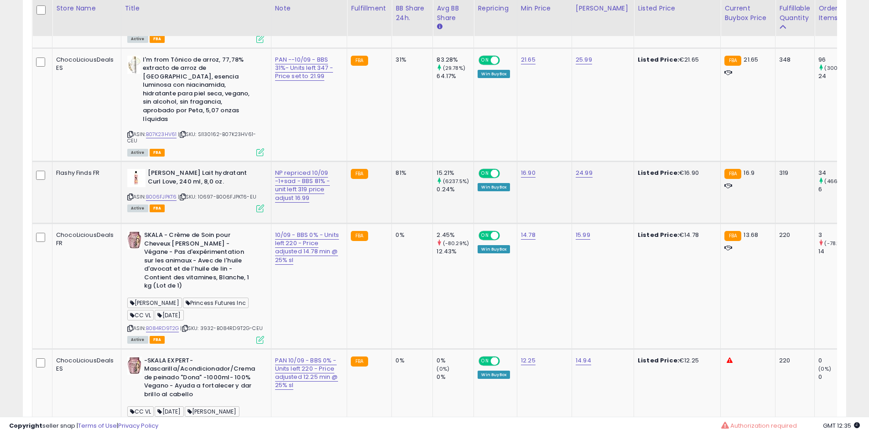
click at [191, 180] on b "[PERSON_NAME] Lait hydratant Curl Love, 240 ml, 8,0 oz." at bounding box center [203, 178] width 111 height 19
click at [182, 186] on b "[PERSON_NAME] Lait hydratant Curl Love, 240 ml, 8,0 oz." at bounding box center [203, 178] width 111 height 19
click at [175, 184] on b "[PERSON_NAME] Lait hydratant Curl Love, 240 ml, 8,0 oz." at bounding box center [203, 178] width 111 height 19
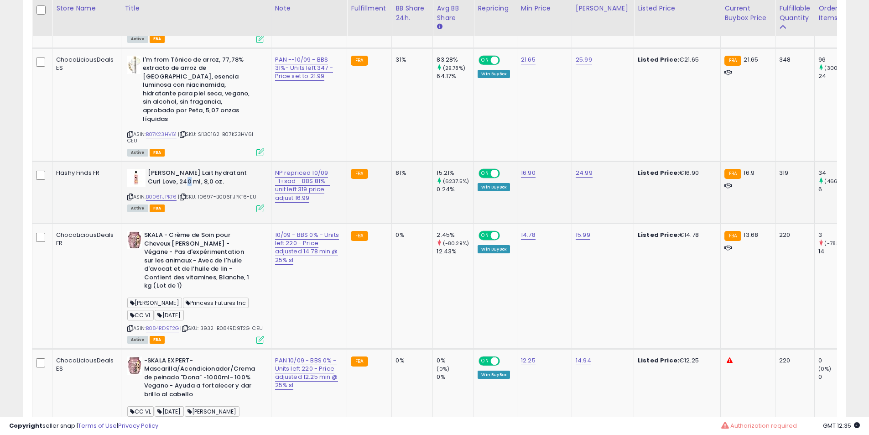
click at [163, 184] on b "[PERSON_NAME] Lait hydratant Curl Love, 240 ml, 8,0 oz." at bounding box center [203, 178] width 111 height 19
click at [182, 262] on b "SKALA - Crème de Soin pour Cheveux [PERSON_NAME] - Végane - Pas d'expérimentati…" at bounding box center [199, 262] width 111 height 62
click at [210, 269] on b "SKALA - Crème de Soin pour Cheveux [PERSON_NAME] - Végane - Pas d'expérimentati…" at bounding box center [199, 262] width 111 height 62
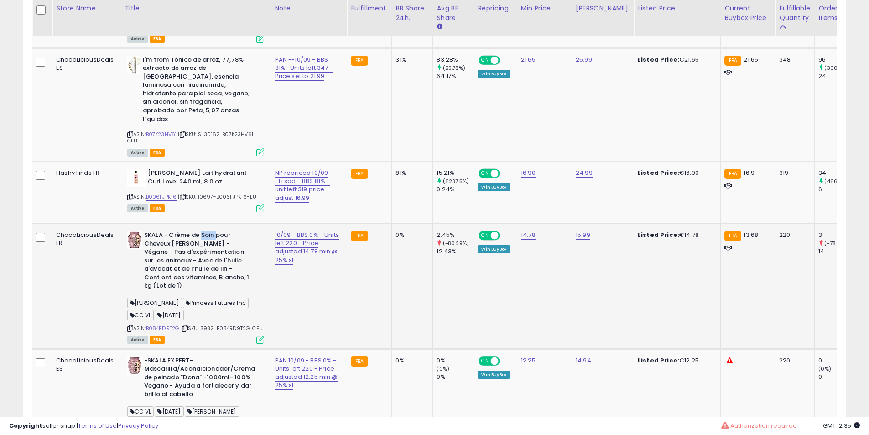
click at [210, 269] on b "SKALA - Crème de Soin pour Cheveux [PERSON_NAME] - Végane - Pas d'expérimentati…" at bounding box center [199, 262] width 111 height 62
click at [201, 277] on b "SKALA - Crème de Soin pour Cheveux [PERSON_NAME] - Végane - Pas d'expérimentati…" at bounding box center [199, 262] width 111 height 62
click at [185, 276] on b "SKALA - Crème de Soin pour Cheveux [PERSON_NAME] - Végane - Pas d'expérimentati…" at bounding box center [199, 262] width 111 height 62
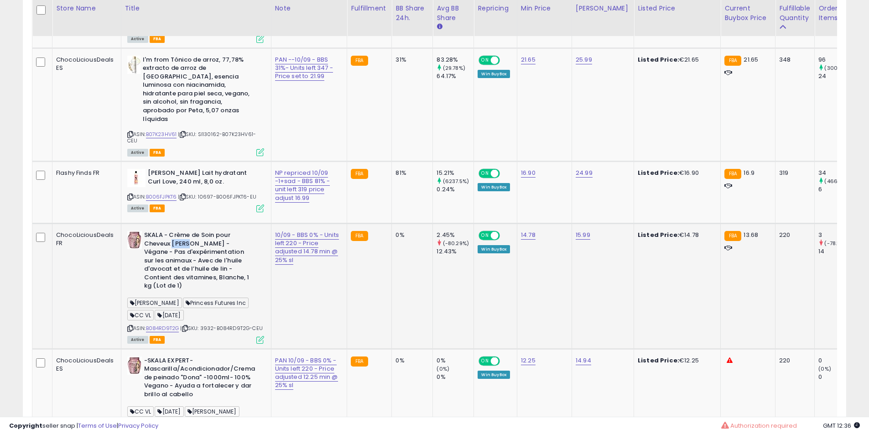
click at [182, 267] on b "SKALA - Crème de Soin pour Cheveux [PERSON_NAME] - Végane - Pas d'expérimentati…" at bounding box center [199, 262] width 111 height 62
click at [186, 274] on b "SKALA - Crème de Soin pour Cheveux [PERSON_NAME] - Végane - Pas d'expérimentati…" at bounding box center [199, 262] width 111 height 62
click at [183, 262] on b "SKALA - Crème de Soin pour Cheveux [PERSON_NAME] - Végane - Pas d'expérimentati…" at bounding box center [199, 262] width 111 height 62
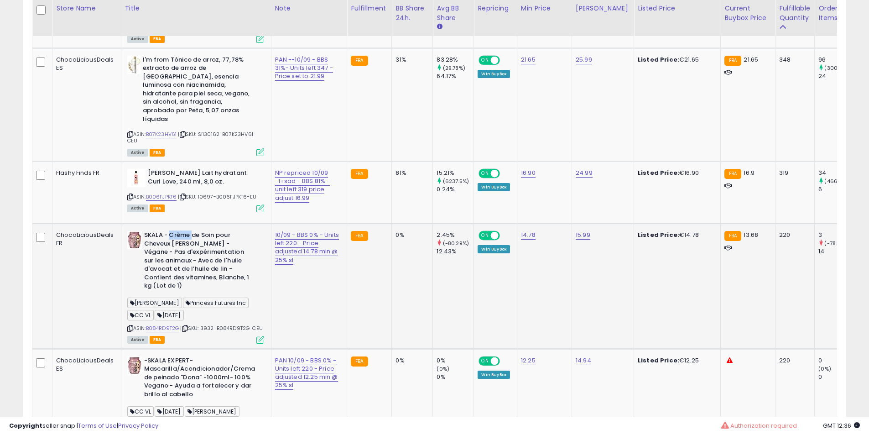
click at [183, 262] on b "SKALA - Crème de Soin pour Cheveux [PERSON_NAME] - Végane - Pas d'expérimentati…" at bounding box center [199, 262] width 111 height 62
click at [205, 269] on b "SKALA - Crème de Soin pour Cheveux [PERSON_NAME] - Végane - Pas d'expérimentati…" at bounding box center [199, 262] width 111 height 62
click at [193, 256] on td "SKALA - Crème de Soin pour Cheveux [PERSON_NAME] - Végane - Pas d'expérimentati…" at bounding box center [196, 285] width 150 height 125
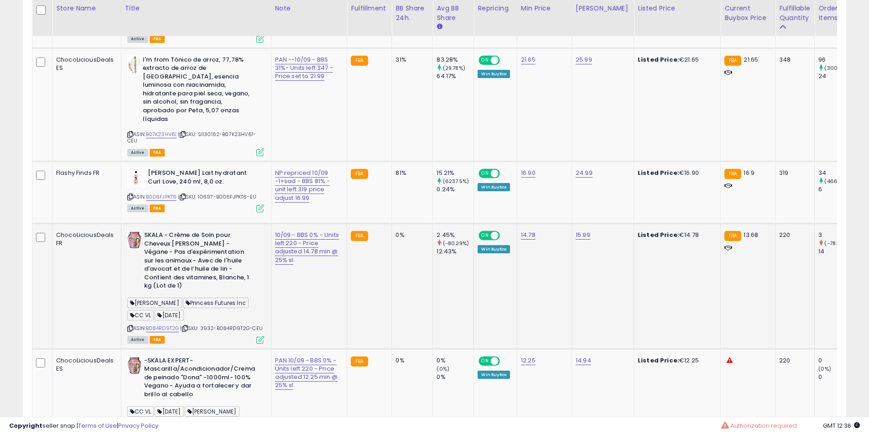
click at [190, 278] on b "SKALA - Crème de Soin pour Cheveux [PERSON_NAME] - Végane - Pas d'expérimentati…" at bounding box center [199, 262] width 111 height 62
click at [220, 277] on b "SKALA - Crème de Soin pour Cheveux [PERSON_NAME] - Végane - Pas d'expérimentati…" at bounding box center [199, 262] width 111 height 62
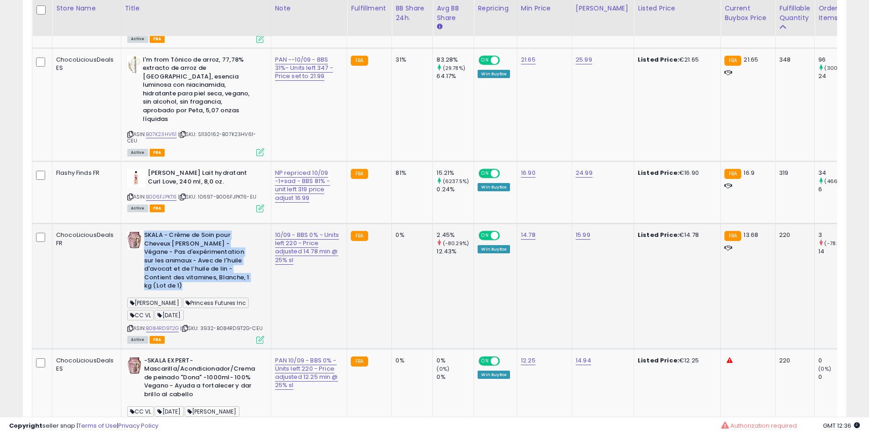
click at [220, 277] on b "SKALA - Crème de Soin pour Cheveux [PERSON_NAME] - Végane - Pas d'expérimentati…" at bounding box center [199, 262] width 111 height 62
click at [214, 283] on b "SKALA - Crème de Soin pour Cheveux [PERSON_NAME] - Végane - Pas d'expérimentati…" at bounding box center [199, 262] width 111 height 62
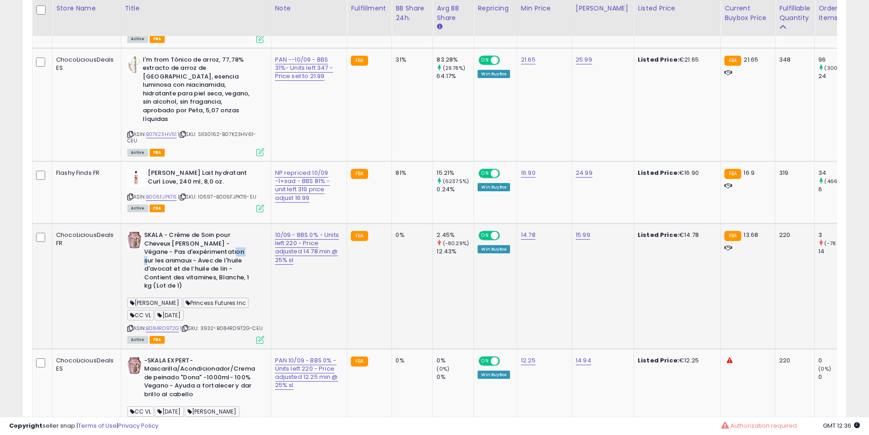
click at [214, 283] on b "SKALA - Crème de Soin pour Cheveux [PERSON_NAME] - Végane - Pas d'expérimentati…" at bounding box center [199, 262] width 111 height 62
click at [208, 283] on b "SKALA - Crème de Soin pour Cheveux [PERSON_NAME] - Végane - Pas d'expérimentati…" at bounding box center [199, 262] width 111 height 62
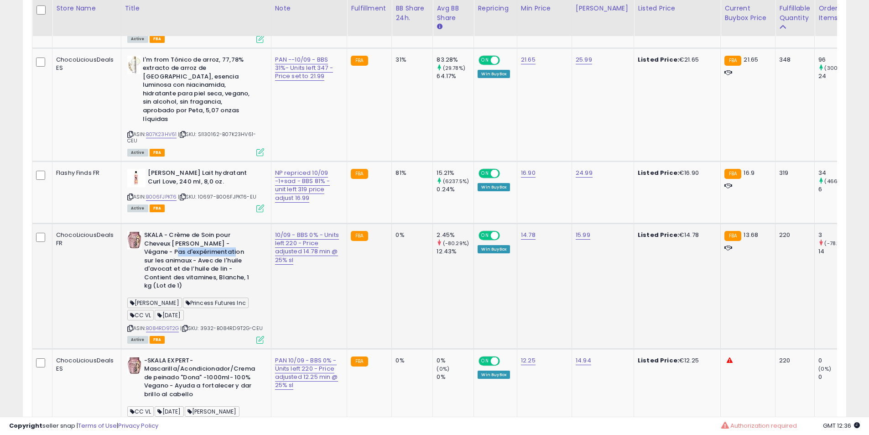
click at [190, 287] on b "SKALA - Crème de Soin pour Cheveux [PERSON_NAME] - Végane - Pas d'expérimentati…" at bounding box center [199, 262] width 111 height 62
click at [199, 287] on b "SKALA - Crème de Soin pour Cheveux [PERSON_NAME] - Végane - Pas d'expérimentati…" at bounding box center [199, 262] width 111 height 62
click at [199, 284] on b "SKALA - Crème de Soin pour Cheveux [PERSON_NAME] - Végane - Pas d'expérimentati…" at bounding box center [199, 262] width 111 height 62
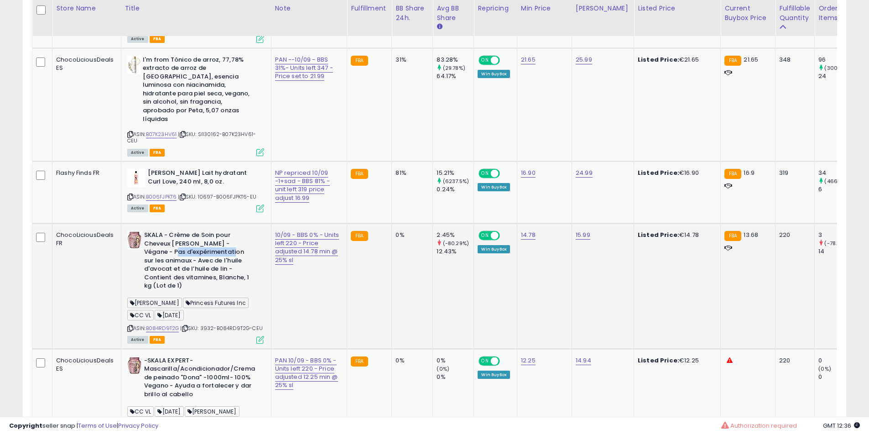
click at [199, 284] on b "SKALA - Crème de Soin pour Cheveux [PERSON_NAME] - Végane - Pas d'expérimentati…" at bounding box center [199, 262] width 111 height 62
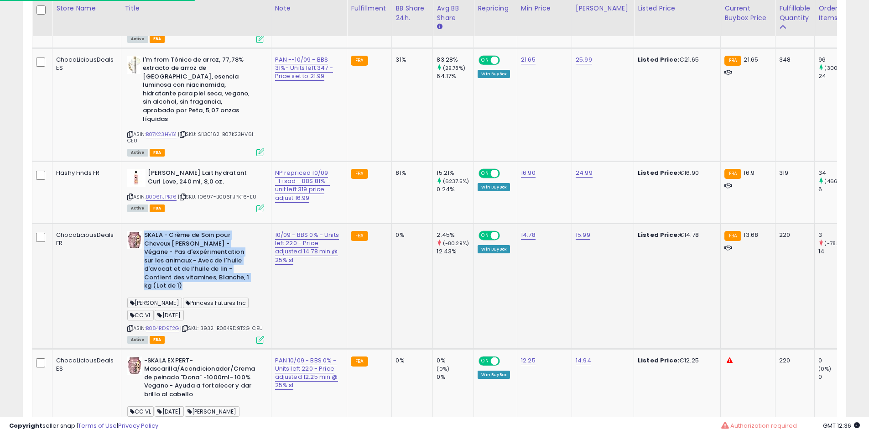
click at [199, 284] on b "SKALA - Crème de Soin pour Cheveux [PERSON_NAME] - Végane - Pas d'expérimentati…" at bounding box center [199, 262] width 111 height 62
click at [199, 273] on b "SKALA - Crème de Soin pour Cheveux [PERSON_NAME] - Végane - Pas d'expérimentati…" at bounding box center [199, 262] width 111 height 62
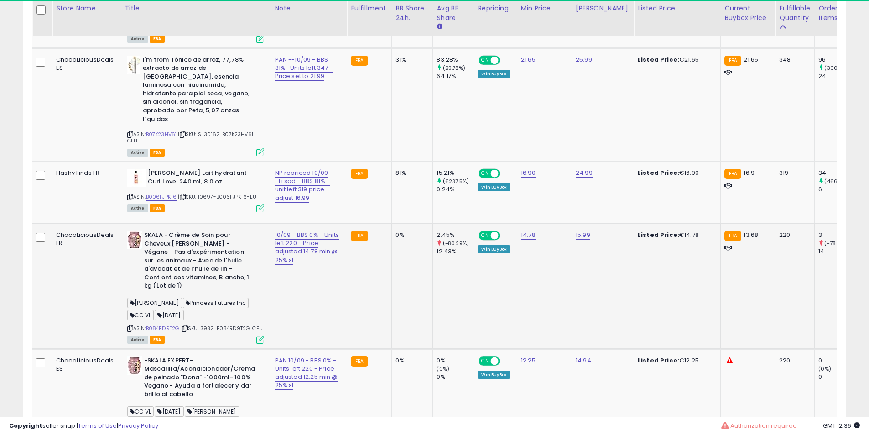
click at [199, 273] on b "SKALA - Crème de Soin pour Cheveux [PERSON_NAME] - Végane - Pas d'expérimentati…" at bounding box center [199, 262] width 111 height 62
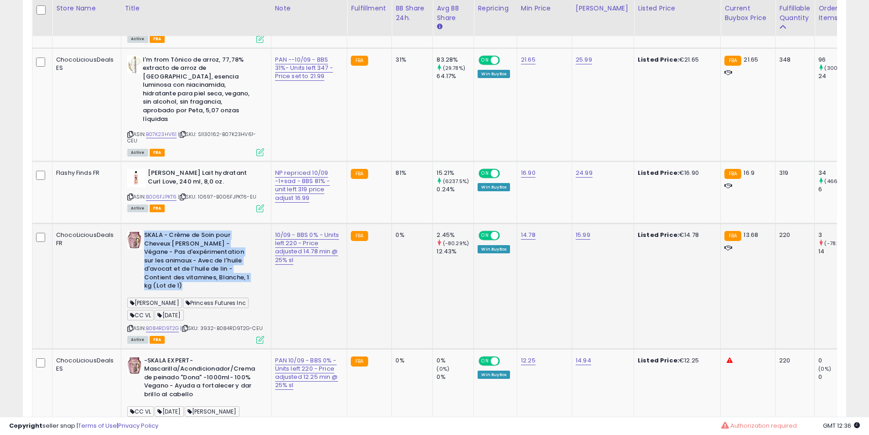
click at [199, 273] on b "SKALA - Crème de Soin pour Cheveux [PERSON_NAME] - Végane - Pas d'expérimentati…" at bounding box center [199, 262] width 111 height 62
click at [196, 273] on b "SKALA - Crème de Soin pour Cheveux [PERSON_NAME] - Végane - Pas d'expérimentati…" at bounding box center [199, 262] width 111 height 62
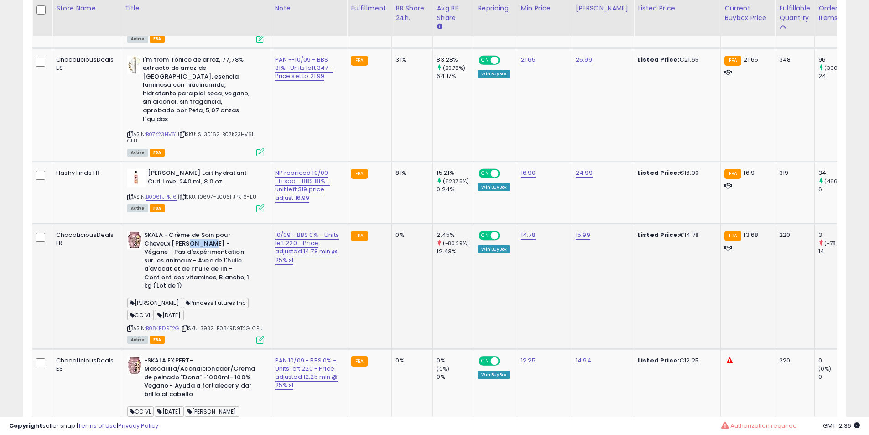
click at [196, 273] on b "SKALA - Crème de Soin pour Cheveux [PERSON_NAME] - Végane - Pas d'expérimentati…" at bounding box center [199, 262] width 111 height 62
click at [193, 274] on b "SKALA - Crème de Soin pour Cheveux [PERSON_NAME] - Végane - Pas d'expérimentati…" at bounding box center [199, 262] width 111 height 62
drag, startPoint x: 193, startPoint y: 274, endPoint x: 195, endPoint y: 302, distance: 27.4
click at [193, 278] on b "SKALA - Crème de Soin pour Cheveux [PERSON_NAME] - Végane - Pas d'expérimentati…" at bounding box center [199, 262] width 111 height 62
click at [195, 293] on b "SKALA - Crème de Soin pour Cheveux [PERSON_NAME] - Végane - Pas d'expérimentati…" at bounding box center [199, 262] width 111 height 62
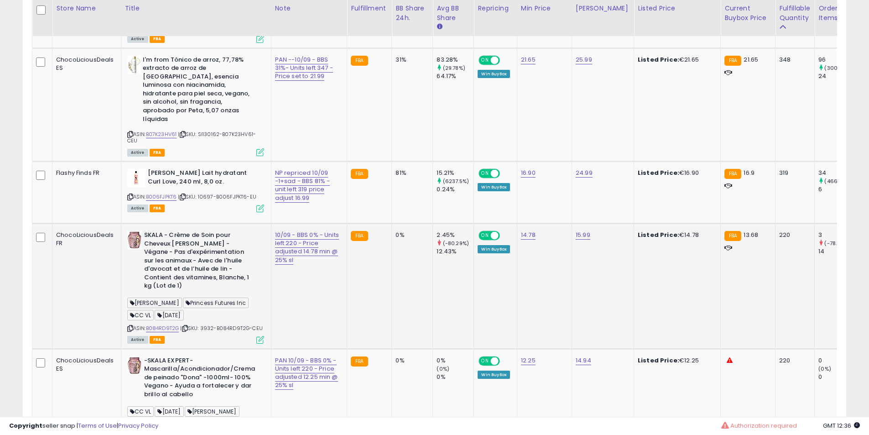
click at [195, 293] on b "SKALA - Crème de Soin pour Cheveux [PERSON_NAME] - Végane - Pas d'expérimentati…" at bounding box center [199, 262] width 111 height 62
click at [197, 293] on b "SKALA - Crème de Soin pour Cheveux [PERSON_NAME] - Végane - Pas d'expérimentati…" at bounding box center [199, 262] width 111 height 62
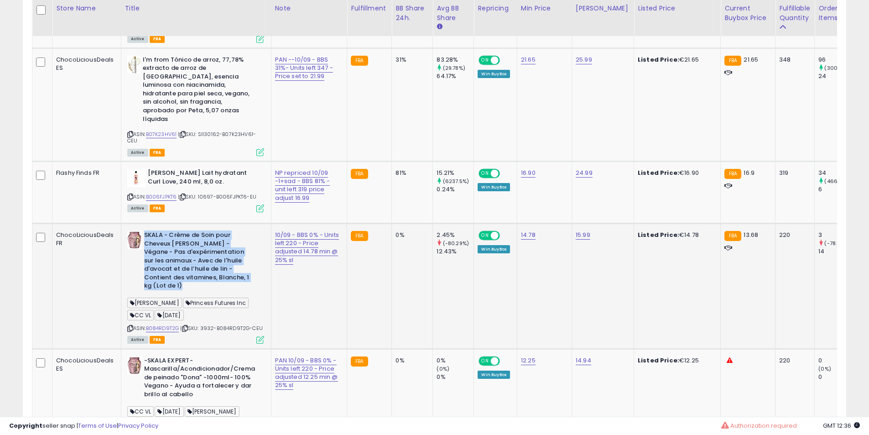
click at [197, 293] on b "SKALA - Crème de Soin pour Cheveux [PERSON_NAME] - Végane - Pas d'expérimentati…" at bounding box center [199, 262] width 111 height 62
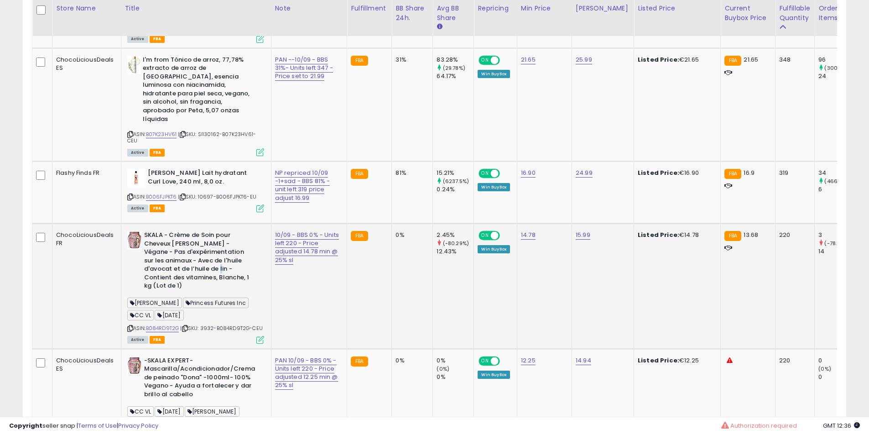
click at [197, 293] on b "SKALA - Crème de Soin pour Cheveux [PERSON_NAME] - Végane - Pas d'expérimentati…" at bounding box center [199, 262] width 111 height 62
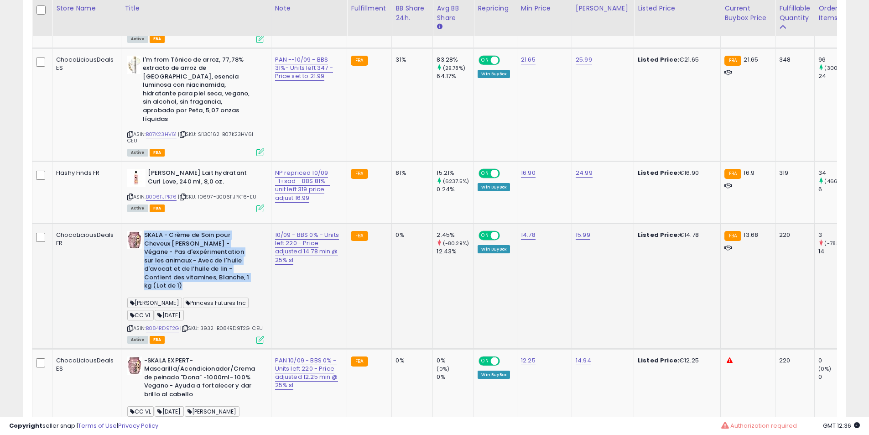
click at [197, 293] on b "SKALA - Crème de Soin pour Cheveux [PERSON_NAME] - Végane - Pas d'expérimentati…" at bounding box center [199, 262] width 111 height 62
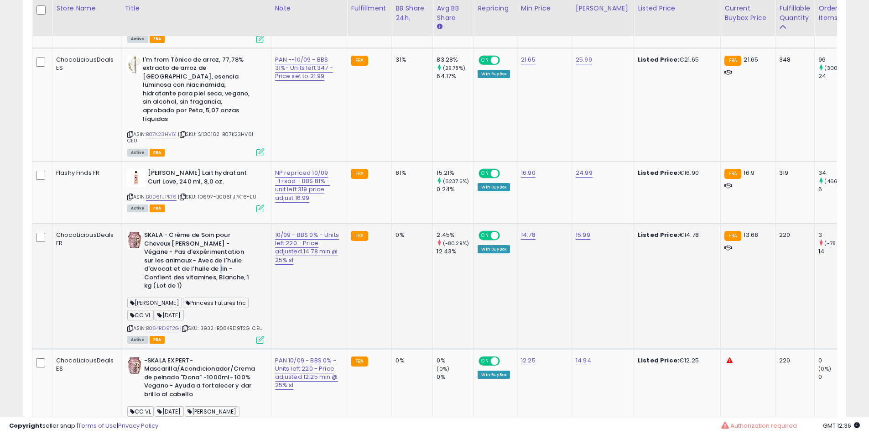
click at [197, 293] on b "SKALA - Crème de Soin pour Cheveux [PERSON_NAME] - Végane - Pas d'expérimentati…" at bounding box center [199, 262] width 111 height 62
click at [180, 293] on b "SKALA - Crème de Soin pour Cheveux [PERSON_NAME] - Végane - Pas d'expérimentati…" at bounding box center [199, 262] width 111 height 62
click at [185, 280] on b "SKALA - Crème de Soin pour Cheveux [PERSON_NAME] - Végane - Pas d'expérimentati…" at bounding box center [199, 262] width 111 height 62
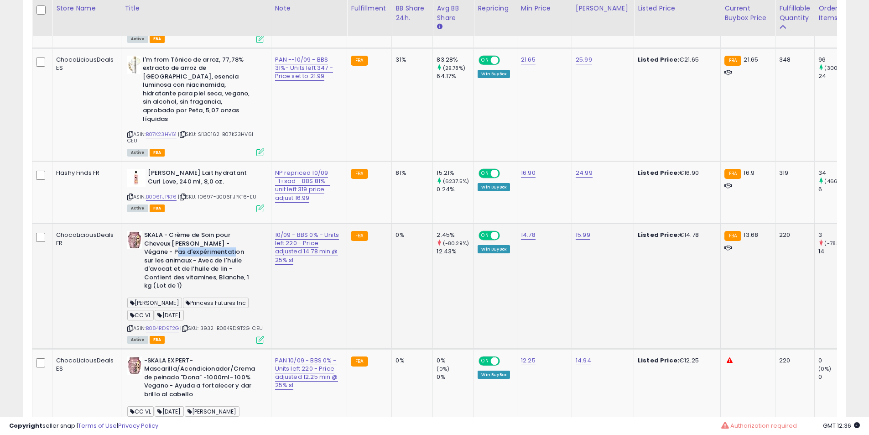
click at [187, 283] on b "SKALA - Crème de Soin pour Cheveux [PERSON_NAME] - Végane - Pas d'expérimentati…" at bounding box center [199, 262] width 111 height 62
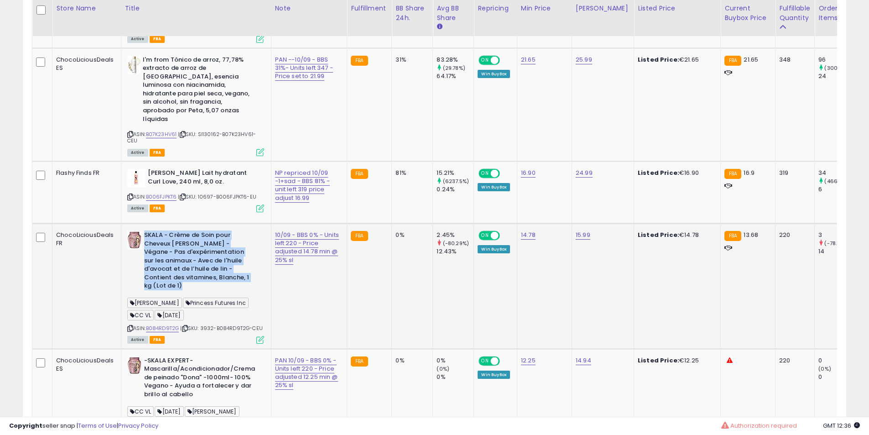
click at [187, 283] on b "SKALA - Crème de Soin pour Cheveux [PERSON_NAME] - Végane - Pas d'expérimentati…" at bounding box center [199, 262] width 111 height 62
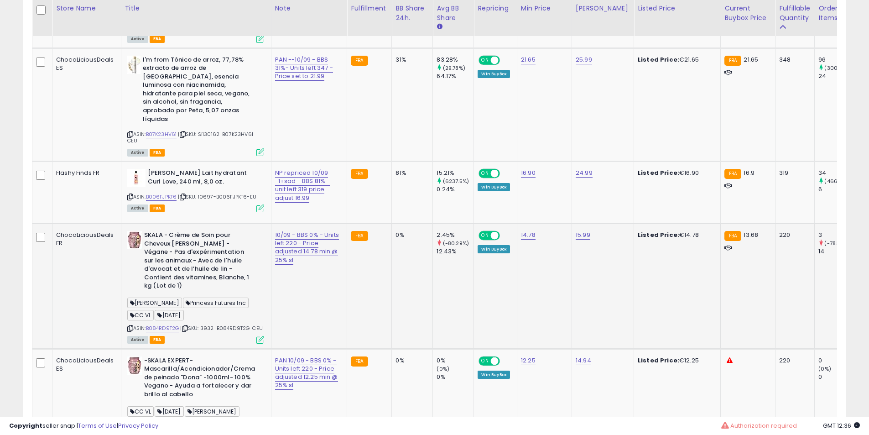
click at [187, 256] on td "SKALA - Crème de Soin pour Cheveux [PERSON_NAME] - Végane - Pas d'expérimentati…" at bounding box center [196, 285] width 150 height 125
drag, startPoint x: 187, startPoint y: 256, endPoint x: 166, endPoint y: 281, distance: 32.8
click at [184, 256] on td "SKALA - Crème de Soin pour Cheveux [PERSON_NAME] - Végane - Pas d'expérimentati…" at bounding box center [196, 285] width 150 height 125
click at [166, 281] on b "SKALA - Crème de Soin pour Cheveux [PERSON_NAME] - Végane - Pas d'expérimentati…" at bounding box center [199, 262] width 111 height 62
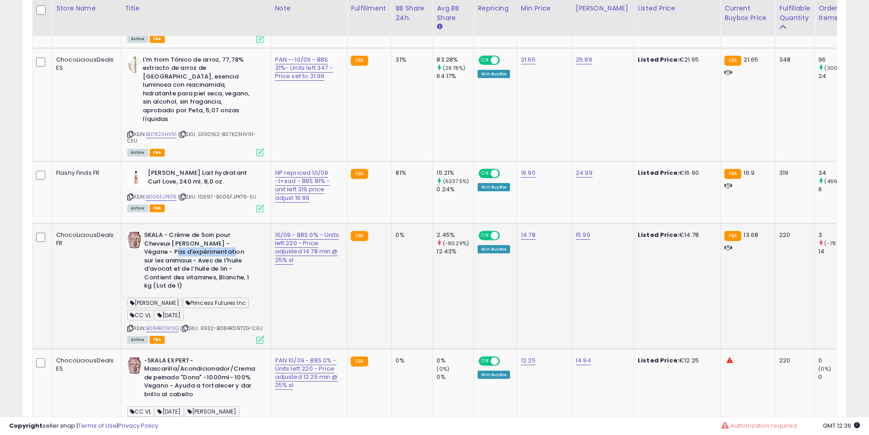
click at [166, 281] on b "SKALA - Crème de Soin pour Cheveux [PERSON_NAME] - Végane - Pas d'expérimentati…" at bounding box center [199, 262] width 111 height 62
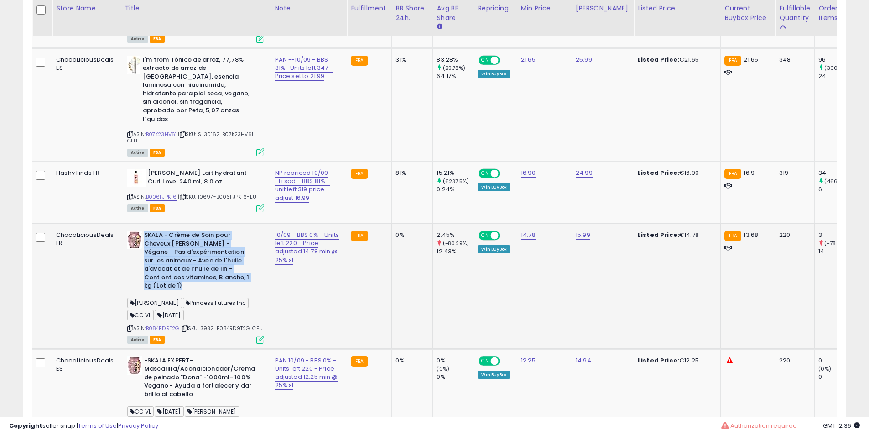
click at [170, 281] on b "SKALA - Crème de Soin pour Cheveux [PERSON_NAME] - Végane - Pas d'expérimentati…" at bounding box center [199, 262] width 111 height 62
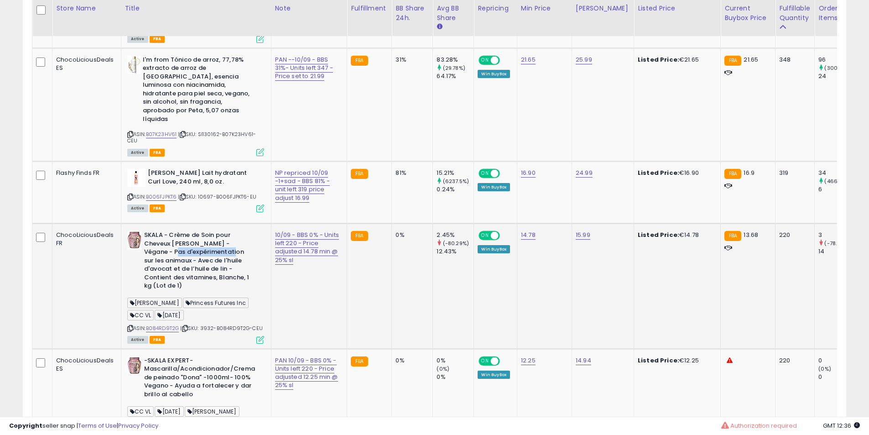
click at [170, 281] on b "SKALA - Crème de Soin pour Cheveux [PERSON_NAME] - Végane - Pas d'expérimentati…" at bounding box center [199, 262] width 111 height 62
click at [180, 281] on b "SKALA - Crème de Soin pour Cheveux [PERSON_NAME] - Végane - Pas d'expérimentati…" at bounding box center [199, 262] width 111 height 62
click at [194, 282] on b "SKALA - Crème de Soin pour Cheveux [PERSON_NAME] - Végane - Pas d'expérimentati…" at bounding box center [199, 262] width 111 height 62
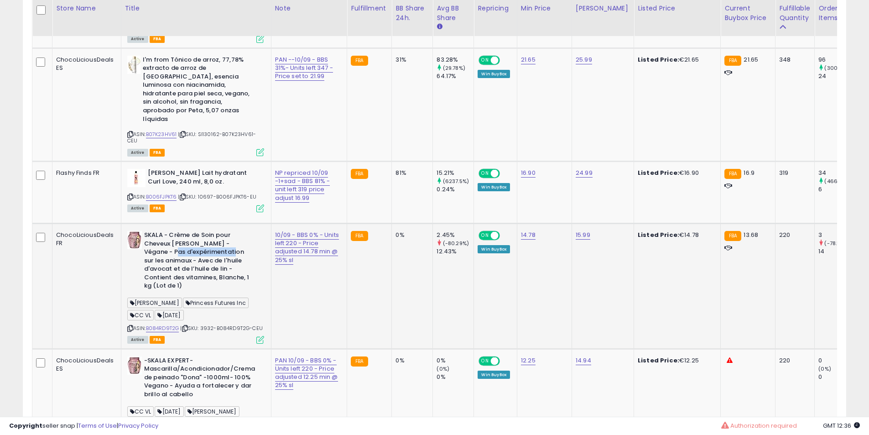
click at [192, 282] on b "SKALA - Crème de Soin pour Cheveux [PERSON_NAME] - Végane - Pas d'expérimentati…" at bounding box center [199, 262] width 111 height 62
drag, startPoint x: 192, startPoint y: 282, endPoint x: 170, endPoint y: 287, distance: 22.9
click at [186, 282] on b "SKALA - Crème de Soin pour Cheveux [PERSON_NAME] - Végane - Pas d'expérimentati…" at bounding box center [199, 262] width 111 height 62
click at [170, 287] on b "SKALA - Crème de Soin pour Cheveux [PERSON_NAME] - Végane - Pas d'expérimentati…" at bounding box center [199, 262] width 111 height 62
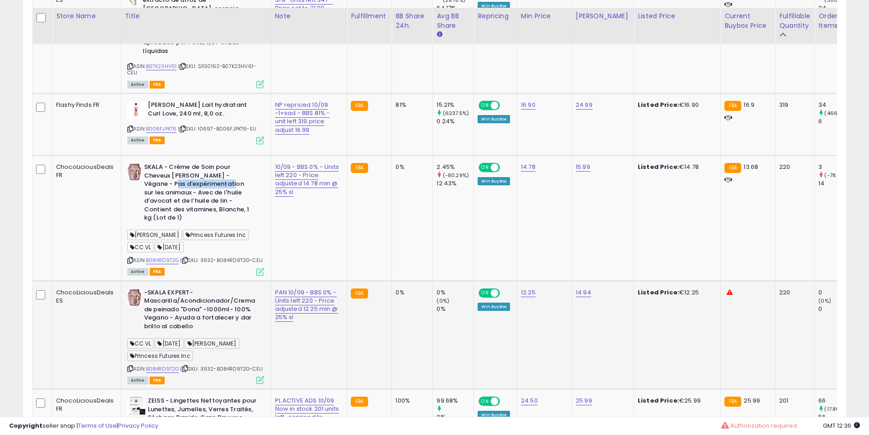
scroll to position [1065, 0]
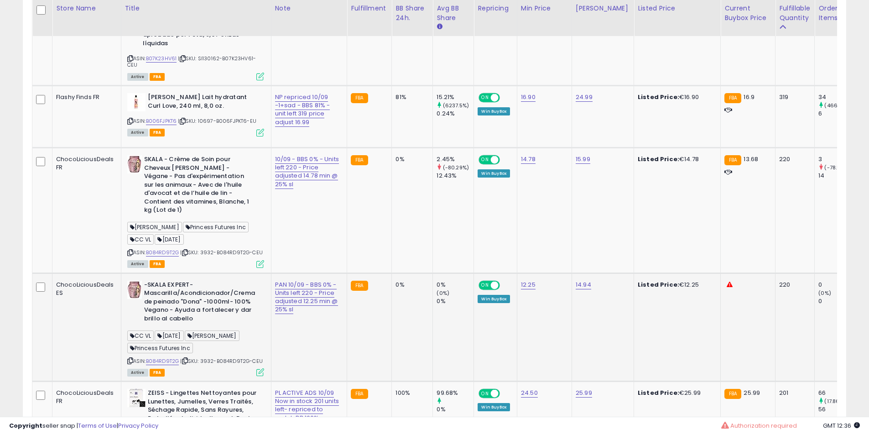
click at [193, 322] on b "-SKALA EXPERT- Mascarilla/Acondicionador/Crema de peinado "Dona" -1000ml- 100% …" at bounding box center [199, 303] width 111 height 45
click at [212, 320] on b "-SKALA EXPERT- Mascarilla/Acondicionador/Crema de peinado "Dona" -1000ml- 100% …" at bounding box center [199, 303] width 111 height 45
click at [215, 325] on b "-SKALA EXPERT- Mascarilla/Acondicionador/Crema de peinado "Dona" -1000ml- 100% …" at bounding box center [199, 303] width 111 height 45
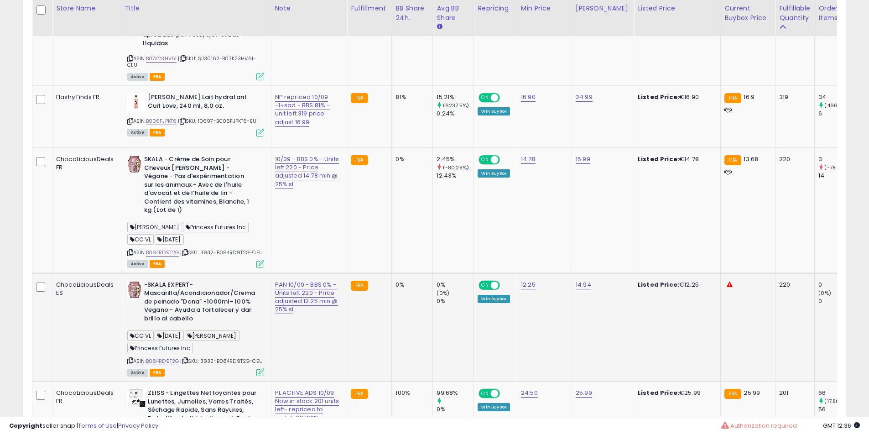
click at [215, 325] on b "-SKALA EXPERT- Mascarilla/Acondicionador/Crema de peinado "Dona" -1000ml- 100% …" at bounding box center [199, 303] width 111 height 45
click at [214, 325] on b "-SKALA EXPERT- Mascarilla/Acondicionador/Crema de peinado "Dona" -1000ml- 100% …" at bounding box center [199, 303] width 111 height 45
click at [213, 325] on b "-SKALA EXPERT- Mascarilla/Acondicionador/Crema de peinado "Dona" -1000ml- 100% …" at bounding box center [199, 303] width 111 height 45
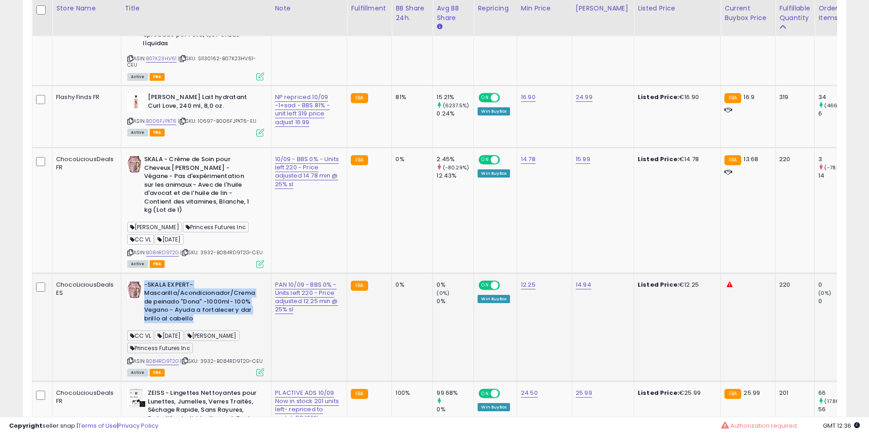
click at [213, 325] on b "-SKALA EXPERT- Mascarilla/Acondicionador/Crema de peinado "Dona" -1000ml- 100% …" at bounding box center [199, 303] width 111 height 45
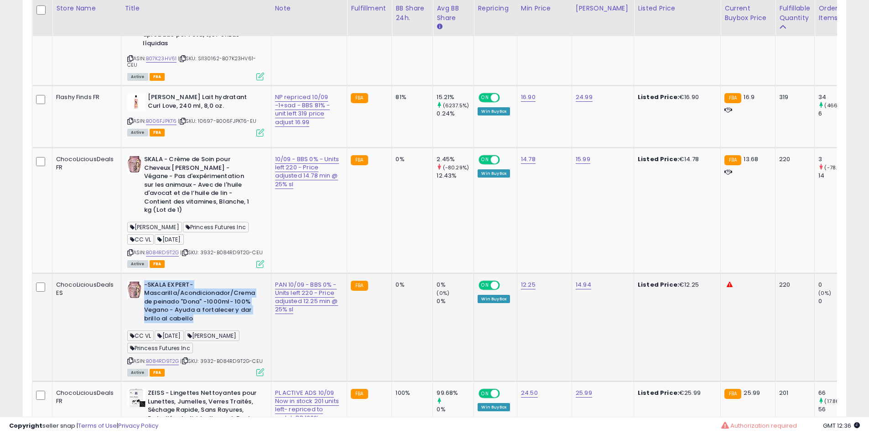
click at [213, 325] on b "-SKALA EXPERT- Mascarilla/Acondicionador/Crema de peinado "Dona" -1000ml- 100% …" at bounding box center [199, 303] width 111 height 45
click at [206, 324] on b "-SKALA EXPERT- Mascarilla/Acondicionador/Crema de peinado "Dona" -1000ml- 100% …" at bounding box center [199, 303] width 111 height 45
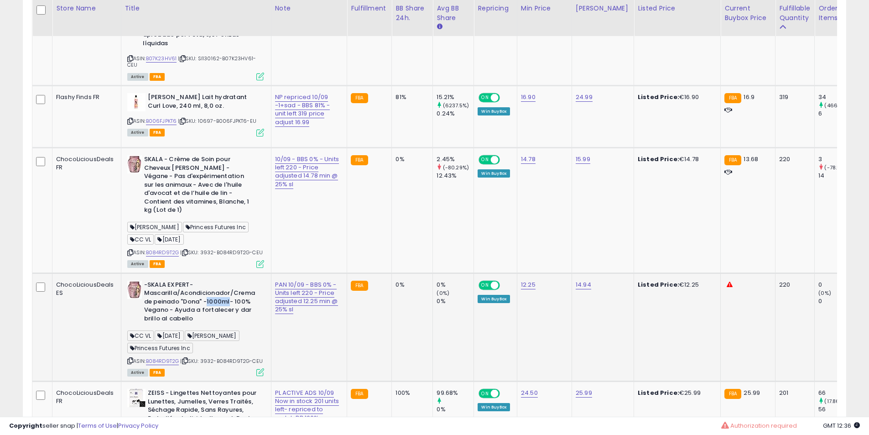
click at [211, 325] on b "-SKALA EXPERT- Mascarilla/Acondicionador/Crema de peinado "Dona" -1000ml- 100% …" at bounding box center [199, 303] width 111 height 45
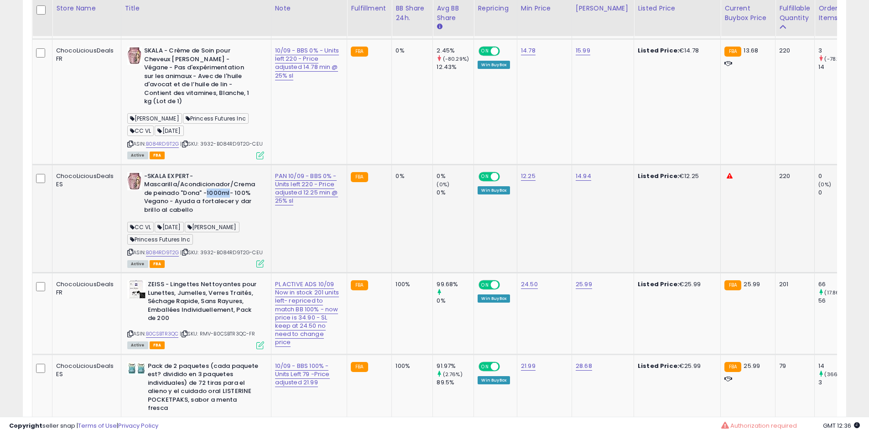
scroll to position [1217, 0]
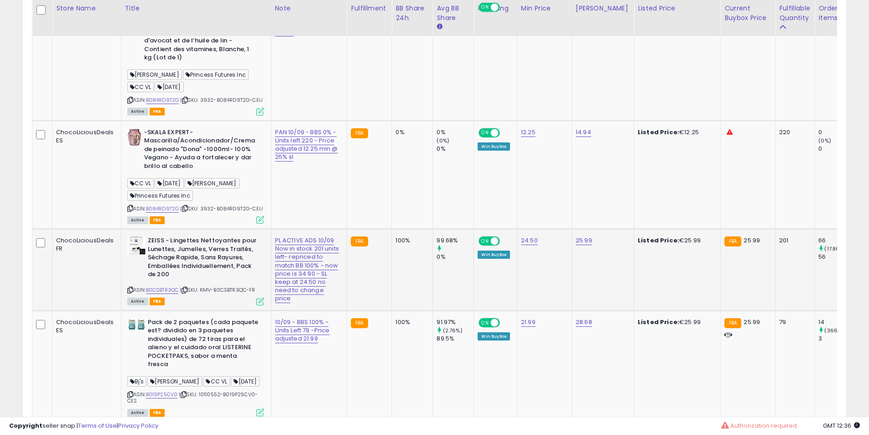
click at [199, 276] on b "ZEISS - Lingettes Nettoyantes pour Lunettes, Jumelles, Verres Traités, Séchage …" at bounding box center [203, 258] width 111 height 45
click at [204, 275] on b "ZEISS - Lingettes Nettoyantes pour Lunettes, Jumelles, Verres Traités, Séchage …" at bounding box center [203, 258] width 111 height 45
click at [212, 280] on b "ZEISS - Lingettes Nettoyantes pour Lunettes, Jumelles, Verres Traités, Séchage …" at bounding box center [203, 258] width 111 height 45
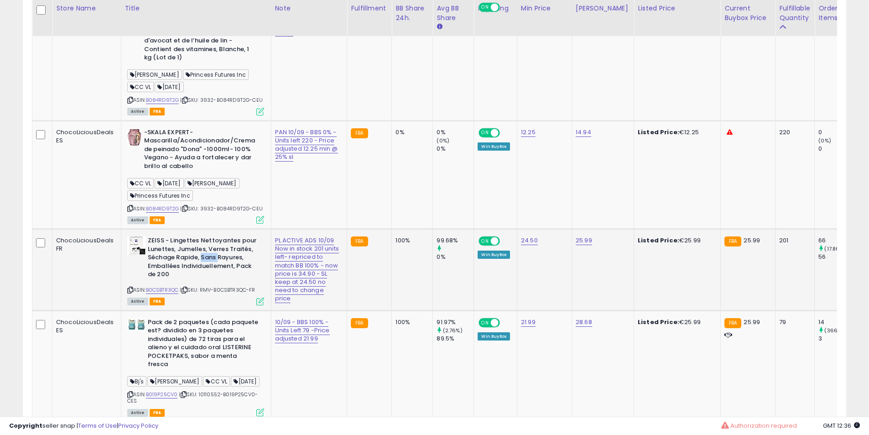
click at [212, 280] on b "ZEISS - Lingettes Nettoyantes pour Lunettes, Jumelles, Verres Traités, Séchage …" at bounding box center [203, 258] width 111 height 45
click at [214, 281] on b "ZEISS - Lingettes Nettoyantes pour Lunettes, Jumelles, Verres Traités, Séchage …" at bounding box center [203, 258] width 111 height 45
click at [215, 281] on b "ZEISS - Lingettes Nettoyantes pour Lunettes, Jumelles, Verres Traités, Séchage …" at bounding box center [203, 258] width 111 height 45
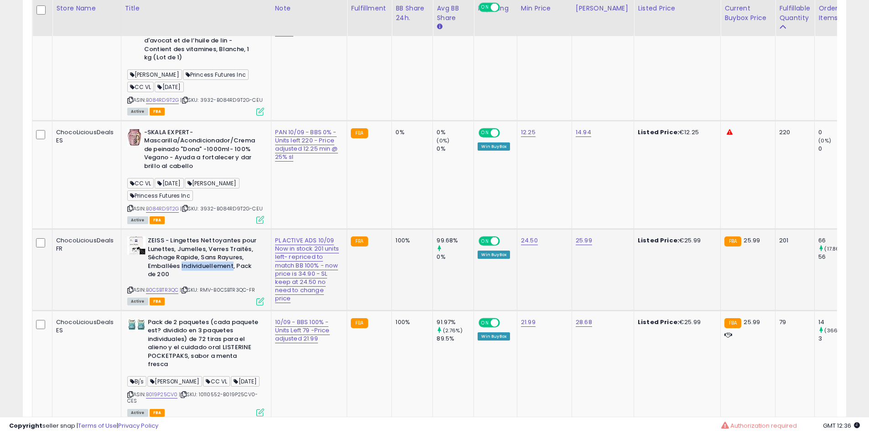
click at [216, 281] on b "ZEISS - Lingettes Nettoyantes pour Lunettes, Jumelles, Verres Traités, Séchage …" at bounding box center [203, 258] width 111 height 45
click at [219, 281] on b "ZEISS - Lingettes Nettoyantes pour Lunettes, Jumelles, Verres Traités, Séchage …" at bounding box center [203, 258] width 111 height 45
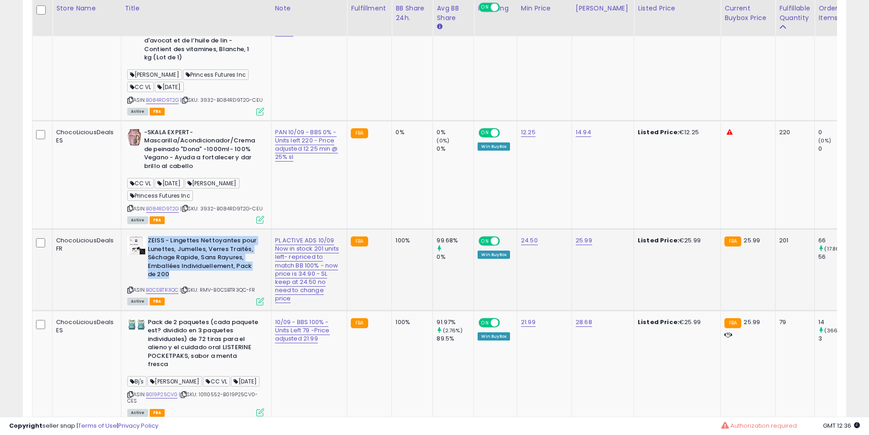
click at [219, 281] on b "ZEISS - Lingettes Nettoyantes pour Lunettes, Jumelles, Verres Traités, Séchage …" at bounding box center [203, 258] width 111 height 45
click at [224, 281] on b "ZEISS - Lingettes Nettoyantes pour Lunettes, Jumelles, Verres Traités, Séchage …" at bounding box center [203, 258] width 111 height 45
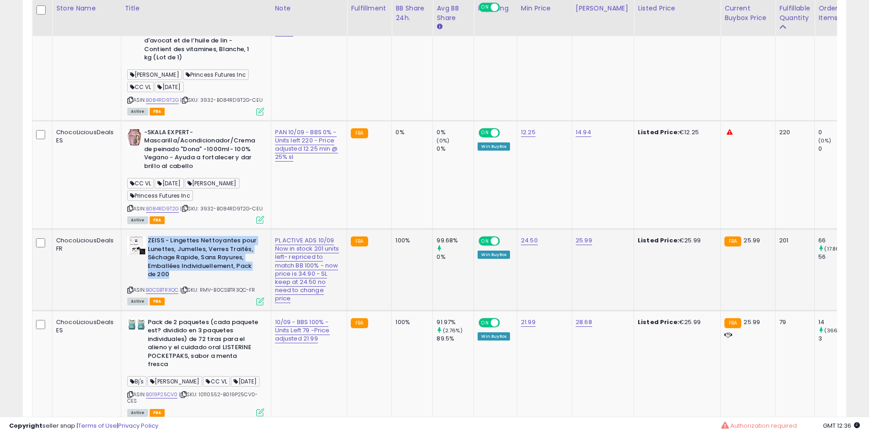
click at [224, 281] on b "ZEISS - Lingettes Nettoyantes pour Lunettes, Jumelles, Verres Traités, Séchage …" at bounding box center [203, 258] width 111 height 45
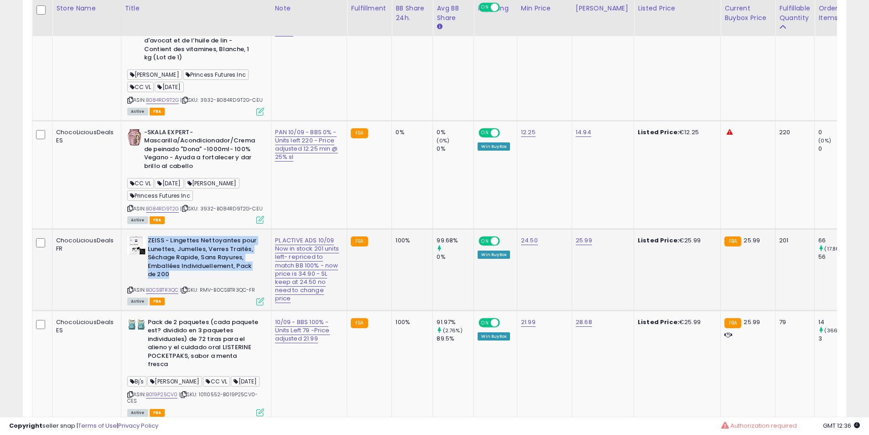
click at [224, 281] on b "ZEISS - Lingettes Nettoyantes pour Lunettes, Jumelles, Verres Traités, Séchage …" at bounding box center [203, 258] width 111 height 45
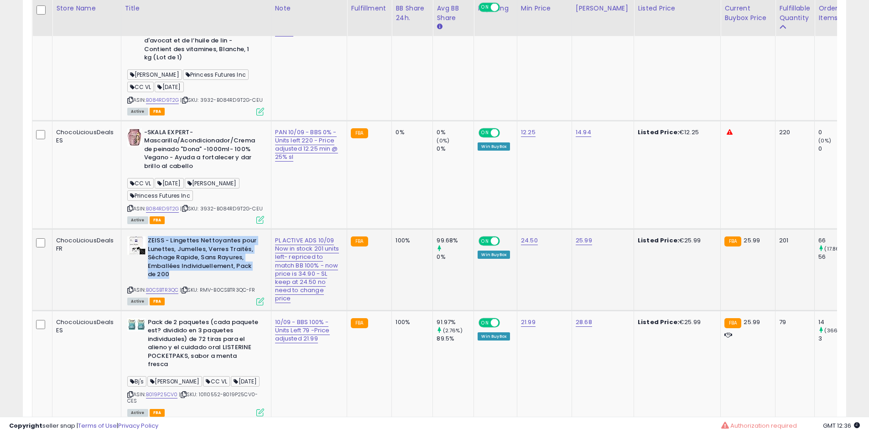
click at [224, 281] on b "ZEISS - Lingettes Nettoyantes pour Lunettes, Jumelles, Verres Traités, Séchage …" at bounding box center [203, 258] width 111 height 45
click at [199, 278] on b "ZEISS - Lingettes Nettoyantes pour Lunettes, Jumelles, Verres Traités, Séchage …" at bounding box center [203, 258] width 111 height 45
drag, startPoint x: 199, startPoint y: 278, endPoint x: 240, endPoint y: 283, distance: 42.2
click at [206, 278] on b "ZEISS - Lingettes Nettoyantes pour Lunettes, Jumelles, Verres Traités, Séchage …" at bounding box center [203, 258] width 111 height 45
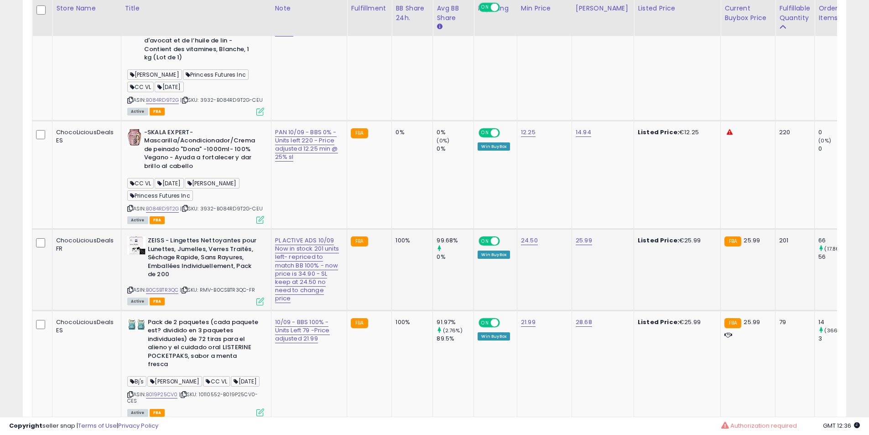
click at [240, 281] on b "ZEISS - Lingettes Nettoyantes pour Lunettes, Jumelles, Verres Traités, Séchage …" at bounding box center [203, 258] width 111 height 45
click at [220, 276] on b "ZEISS - Lingettes Nettoyantes pour Lunettes, Jumelles, Verres Traités, Séchage …" at bounding box center [203, 258] width 111 height 45
click at [225, 277] on b "ZEISS - Lingettes Nettoyantes pour Lunettes, Jumelles, Verres Traités, Séchage …" at bounding box center [203, 258] width 111 height 45
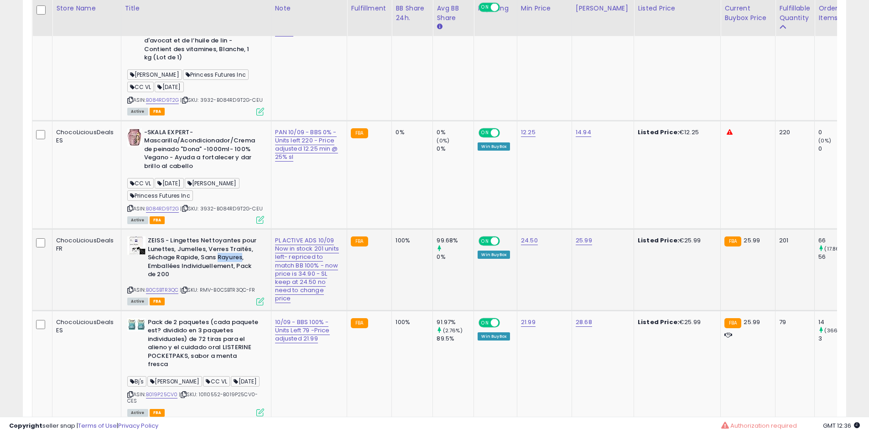
drag, startPoint x: 225, startPoint y: 277, endPoint x: 210, endPoint y: 281, distance: 14.7
click at [224, 280] on b "ZEISS - Lingettes Nettoyantes pour Lunettes, Jumelles, Verres Traités, Séchage …" at bounding box center [203, 258] width 111 height 45
click at [210, 281] on b "ZEISS - Lingettes Nettoyantes pour Lunettes, Jumelles, Verres Traités, Séchage …" at bounding box center [203, 258] width 111 height 45
click at [202, 280] on b "ZEISS - Lingettes Nettoyantes pour Lunettes, Jumelles, Verres Traités, Séchage …" at bounding box center [203, 258] width 111 height 45
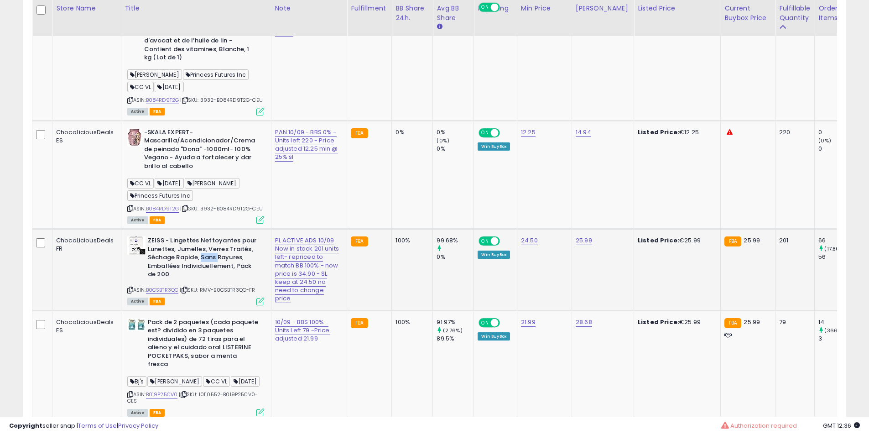
click at [202, 280] on b "ZEISS - Lingettes Nettoyantes pour Lunettes, Jumelles, Verres Traités, Séchage …" at bounding box center [203, 258] width 111 height 45
click at [192, 267] on b "ZEISS - Lingettes Nettoyantes pour Lunettes, Jumelles, Verres Traités, Séchage …" at bounding box center [203, 258] width 111 height 45
drag, startPoint x: 193, startPoint y: 267, endPoint x: 191, endPoint y: 288, distance: 21.1
click at [193, 270] on b "ZEISS - Lingettes Nettoyantes pour Lunettes, Jumelles, Verres Traités, Séchage …" at bounding box center [203, 258] width 111 height 45
drag, startPoint x: 191, startPoint y: 288, endPoint x: 191, endPoint y: 293, distance: 5.0
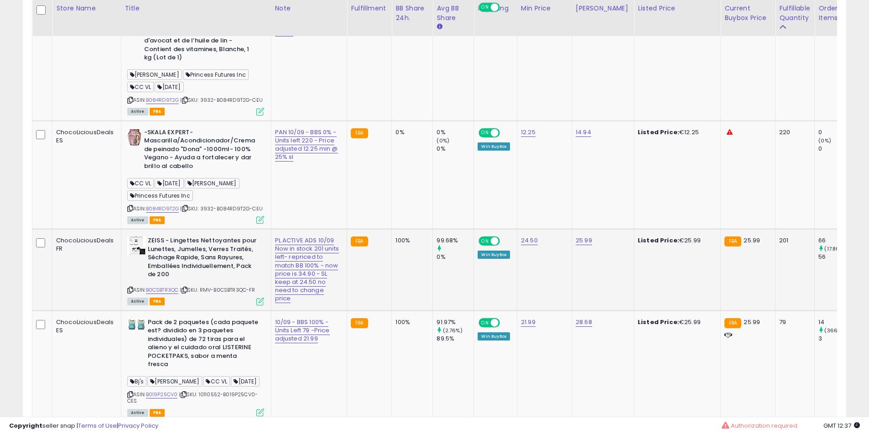
click at [191, 281] on b "ZEISS - Lingettes Nettoyantes pour Lunettes, Jumelles, Verres Traités, Séchage …" at bounding box center [203, 258] width 111 height 45
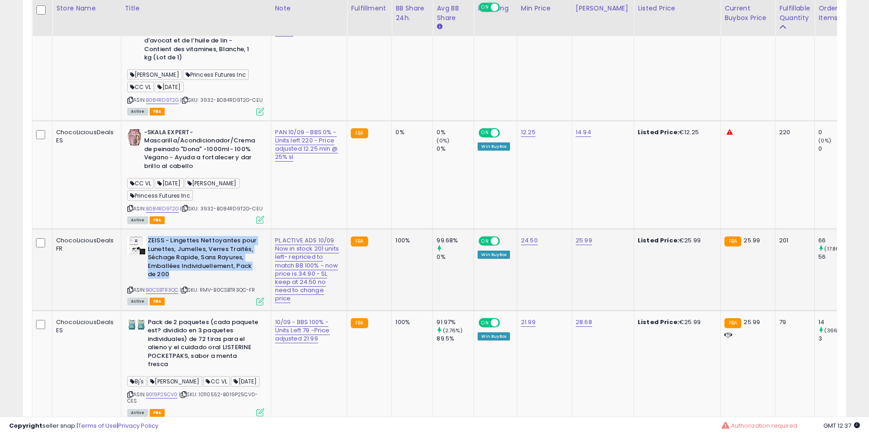
click at [204, 281] on b "ZEISS - Lingettes Nettoyantes pour Lunettes, Jumelles, Verres Traités, Séchage …" at bounding box center [203, 258] width 111 height 45
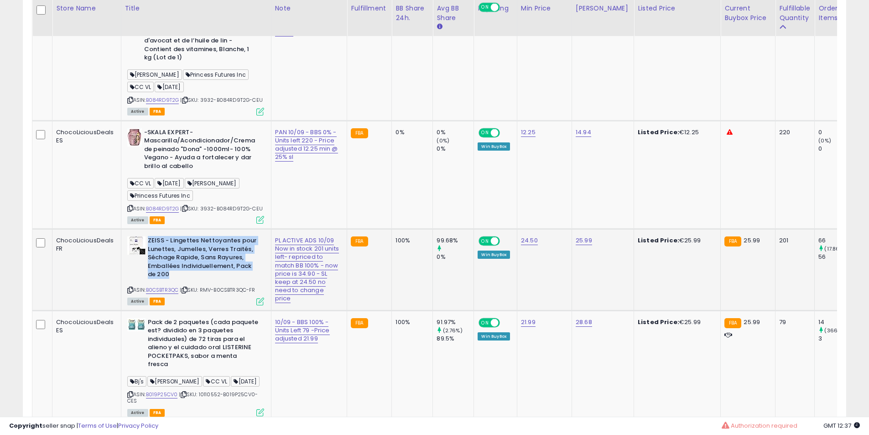
click at [204, 281] on b "ZEISS - Lingettes Nettoyantes pour Lunettes, Jumelles, Verres Traités, Séchage …" at bounding box center [203, 258] width 111 height 45
click at [201, 281] on b "ZEISS - Lingettes Nettoyantes pour Lunettes, Jumelles, Verres Traités, Séchage …" at bounding box center [203, 258] width 111 height 45
click at [193, 281] on b "ZEISS - Lingettes Nettoyantes pour Lunettes, Jumelles, Verres Traités, Séchage …" at bounding box center [203, 258] width 111 height 45
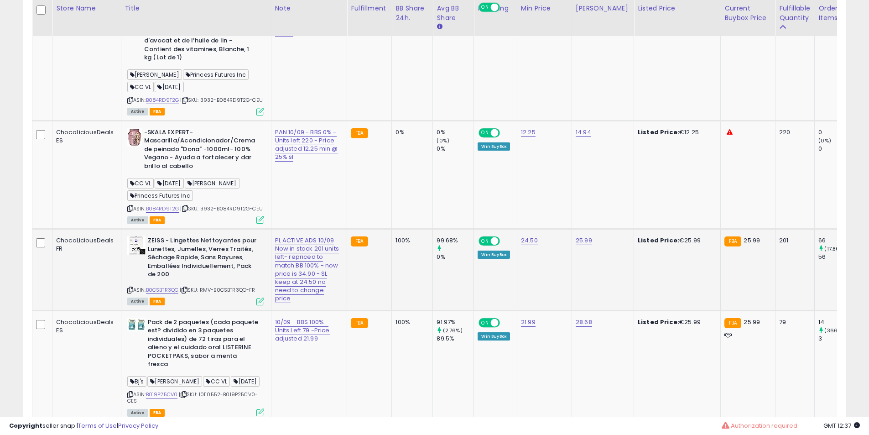
click at [194, 304] on div "ASIN: B0CSBTR3QC | SKU: RMV-B0CSBTR3QC-FR Active FBA" at bounding box center [195, 270] width 137 height 68
click at [194, 276] on b "ZEISS - Lingettes Nettoyantes pour Lunettes, Jumelles, Verres Traités, Séchage …" at bounding box center [203, 258] width 111 height 45
click at [196, 281] on b "ZEISS - Lingettes Nettoyantes pour Lunettes, Jumelles, Verres Traités, Séchage …" at bounding box center [203, 258] width 111 height 45
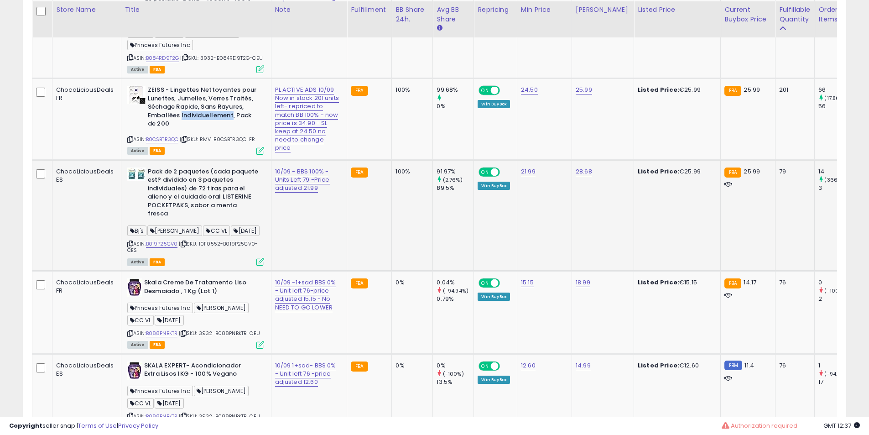
scroll to position [1369, 0]
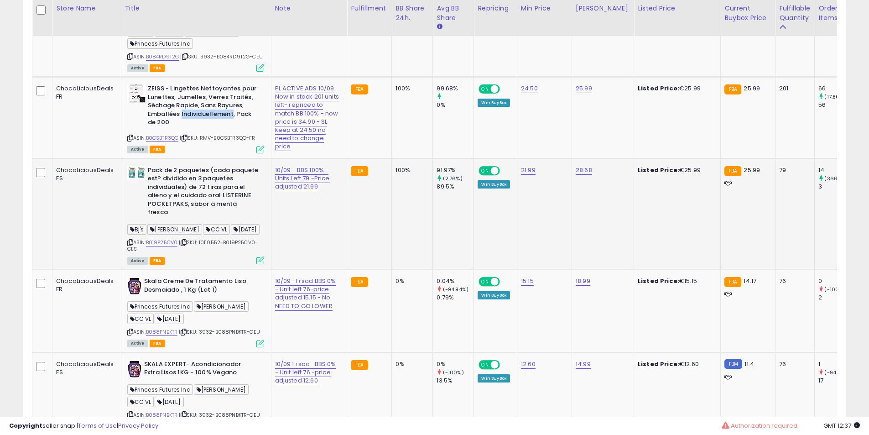
click at [219, 219] on b "Pack de 2 paquetes (cada paquete est? dividido en 3 paquetes individuales) de 7…" at bounding box center [203, 192] width 111 height 53
click at [199, 219] on b "Pack de 2 paquetes (cada paquete est? dividido en 3 paquetes individuales) de 7…" at bounding box center [203, 192] width 111 height 53
click at [185, 219] on b "Pack de 2 paquetes (cada paquete est? dividido en 3 paquetes individuales) de 7…" at bounding box center [203, 192] width 111 height 53
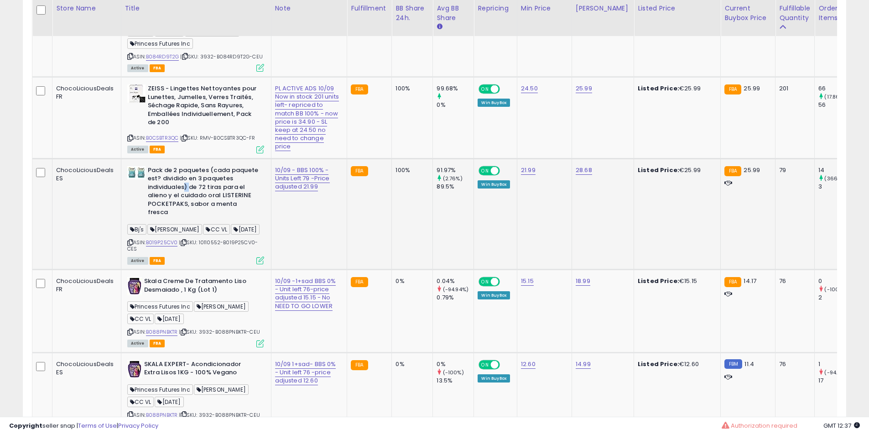
click at [185, 219] on b "Pack de 2 paquetes (cada paquete est? dividido en 3 paquetes individuales) de 7…" at bounding box center [203, 192] width 111 height 53
click at [184, 219] on b "Pack de 2 paquetes (cada paquete est? dividido en 3 paquetes individuales) de 7…" at bounding box center [203, 192] width 111 height 53
click at [183, 219] on b "Pack de 2 paquetes (cada paquete est? dividido en 3 paquetes individuales) de 7…" at bounding box center [203, 192] width 111 height 53
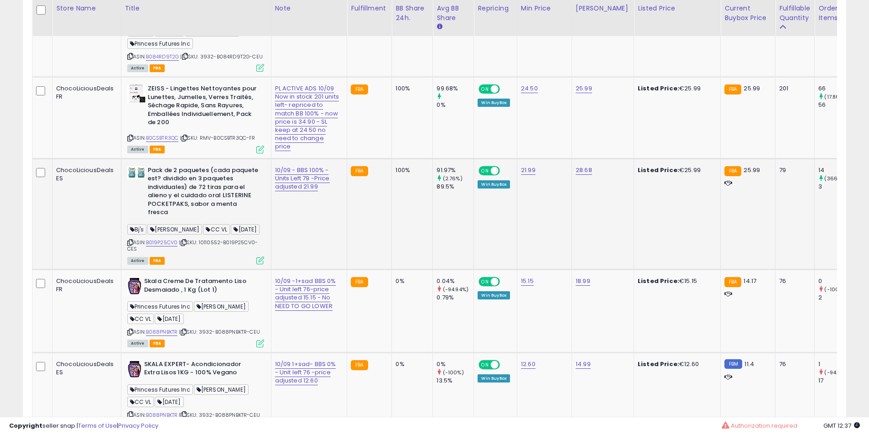
click at [204, 219] on b "Pack de 2 paquetes (cada paquete est? dividido en 3 paquetes individuales) de 7…" at bounding box center [203, 192] width 111 height 53
click at [205, 219] on b "Pack de 2 paquetes (cada paquete est? dividido en 3 paquetes individuales) de 7…" at bounding box center [203, 192] width 111 height 53
click at [203, 219] on b "Pack de 2 paquetes (cada paquete est? dividido en 3 paquetes individuales) de 7…" at bounding box center [203, 192] width 111 height 53
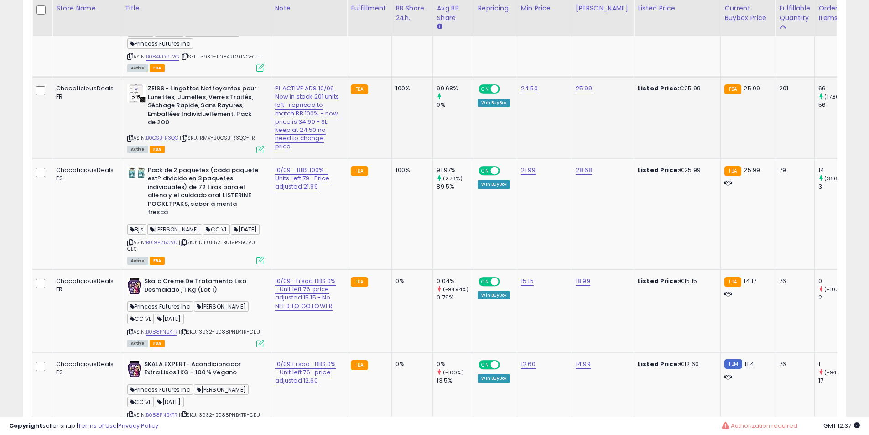
click at [197, 158] on td "ZEISS - Lingettes Nettoyantes pour Lunettes, Jumelles, Verres Traités, Séchage …" at bounding box center [196, 117] width 150 height 81
click at [204, 158] on td "ZEISS - Lingettes Nettoyantes pour Lunettes, Jumelles, Verres Traités, Séchage …" at bounding box center [196, 117] width 150 height 81
click at [199, 158] on td "ZEISS - Lingettes Nettoyantes pour Lunettes, Jumelles, Verres Traités, Séchage …" at bounding box center [196, 117] width 150 height 81
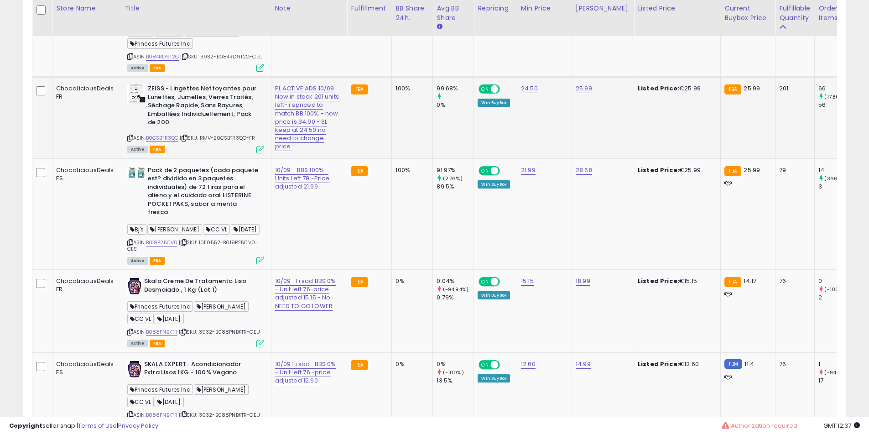
click at [199, 158] on td "ZEISS - Lingettes Nettoyantes pour Lunettes, Jumelles, Verres Traités, Séchage …" at bounding box center [196, 117] width 150 height 81
click at [182, 158] on td "ZEISS - Lingettes Nettoyantes pour Lunettes, Jumelles, Verres Traités, Séchage …" at bounding box center [196, 117] width 150 height 81
drag, startPoint x: 182, startPoint y: 227, endPoint x: 181, endPoint y: 251, distance: 24.2
click at [182, 158] on td "ZEISS - Lingettes Nettoyantes pour Lunettes, Jumelles, Verres Traités, Séchage …" at bounding box center [196, 117] width 150 height 81
click at [181, 219] on b "Pack de 2 paquetes (cada paquete est? dividido en 3 paquetes individuales) de 7…" at bounding box center [203, 192] width 111 height 53
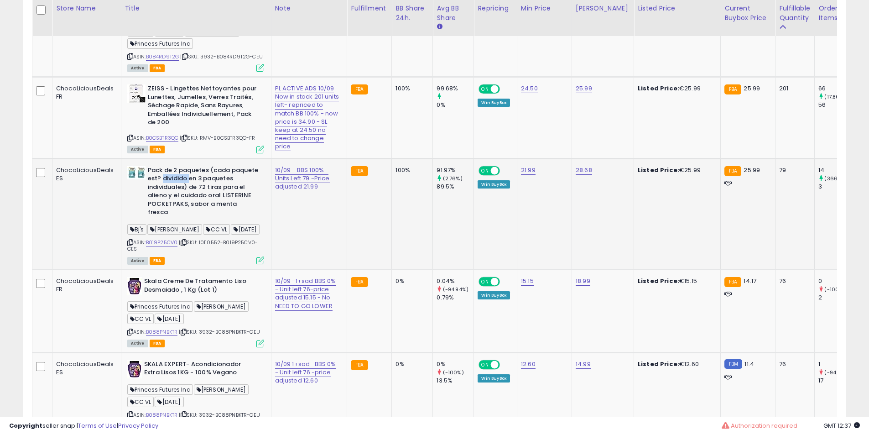
click at [181, 219] on b "Pack de 2 paquetes (cada paquete est? dividido en 3 paquetes individuales) de 7…" at bounding box center [203, 192] width 111 height 53
click at [170, 158] on td "ZEISS - Lingettes Nettoyantes pour Lunettes, Jumelles, Verres Traités, Séchage …" at bounding box center [196, 117] width 150 height 81
click at [181, 219] on b "Pack de 2 paquetes (cada paquete est? dividido en 3 paquetes individuales) de 7…" at bounding box center [203, 192] width 111 height 53
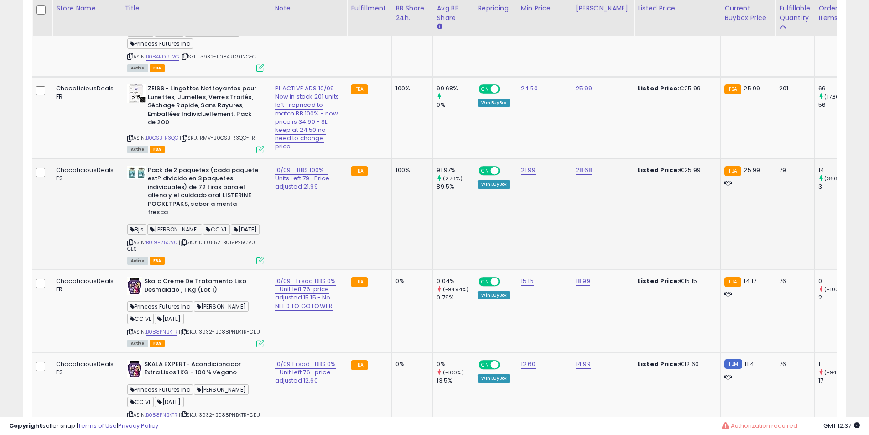
click at [177, 219] on b "Pack de 2 paquetes (cada paquete est? dividido en 3 paquetes individuales) de 7…" at bounding box center [203, 192] width 111 height 53
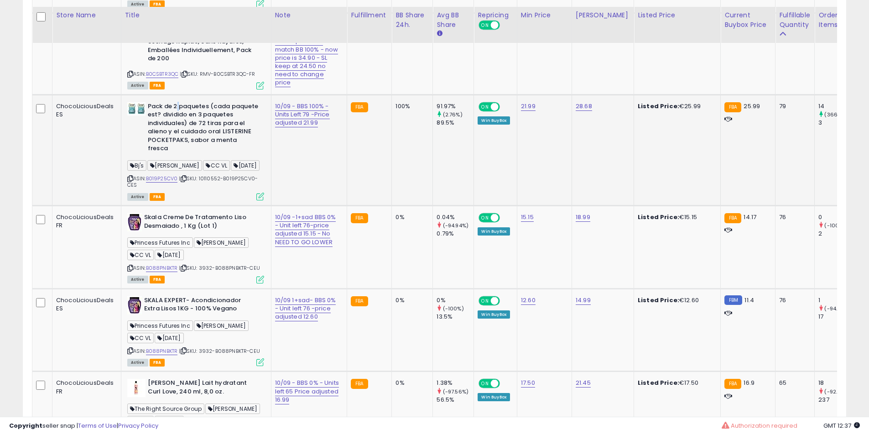
scroll to position [1445, 0]
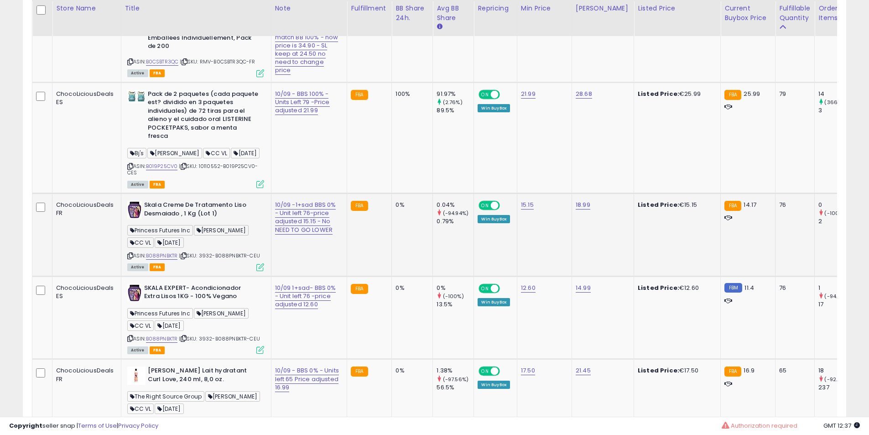
click at [185, 270] on div "ASIN: B088PNBKTR | SKU: 3932-B088PNBKTR-CEU Active FBA" at bounding box center [195, 235] width 137 height 69
click at [193, 220] on b "Skala Creme De Tratamento Liso Desmaiado , 1 Kg (Lot 1)" at bounding box center [199, 210] width 111 height 19
drag, startPoint x: 193, startPoint y: 275, endPoint x: 204, endPoint y: 281, distance: 12.7
click at [197, 220] on b "Skala Creme De Tratamento Liso Desmaiado , 1 Kg (Lot 1)" at bounding box center [199, 210] width 111 height 19
click at [209, 220] on b "Skala Creme De Tratamento Liso Desmaiado , 1 Kg (Lot 1)" at bounding box center [199, 210] width 111 height 19
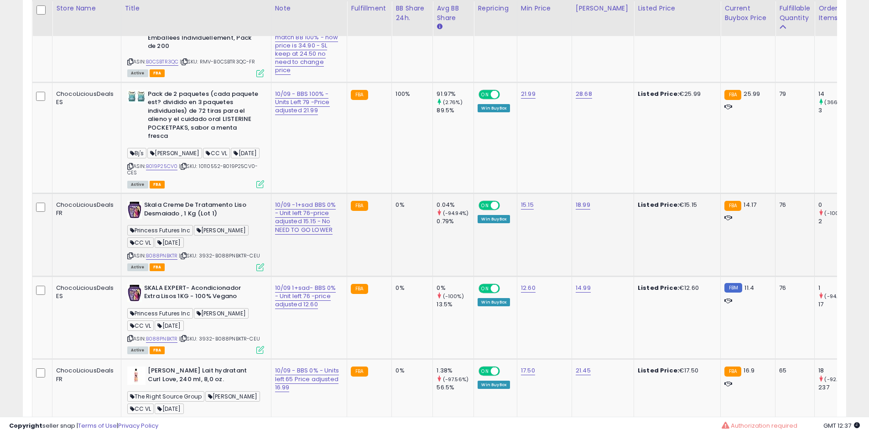
click at [235, 220] on b "Skala Creme De Tratamento Liso Desmaiado , 1 Kg (Lot 1)" at bounding box center [199, 210] width 111 height 19
click at [234, 220] on b "Skala Creme De Tratamento Liso Desmaiado , 1 Kg (Lot 1)" at bounding box center [199, 210] width 111 height 19
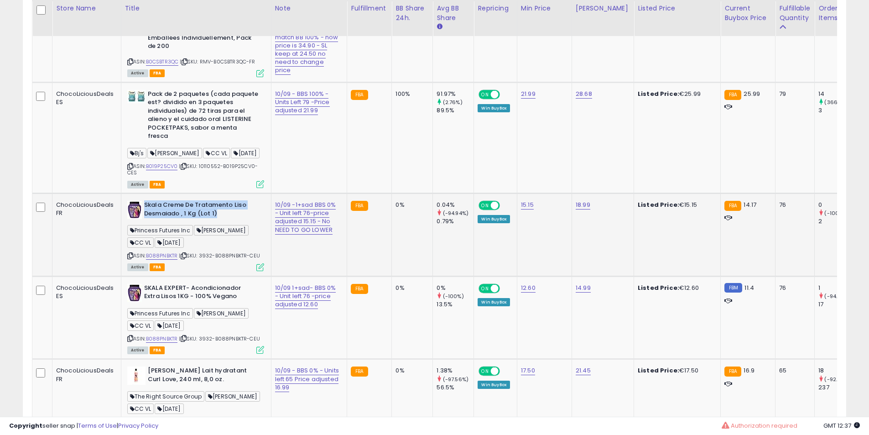
click at [234, 220] on b "Skala Creme De Tratamento Liso Desmaiado , 1 Kg (Lot 1)" at bounding box center [199, 210] width 111 height 19
click at [147, 220] on b "Skala Creme De Tratamento Liso Desmaiado , 1 Kg (Lot 1)" at bounding box center [199, 210] width 111 height 19
click at [168, 220] on b "Skala Creme De Tratamento Liso Desmaiado , 1 Kg (Lot 1)" at bounding box center [199, 210] width 111 height 19
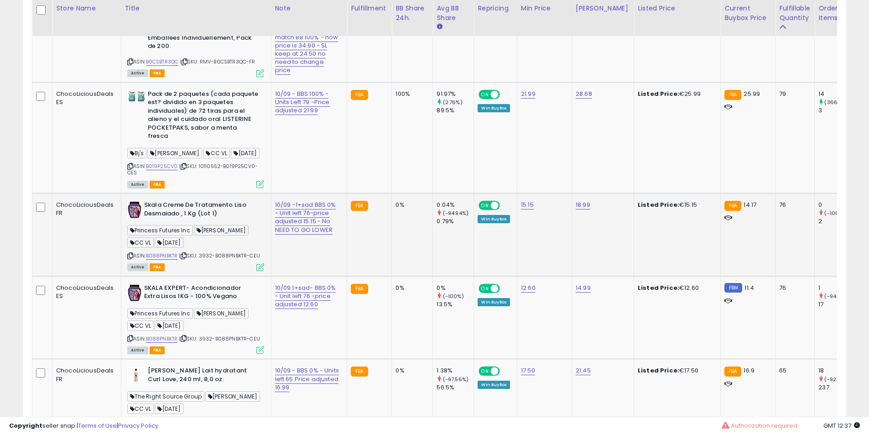
click at [200, 220] on b "Skala Creme De Tratamento Liso Desmaiado , 1 Kg (Lot 1)" at bounding box center [199, 210] width 111 height 19
click at [187, 220] on b "Skala Creme De Tratamento Liso Desmaiado , 1 Kg (Lot 1)" at bounding box center [199, 210] width 111 height 19
click at [189, 143] on b "Pack de 2 paquetes (cada paquete est? dividido en 3 paquetes individuales) de 7…" at bounding box center [203, 116] width 111 height 53
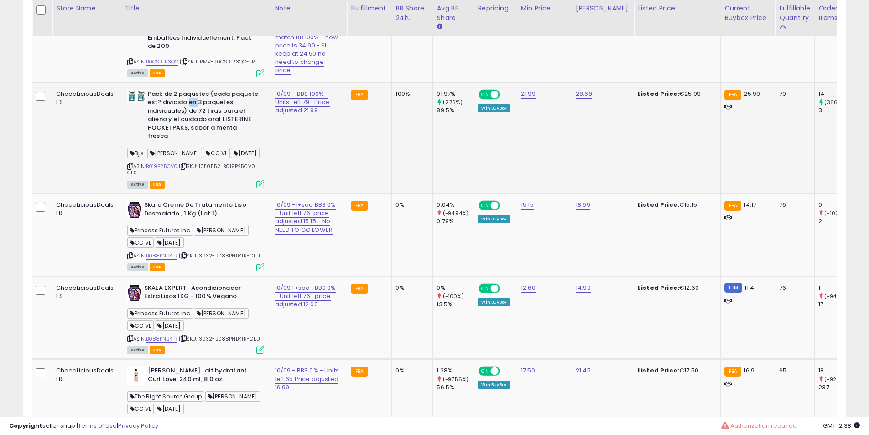
click at [190, 143] on b "Pack de 2 paquetes (cada paquete est? dividido en 3 paquetes individuales) de 7…" at bounding box center [203, 116] width 111 height 53
click at [205, 143] on b "Pack de 2 paquetes (cada paquete est? dividido en 3 paquetes individuales) de 7…" at bounding box center [203, 116] width 111 height 53
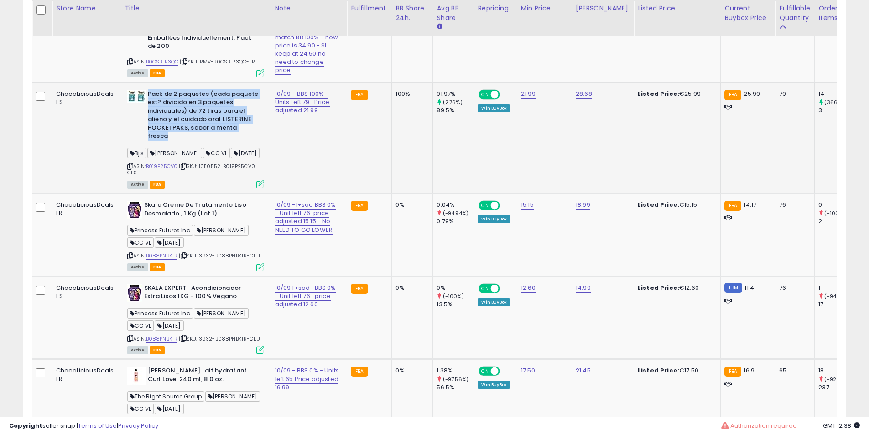
click at [205, 143] on b "Pack de 2 paquetes (cada paquete est? dividido en 3 paquetes individuales) de 7…" at bounding box center [203, 116] width 111 height 53
click at [206, 143] on b "Pack de 2 paquetes (cada paquete est? dividido en 3 paquetes individuales) de 7…" at bounding box center [203, 116] width 111 height 53
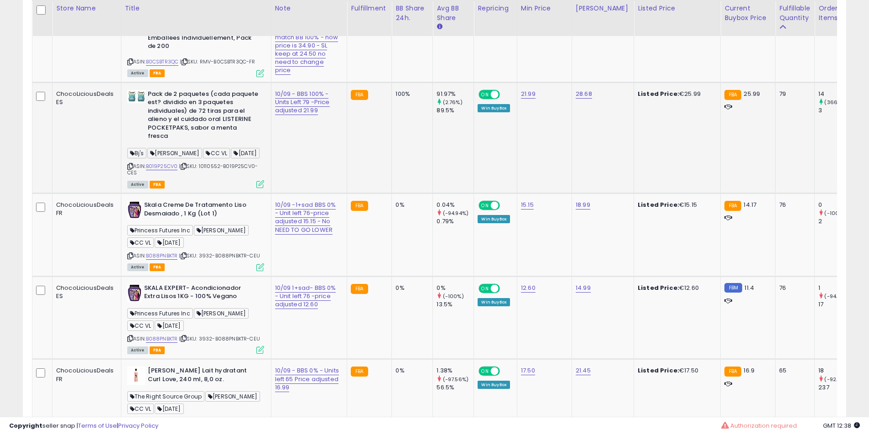
click at [206, 143] on b "Pack de 2 paquetes (cada paquete est? dividido en 3 paquetes individuales) de 7…" at bounding box center [203, 116] width 111 height 53
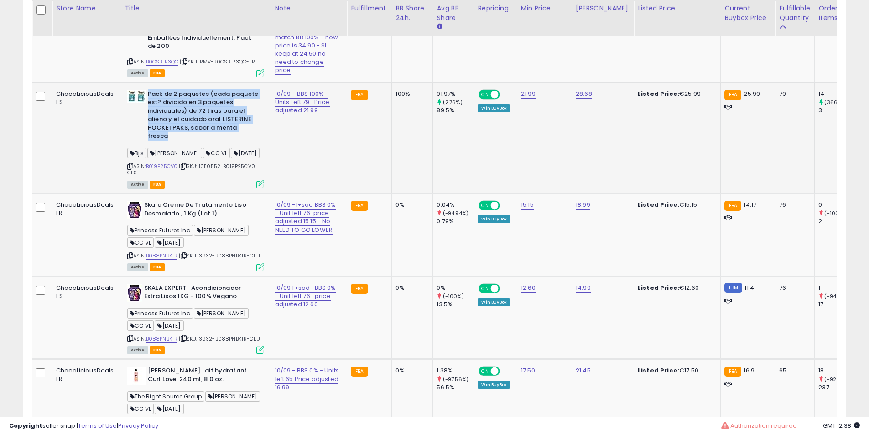
click at [206, 143] on b "Pack de 2 paquetes (cada paquete est? dividido en 3 paquetes individuales) de 7…" at bounding box center [203, 116] width 111 height 53
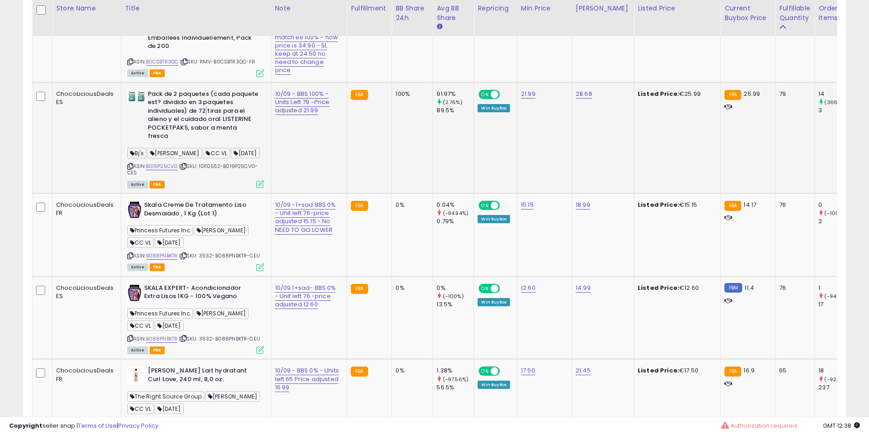
click at [206, 143] on b "Pack de 2 paquetes (cada paquete est? dividido en 3 paquetes individuales) de 7…" at bounding box center [203, 116] width 111 height 53
click at [205, 143] on b "Pack de 2 paquetes (cada paquete est? dividido en 3 paquetes individuales) de 7…" at bounding box center [203, 116] width 111 height 53
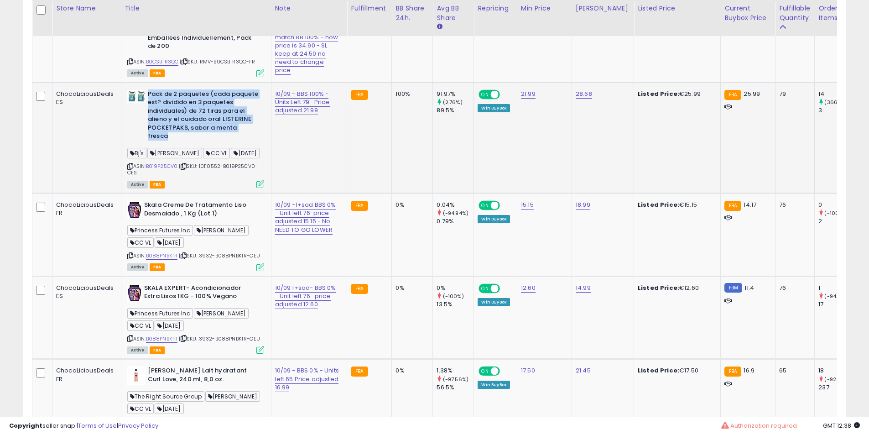
click at [205, 143] on b "Pack de 2 paquetes (cada paquete est? dividido en 3 paquetes individuales) de 7…" at bounding box center [203, 116] width 111 height 53
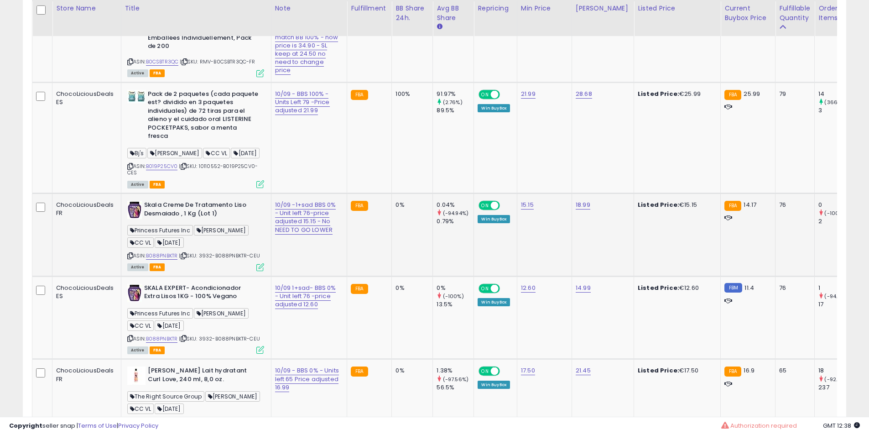
click at [203, 220] on b "Skala Creme De Tratamento Liso Desmaiado , 1 Kg (Lot 1)" at bounding box center [199, 210] width 111 height 19
click at [201, 220] on b "Skala Creme De Tratamento Liso Desmaiado , 1 Kg (Lot 1)" at bounding box center [199, 210] width 111 height 19
click at [189, 220] on b "Skala Creme De Tratamento Liso Desmaiado , 1 Kg (Lot 1)" at bounding box center [199, 210] width 111 height 19
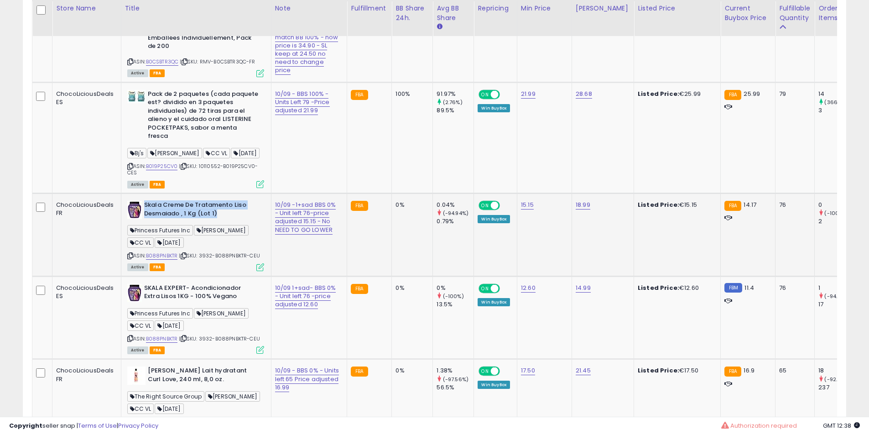
click at [189, 220] on b "Skala Creme De Tratamento Liso Desmaiado , 1 Kg (Lot 1)" at bounding box center [199, 210] width 111 height 19
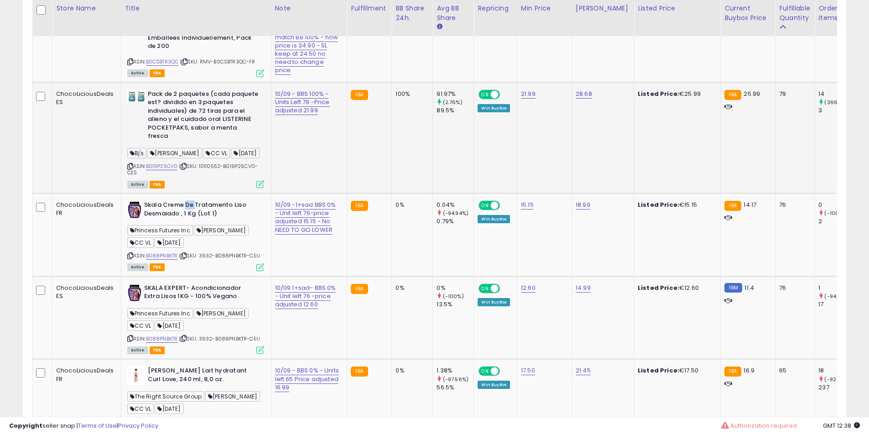
click at [168, 143] on b "Pack de 2 paquetes (cada paquete est? dividido en 3 paquetes individuales) de 7…" at bounding box center [203, 116] width 111 height 53
click at [210, 143] on b "Pack de 2 paquetes (cada paquete est? dividido en 3 paquetes individuales) de 7…" at bounding box center [203, 116] width 111 height 53
click at [214, 143] on b "Pack de 2 paquetes (cada paquete est? dividido en 3 paquetes individuales) de 7…" at bounding box center [203, 116] width 111 height 53
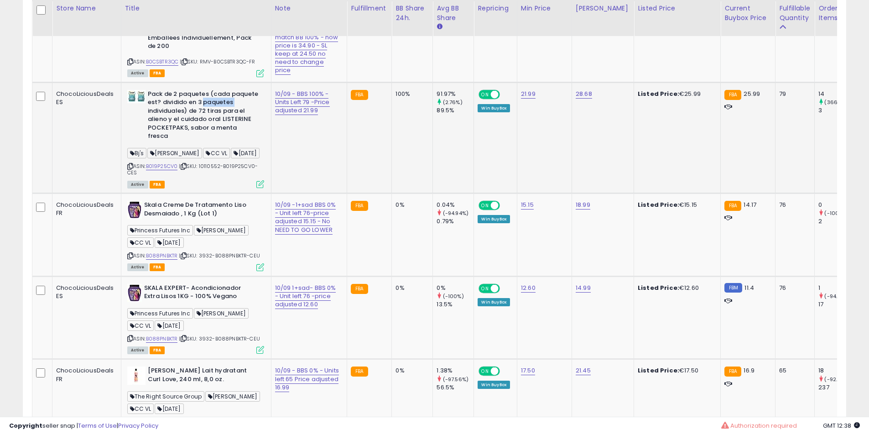
click at [214, 143] on b "Pack de 2 paquetes (cada paquete est? dividido en 3 paquetes individuales) de 7…" at bounding box center [203, 116] width 111 height 53
click at [200, 143] on b "Pack de 2 paquetes (cada paquete est? dividido en 3 paquetes individuales) de 7…" at bounding box center [203, 116] width 111 height 53
click at [199, 143] on b "Pack de 2 paquetes (cada paquete est? dividido en 3 paquetes individuales) de 7…" at bounding box center [203, 116] width 111 height 53
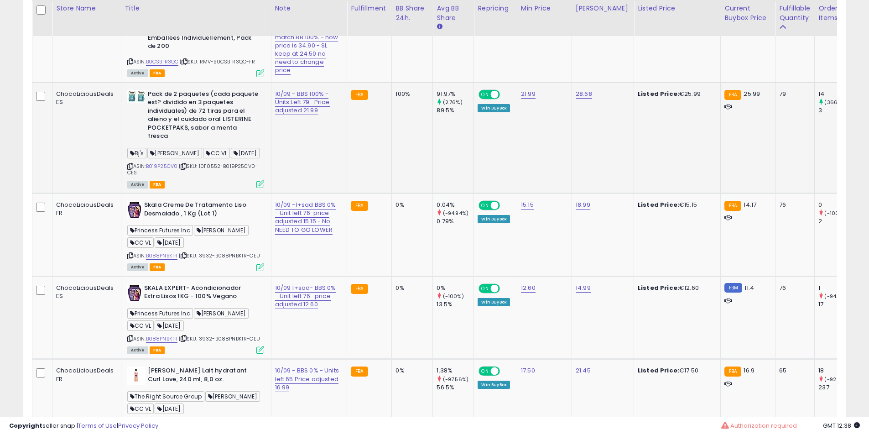
click at [193, 143] on b "Pack de 2 paquetes (cada paquete est? dividido en 3 paquetes individuales) de 7…" at bounding box center [203, 116] width 111 height 53
click at [173, 143] on b "Pack de 2 paquetes (cada paquete est? dividido en 3 paquetes individuales) de 7…" at bounding box center [203, 116] width 111 height 53
click at [178, 143] on b "Pack de 2 paquetes (cada paquete est? dividido en 3 paquetes individuales) de 7…" at bounding box center [203, 116] width 111 height 53
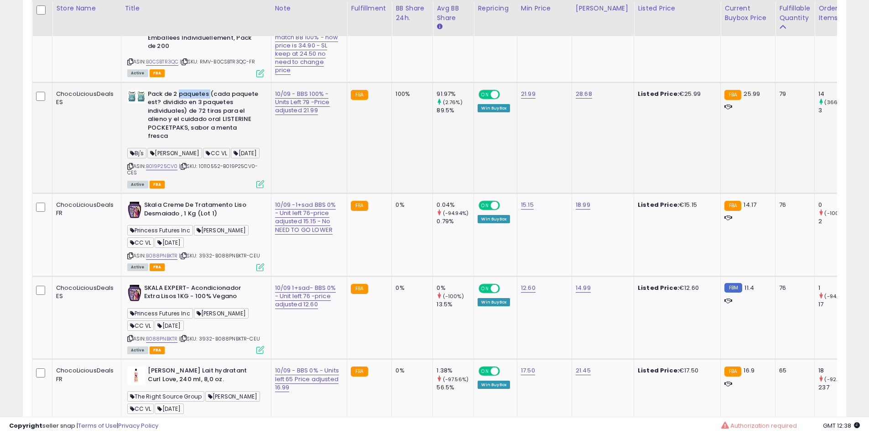
click at [178, 143] on b "Pack de 2 paquetes (cada paquete est? dividido en 3 paquetes individuales) de 7…" at bounding box center [203, 116] width 111 height 53
click at [184, 143] on b "Pack de 2 paquetes (cada paquete est? dividido en 3 paquetes individuales) de 7…" at bounding box center [203, 116] width 111 height 53
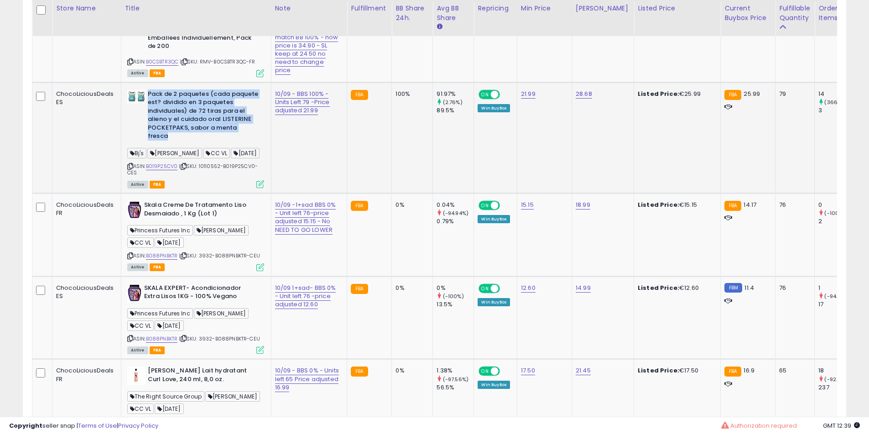
click at [196, 143] on b "Pack de 2 paquetes (cada paquete est? dividido en 3 paquetes individuales) de 7…" at bounding box center [203, 116] width 111 height 53
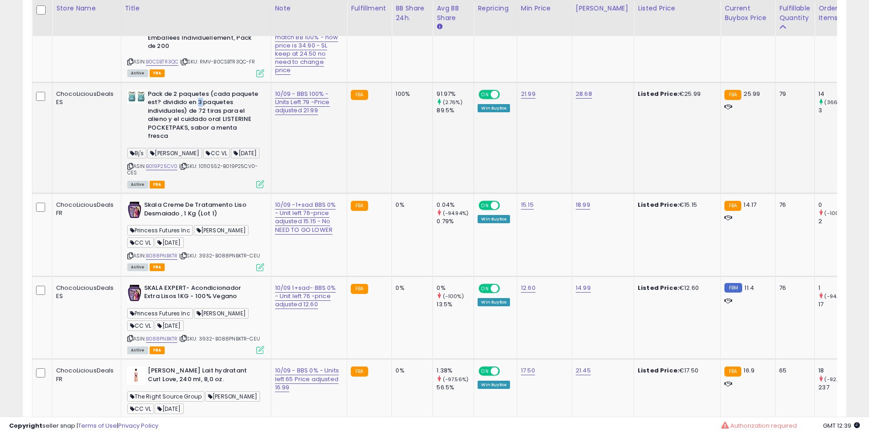
click at [196, 143] on b "Pack de 2 paquetes (cada paquete est? dividido en 3 paquetes individuales) de 7…" at bounding box center [203, 116] width 111 height 53
click at [180, 143] on b "Pack de 2 paquetes (cada paquete est? dividido en 3 paquetes individuales) de 7…" at bounding box center [203, 116] width 111 height 53
drag, startPoint x: 180, startPoint y: 193, endPoint x: 175, endPoint y: 208, distance: 15.7
click at [178, 143] on b "Pack de 2 paquetes (cada paquete est? dividido en 3 paquetes individuales) de 7…" at bounding box center [203, 116] width 111 height 53
click at [175, 143] on b "Pack de 2 paquetes (cada paquete est? dividido en 3 paquetes individuales) de 7…" at bounding box center [203, 116] width 111 height 53
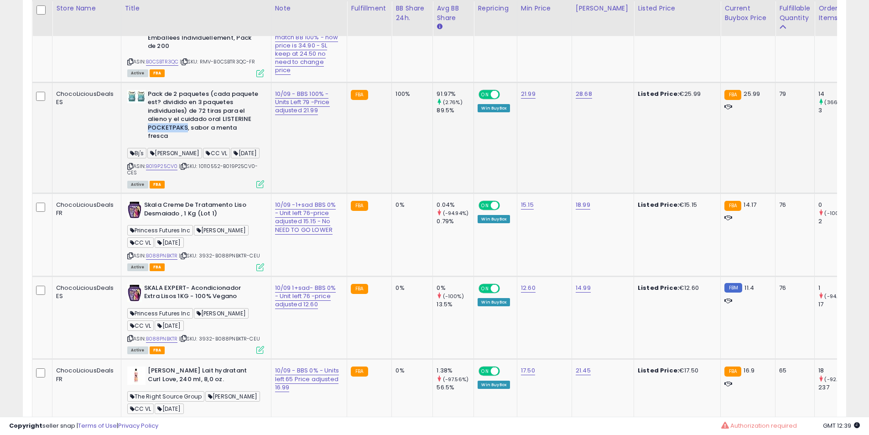
click at [175, 143] on b "Pack de 2 paquetes (cada paquete est? dividido en 3 paquetes individuales) de 7…" at bounding box center [203, 116] width 111 height 53
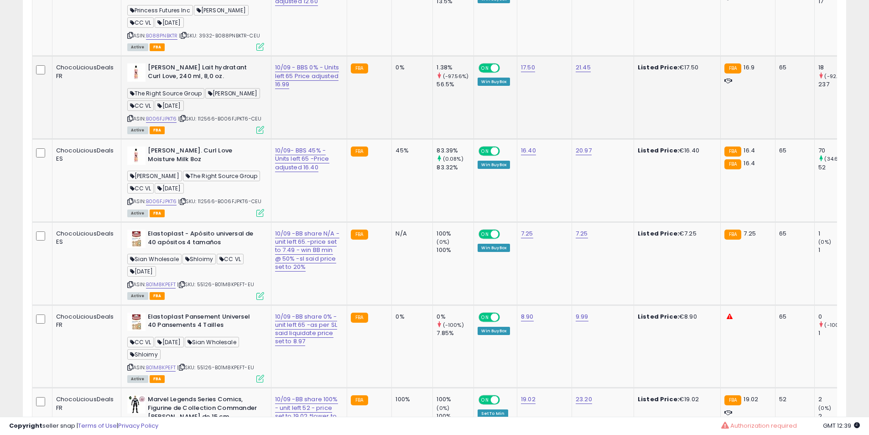
scroll to position [1749, 0]
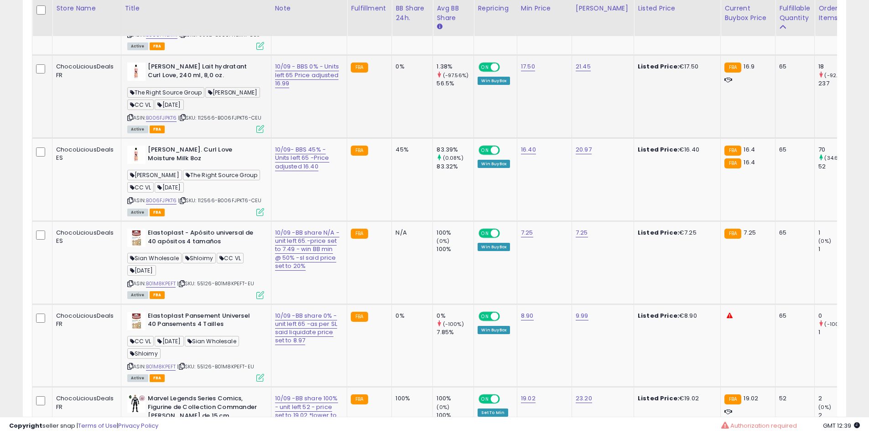
click at [174, 82] on b "[PERSON_NAME] Lait hydratant Curl Love, 240 ml, 8,0 oz." at bounding box center [203, 72] width 111 height 19
click at [178, 82] on b "[PERSON_NAME] Lait hydratant Curl Love, 240 ml, 8,0 oz." at bounding box center [203, 72] width 111 height 19
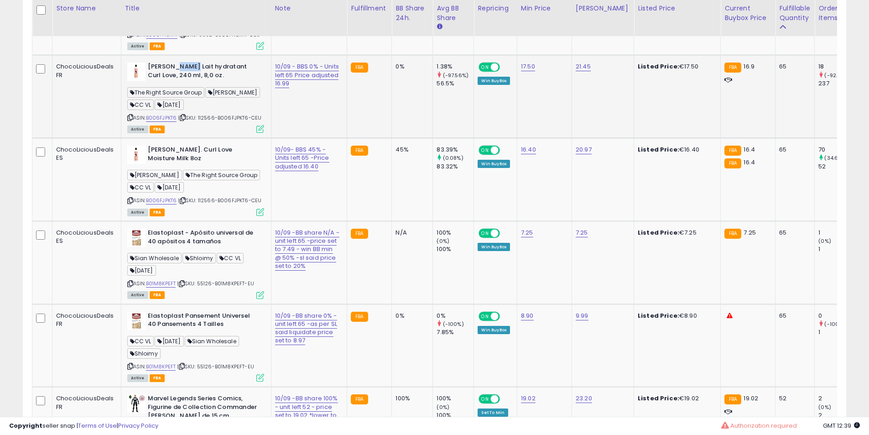
click at [178, 82] on b "[PERSON_NAME] Lait hydratant Curl Love, 240 ml, 8,0 oz." at bounding box center [203, 72] width 111 height 19
click at [151, 82] on b "[PERSON_NAME] Lait hydratant Curl Love, 240 ml, 8,0 oz." at bounding box center [203, 72] width 111 height 19
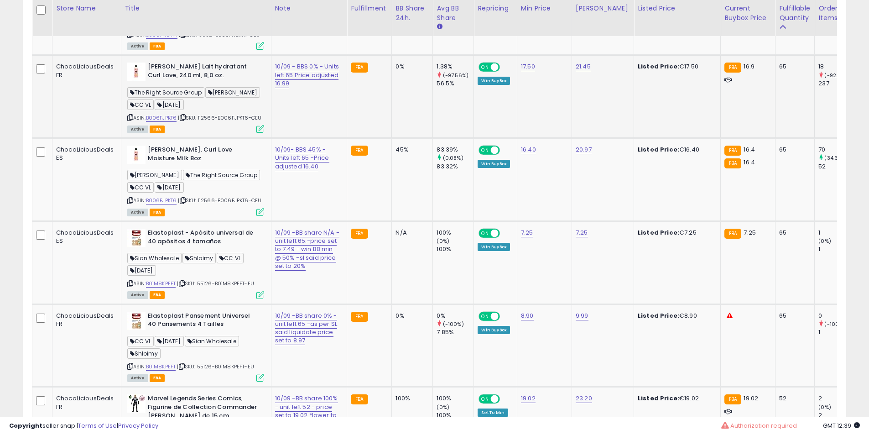
click at [161, 82] on b "[PERSON_NAME] Lait hydratant Curl Love, 240 ml, 8,0 oz." at bounding box center [203, 72] width 111 height 19
click at [165, 82] on b "[PERSON_NAME] Lait hydratant Curl Love, 240 ml, 8,0 oz." at bounding box center [203, 72] width 111 height 19
click at [171, 82] on b "[PERSON_NAME] Lait hydratant Curl Love, 240 ml, 8,0 oz." at bounding box center [203, 72] width 111 height 19
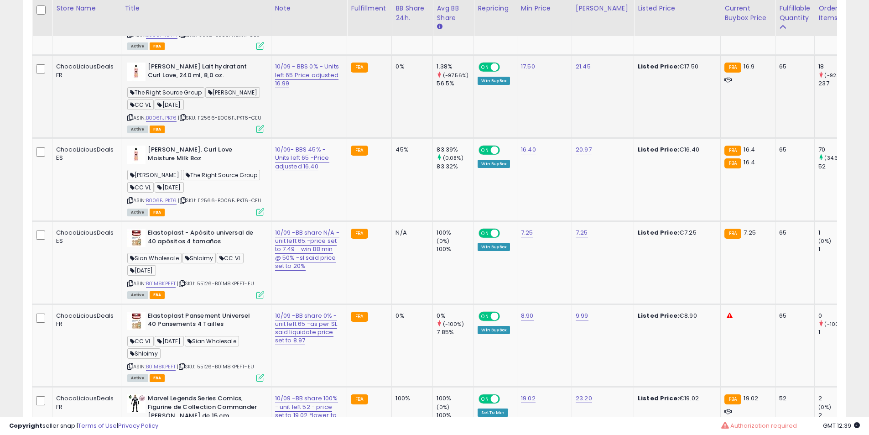
click at [171, 82] on b "[PERSON_NAME] Lait hydratant Curl Love, 240 ml, 8,0 oz." at bounding box center [203, 72] width 111 height 19
click at [175, 82] on b "[PERSON_NAME] Lait hydratant Curl Love, 240 ml, 8,0 oz." at bounding box center [203, 72] width 111 height 19
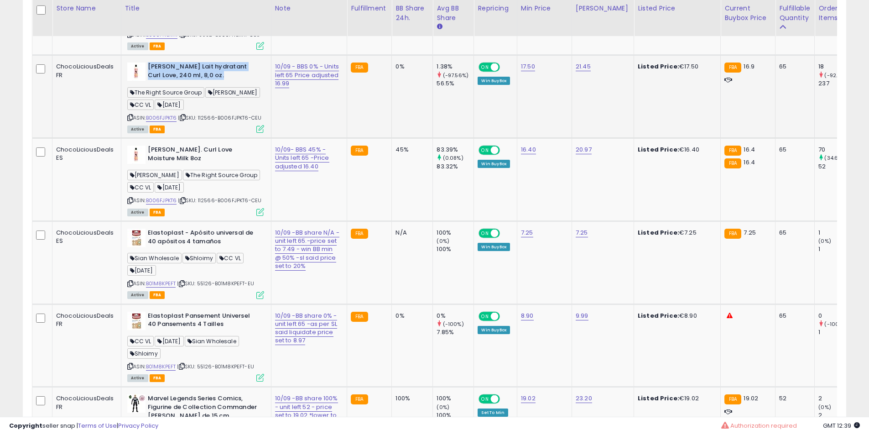
click at [175, 82] on b "[PERSON_NAME] Lait hydratant Curl Love, 240 ml, 8,0 oz." at bounding box center [203, 72] width 111 height 19
click at [162, 82] on b "[PERSON_NAME] Lait hydratant Curl Love, 240 ml, 8,0 oz." at bounding box center [203, 72] width 111 height 19
click at [194, 165] on b "[PERSON_NAME]. Curl Love Moisture Milk 8oz" at bounding box center [203, 155] width 111 height 19
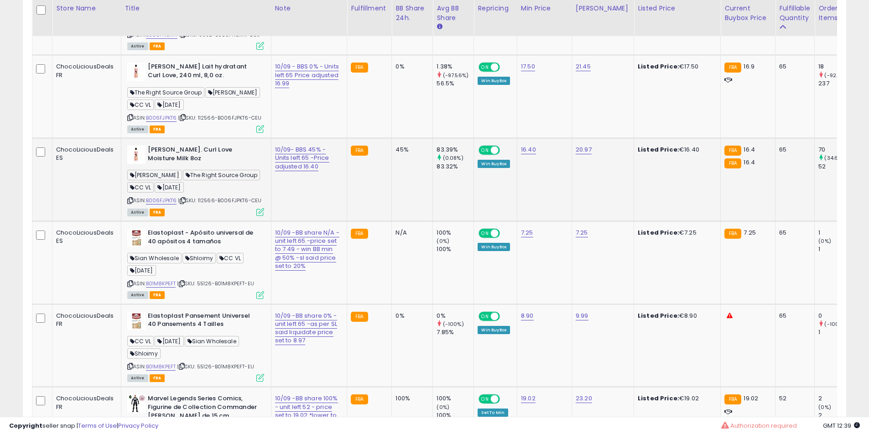
click at [194, 165] on b "[PERSON_NAME]. Curl Love Moisture Milk 8oz" at bounding box center [203, 155] width 111 height 19
click at [170, 165] on b "[PERSON_NAME]. Curl Love Moisture Milk 8oz" at bounding box center [203, 155] width 111 height 19
click at [192, 165] on b "[PERSON_NAME]. Curl Love Moisture Milk 8oz" at bounding box center [203, 155] width 111 height 19
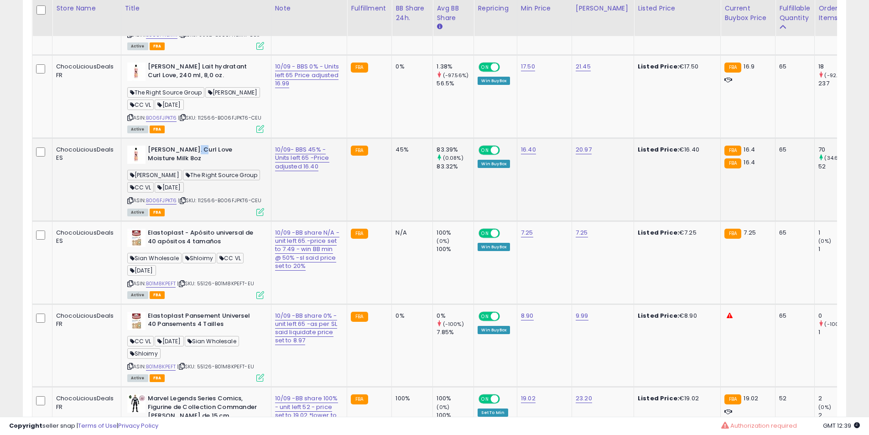
click at [188, 165] on b "[PERSON_NAME]. Curl Love Moisture Milk 8oz" at bounding box center [203, 155] width 111 height 19
click at [194, 165] on b "[PERSON_NAME]. Curl Love Moisture Milk 8oz" at bounding box center [203, 155] width 111 height 19
click at [187, 165] on b "[PERSON_NAME]. Curl Love Moisture Milk 8oz" at bounding box center [203, 155] width 111 height 19
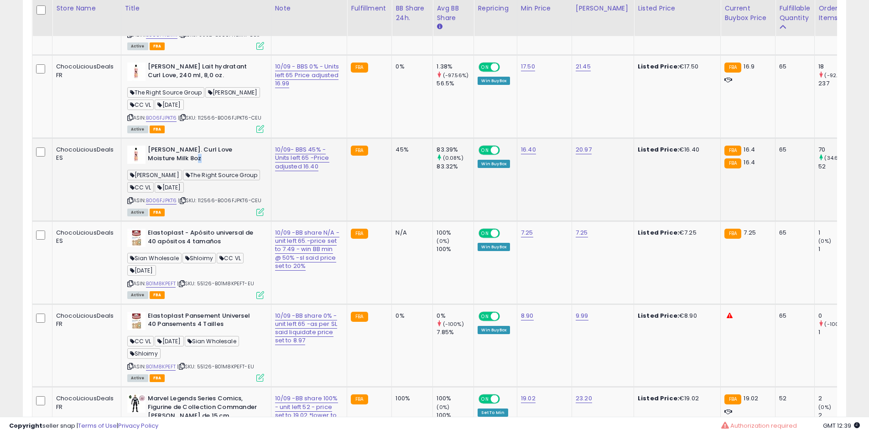
click at [187, 165] on b "[PERSON_NAME]. Curl Love Moisture Milk 8oz" at bounding box center [203, 155] width 111 height 19
click at [185, 248] on b "Elastoplast - Apósito universal de 40 apósitos 4 tamaños" at bounding box center [203, 238] width 111 height 19
drag, startPoint x: 185, startPoint y: 301, endPoint x: 185, endPoint y: 311, distance: 9.6
click at [185, 248] on b "Elastoplast - Apósito universal de 40 apósitos 4 tamaños" at bounding box center [203, 238] width 111 height 19
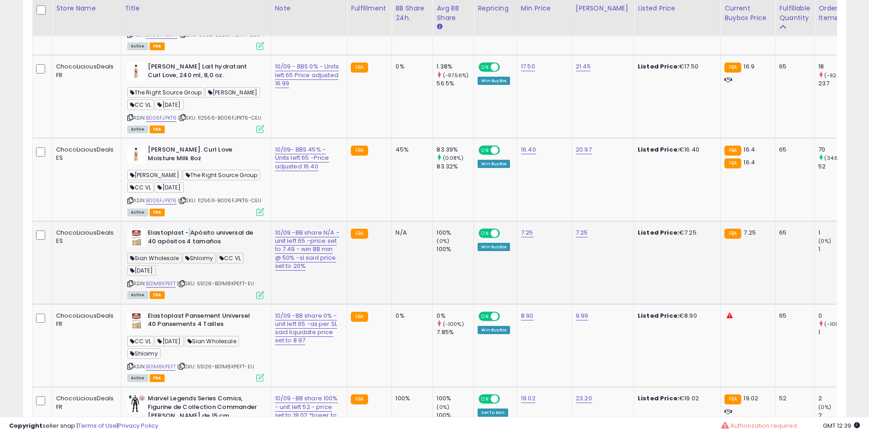
click at [185, 248] on b "Elastoplast - Apósito universal de 40 apósitos 4 tamaños" at bounding box center [203, 238] width 111 height 19
click at [217, 248] on b "Elastoplast - Apósito universal de 40 apósitos 4 tamaños" at bounding box center [203, 238] width 111 height 19
click at [199, 248] on b "Elastoplast - Apósito universal de 40 apósitos 4 tamaños" at bounding box center [203, 238] width 111 height 19
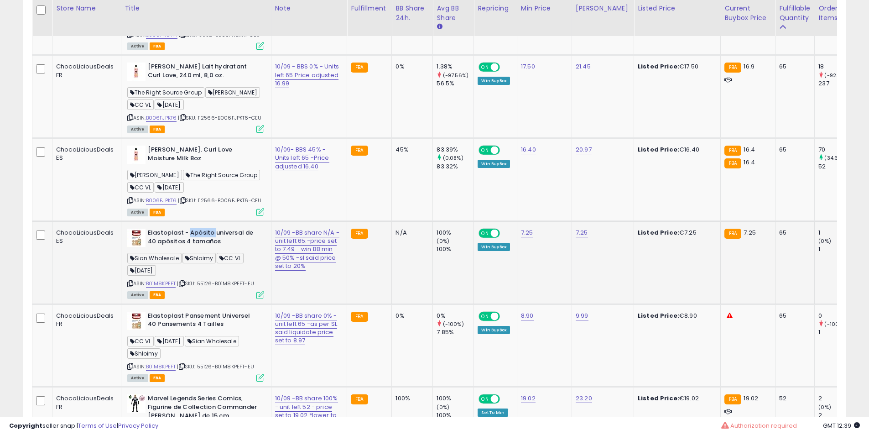
click at [199, 248] on b "Elastoplast - Apósito universal de 40 apósitos 4 tamaños" at bounding box center [203, 238] width 111 height 19
click at [182, 248] on b "Elastoplast - Apósito universal de 40 apósitos 4 tamaños" at bounding box center [203, 238] width 111 height 19
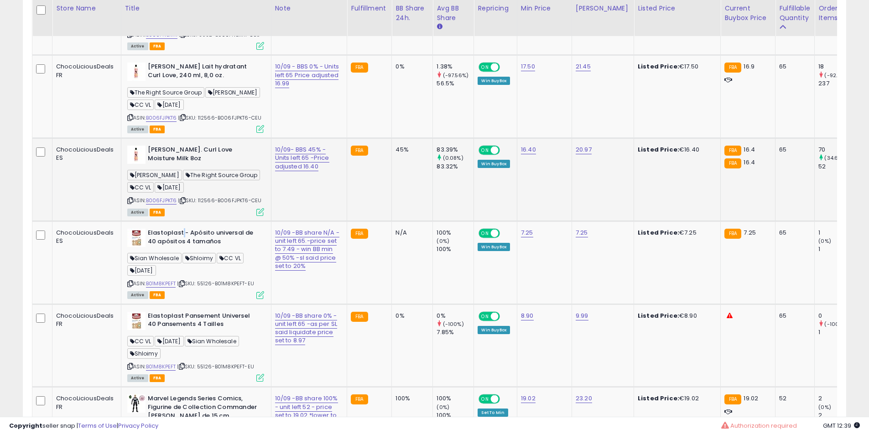
click at [183, 180] on span "The Right Source Group" at bounding box center [221, 175] width 77 height 10
click at [181, 165] on b "[PERSON_NAME]. Curl Love Moisture Milk 8oz" at bounding box center [203, 155] width 111 height 19
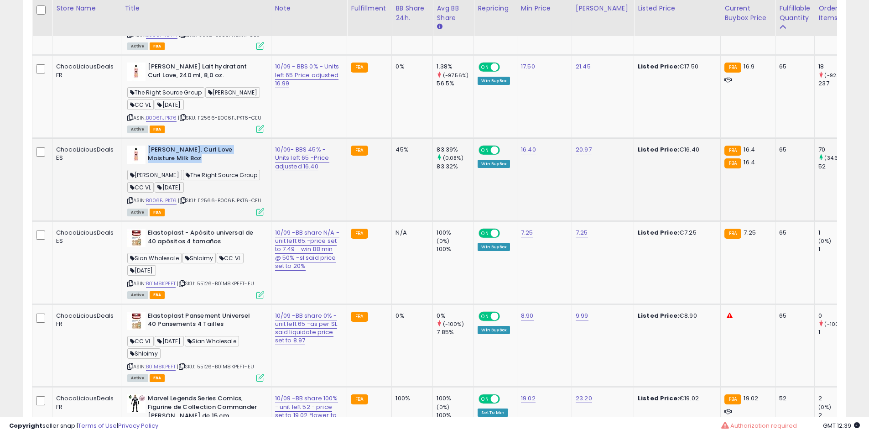
click at [181, 165] on b "[PERSON_NAME]. Curl Love Moisture Milk 8oz" at bounding box center [203, 155] width 111 height 19
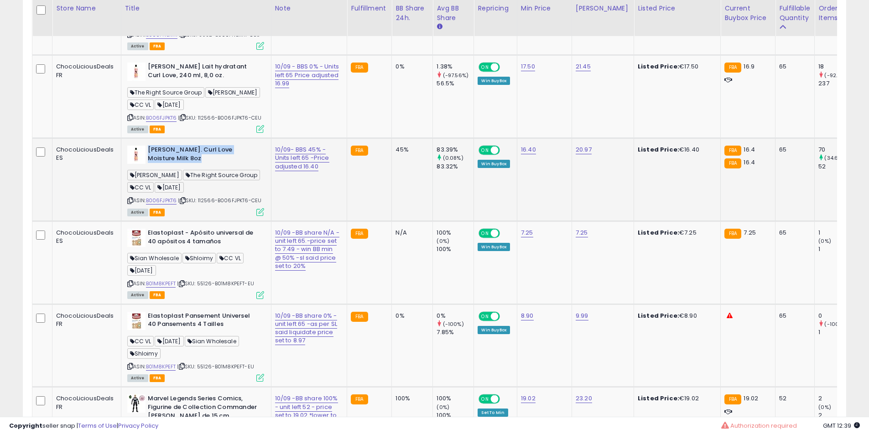
click at [181, 165] on b "[PERSON_NAME]. Curl Love Moisture Milk 8oz" at bounding box center [203, 155] width 111 height 19
click at [183, 213] on td "[PERSON_NAME]. Curl Love Moisture Milk 8oz [PERSON_NAME] The Right Source Group…" at bounding box center [196, 179] width 150 height 83
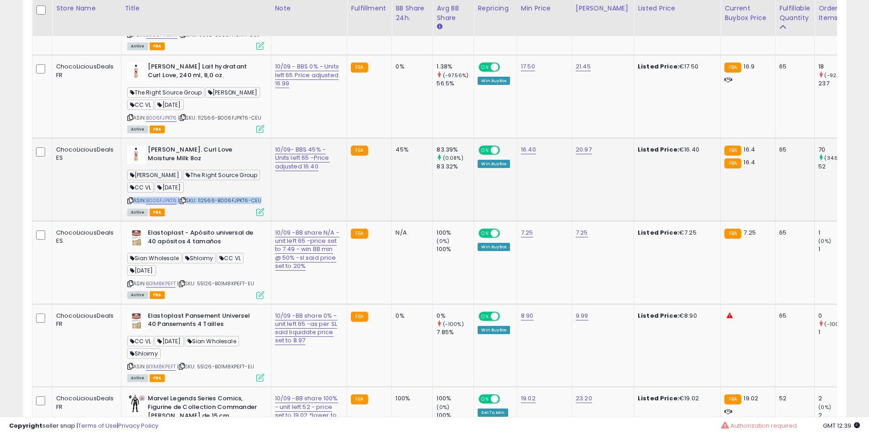
click at [183, 213] on td "[PERSON_NAME]. Curl Love Moisture Milk 8oz [PERSON_NAME] The Right Source Group…" at bounding box center [196, 179] width 150 height 83
click at [178, 213] on td "[PERSON_NAME]. Curl Love Moisture Milk 8oz [PERSON_NAME] The Right Source Group…" at bounding box center [196, 179] width 150 height 83
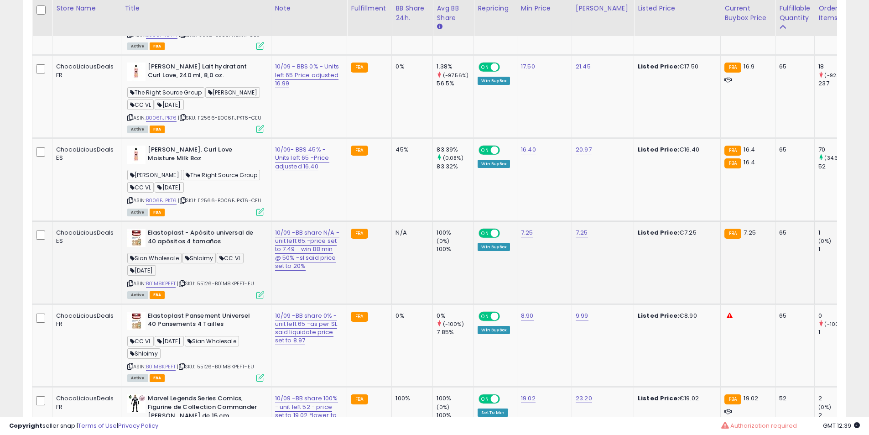
click at [175, 297] on td "Elastoplast - Apósito universal de 40 apósitos 4 tamaños Sian Wholesale Shloimy…" at bounding box center [196, 262] width 150 height 83
click at [201, 248] on b "Elastoplast - Apósito universal de 40 apósitos 4 tamaños" at bounding box center [203, 238] width 111 height 19
click at [221, 248] on b "Elastoplast - Apósito universal de 40 apósitos 4 tamaños" at bounding box center [203, 238] width 111 height 19
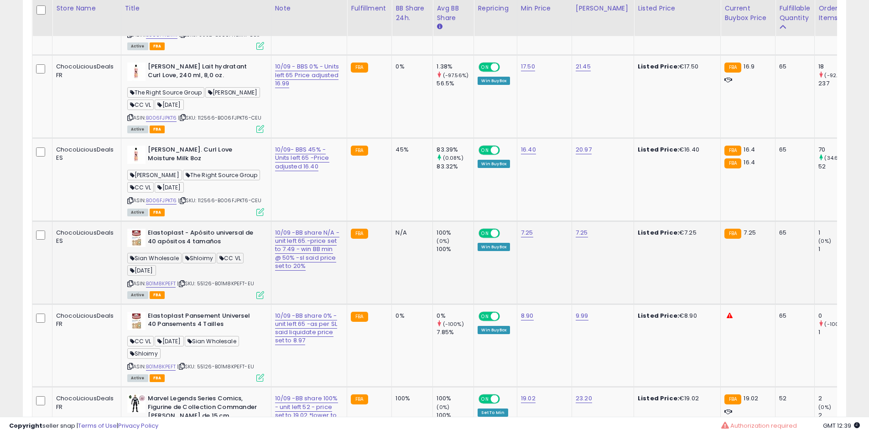
click at [221, 248] on b "Elastoplast - Apósito universal de 40 apósitos 4 tamaños" at bounding box center [203, 238] width 111 height 19
click at [249, 248] on b "Elastoplast - Apósito universal de 40 apósitos 4 tamaños" at bounding box center [203, 238] width 111 height 19
click at [206, 298] on div "ASIN: B01M8KPEFT | SKU: 55126-B01M8KPEFT-EU Active FBA" at bounding box center [195, 263] width 137 height 69
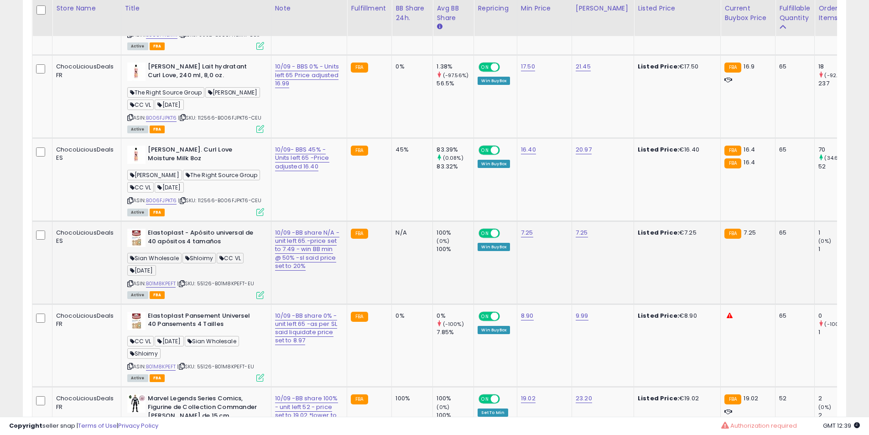
click at [206, 298] on div "ASIN: B01M8KPEFT | SKU: 55126-B01M8KPEFT-EU Active FBA" at bounding box center [195, 263] width 137 height 69
click at [197, 248] on b "Elastoplast - Apósito universal de 40 apósitos 4 tamaños" at bounding box center [203, 238] width 111 height 19
click at [187, 248] on b "Elastoplast - Apósito universal de 40 apósitos 4 tamaños" at bounding box center [203, 238] width 111 height 19
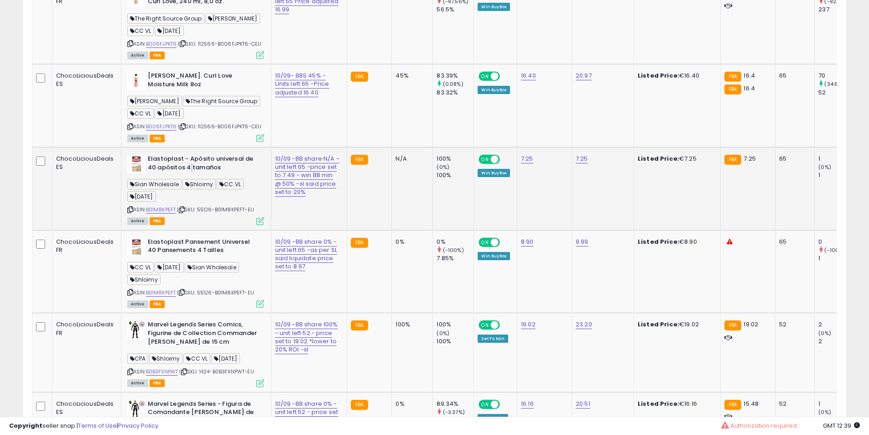
scroll to position [1825, 0]
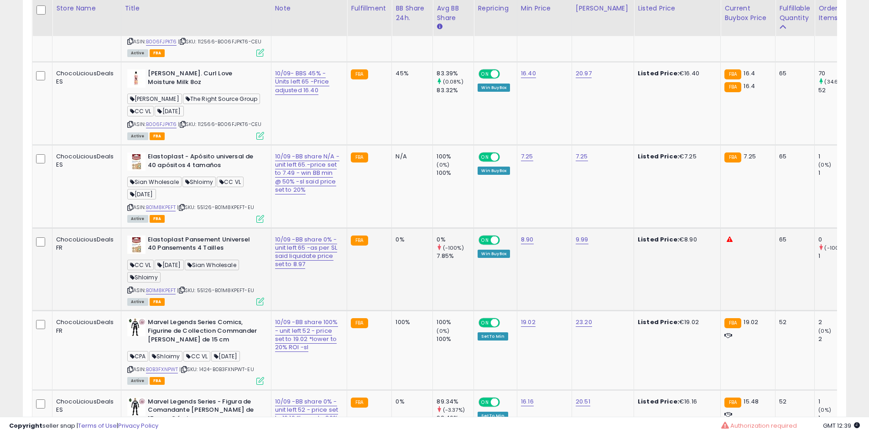
click at [199, 255] on b "Elastoplast Pansement Universel 40 Pansements 4 Tailles" at bounding box center [203, 244] width 111 height 19
click at [209, 255] on b "Elastoplast Pansement Universel 40 Pansements 4 Tailles" at bounding box center [203, 244] width 111 height 19
click at [193, 172] on b "Elastoplast - Apósito universal de 40 apósitos 4 tamaños" at bounding box center [203, 161] width 111 height 19
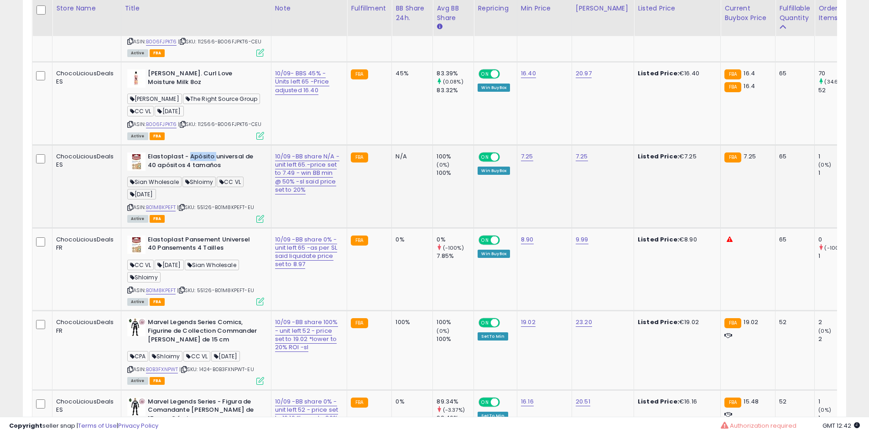
click at [193, 172] on b "Elastoplast - Apósito universal de 40 apósitos 4 tamaños" at bounding box center [203, 161] width 111 height 19
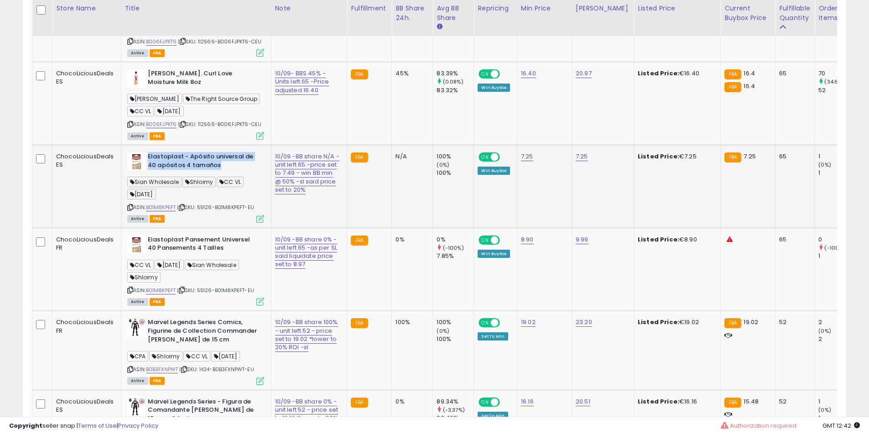
click at [193, 172] on b "Elastoplast - Apósito universal de 40 apósitos 4 tamaños" at bounding box center [203, 161] width 111 height 19
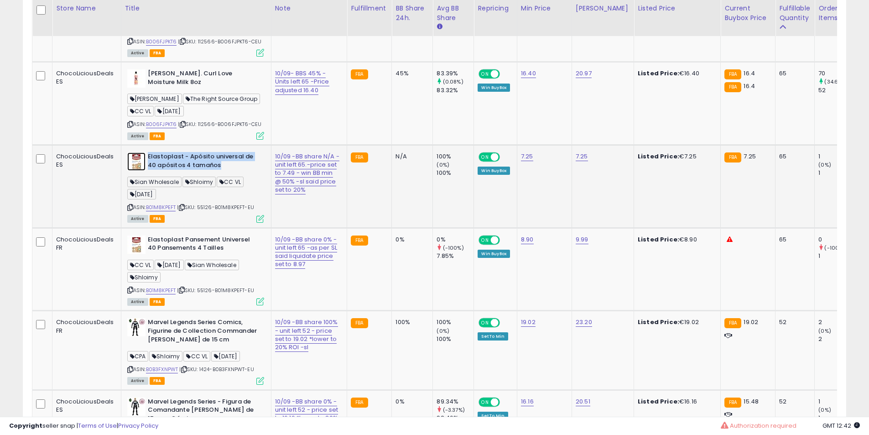
click at [144, 171] on img at bounding box center [136, 161] width 18 height 18
click at [165, 255] on b "Elastoplast Pansement Universel 40 Pansements 4 Tailles" at bounding box center [203, 244] width 111 height 19
click at [169, 255] on b "Elastoplast Pansement Universel 40 Pansements 4 Tailles" at bounding box center [203, 244] width 111 height 19
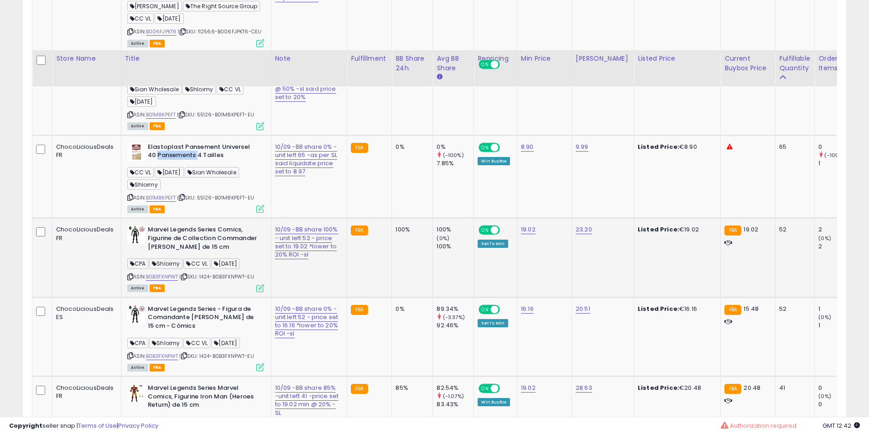
scroll to position [1977, 0]
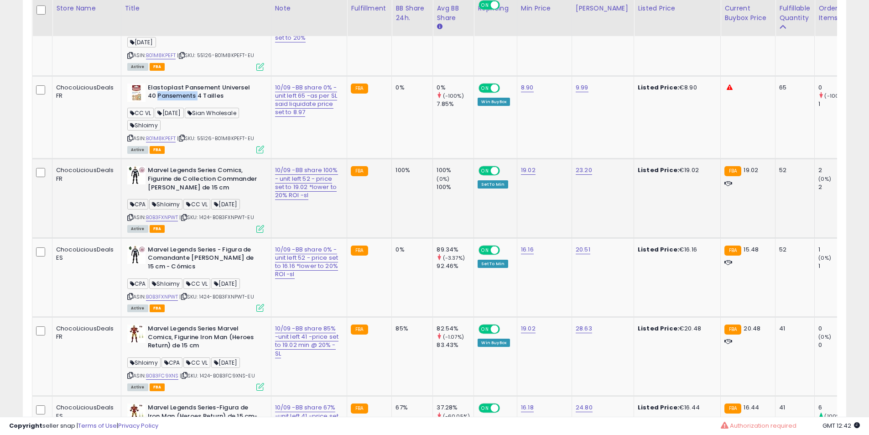
click at [166, 194] on b "Marvel Legends Series Comics, Figurine de Collection Commander [PERSON_NAME] de…" at bounding box center [203, 180] width 111 height 28
click at [173, 238] on td "Marvel Legends Series Comics, Figurine de Collection Commander [PERSON_NAME] de…" at bounding box center [196, 198] width 150 height 79
click at [193, 238] on td "Marvel Legends Series Comics, Figurine de Collection Commander [PERSON_NAME] de…" at bounding box center [196, 198] width 150 height 79
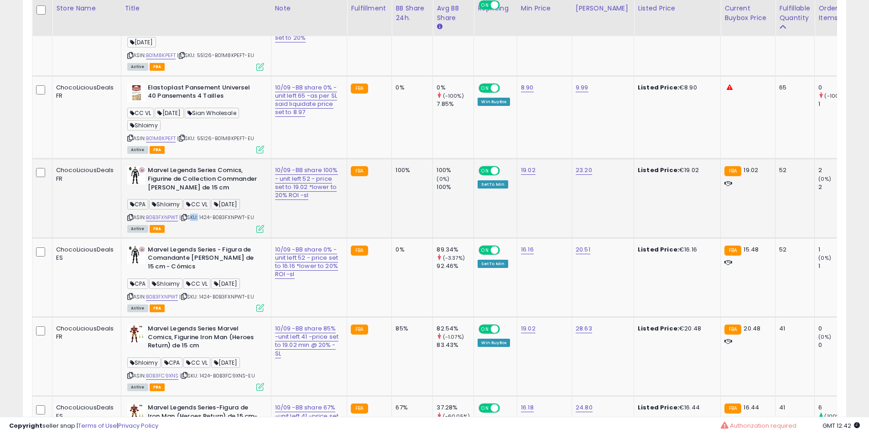
click at [193, 238] on td "Marvel Legends Series Comics, Figurine de Collection Commander [PERSON_NAME] de…" at bounding box center [196, 198] width 150 height 79
click at [192, 238] on td "Marvel Legends Series Comics, Figurine de Collection Commander [PERSON_NAME] de…" at bounding box center [196, 198] width 150 height 79
click at [189, 194] on b "Marvel Legends Series Comics, Figurine de Collection Commander [PERSON_NAME] de…" at bounding box center [203, 180] width 111 height 28
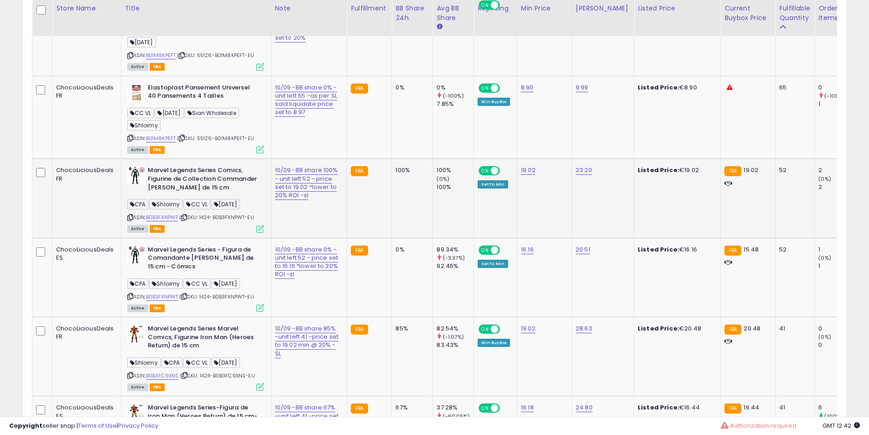
click at [189, 194] on b "Marvel Legends Series Comics, Figurine de Collection Commander [PERSON_NAME] de…" at bounding box center [203, 180] width 111 height 28
click at [188, 194] on b "Marvel Legends Series Comics, Figurine de Collection Commander [PERSON_NAME] de…" at bounding box center [203, 180] width 111 height 28
click at [205, 194] on b "Marvel Legends Series Comics, Figurine de Collection Commander [PERSON_NAME] de…" at bounding box center [203, 180] width 111 height 28
click at [224, 194] on b "Marvel Legends Series Comics, Figurine de Collection Commander [PERSON_NAME] de…" at bounding box center [203, 180] width 111 height 28
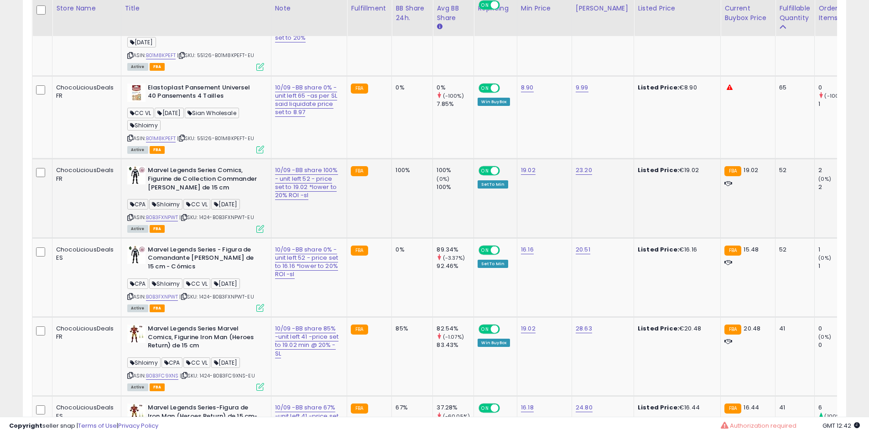
drag, startPoint x: 224, startPoint y: 259, endPoint x: 199, endPoint y: 261, distance: 25.7
click at [225, 194] on b "Marvel Legends Series Comics, Figurine de Collection Commander [PERSON_NAME] de…" at bounding box center [203, 180] width 111 height 28
click at [199, 194] on b "Marvel Legends Series Comics, Figurine de Collection Commander [PERSON_NAME] de…" at bounding box center [203, 180] width 111 height 28
click at [184, 194] on b "Marvel Legends Series Comics, Figurine de Collection Commander [PERSON_NAME] de…" at bounding box center [203, 180] width 111 height 28
click at [171, 194] on b "Marvel Legends Series Comics, Figurine de Collection Commander [PERSON_NAME] de…" at bounding box center [203, 180] width 111 height 28
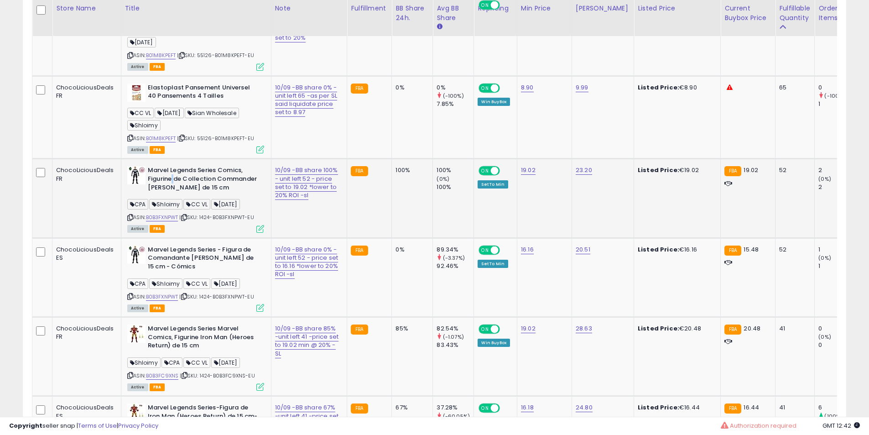
click at [171, 194] on b "Marvel Legends Series Comics, Figurine de Collection Commander [PERSON_NAME] de…" at bounding box center [203, 180] width 111 height 28
click at [166, 194] on b "Marvel Legends Series Comics, Figurine de Collection Commander [PERSON_NAME] de…" at bounding box center [203, 180] width 111 height 28
click at [169, 194] on b "Marvel Legends Series Comics, Figurine de Collection Commander [PERSON_NAME] de…" at bounding box center [203, 180] width 111 height 28
click at [171, 194] on b "Marvel Legends Series Comics, Figurine de Collection Commander [PERSON_NAME] de…" at bounding box center [203, 180] width 111 height 28
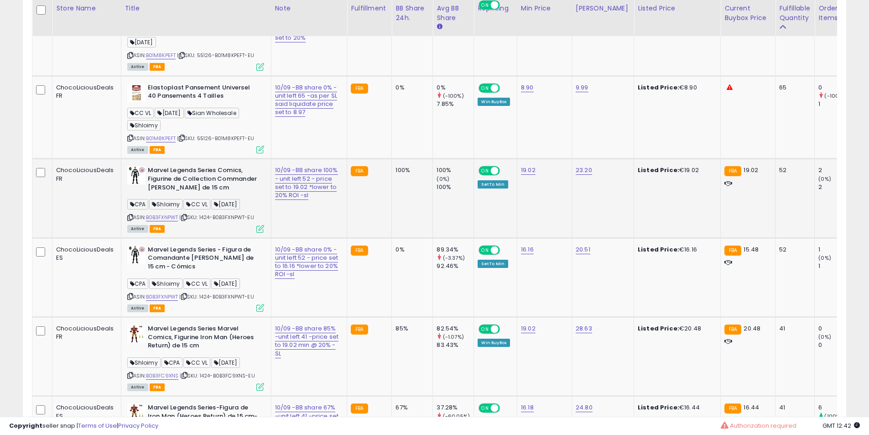
click at [188, 194] on b "Marvel Legends Series Comics, Figurine de Collection Commander [PERSON_NAME] de…" at bounding box center [203, 180] width 111 height 28
click at [183, 194] on b "Marvel Legends Series Comics, Figurine de Collection Commander [PERSON_NAME] de…" at bounding box center [203, 180] width 111 height 28
click at [176, 194] on b "Marvel Legends Series Comics, Figurine de Collection Commander [PERSON_NAME] de…" at bounding box center [203, 180] width 111 height 28
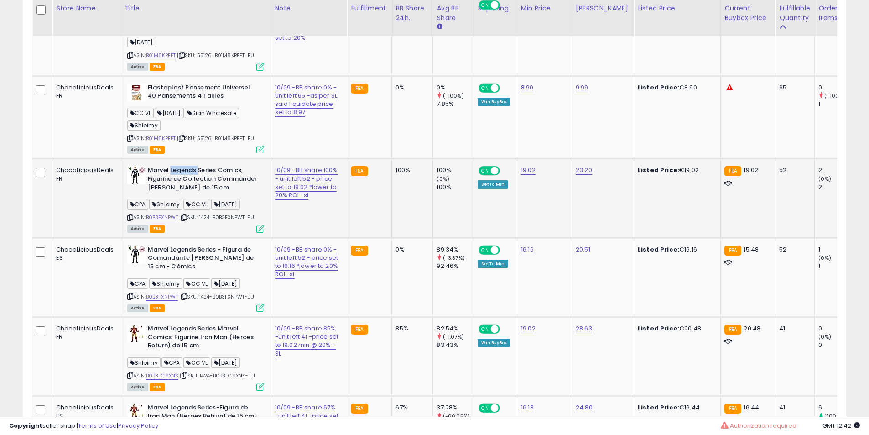
click at [176, 194] on b "Marvel Legends Series Comics, Figurine de Collection Commander [PERSON_NAME] de…" at bounding box center [203, 180] width 111 height 28
click at [173, 238] on td "Marvel Legends Series Comics, Figurine de Collection Commander [PERSON_NAME] de…" at bounding box center [196, 198] width 150 height 79
click at [172, 238] on td "Marvel Legends Series Comics, Figurine de Collection Commander [PERSON_NAME] de…" at bounding box center [196, 198] width 150 height 79
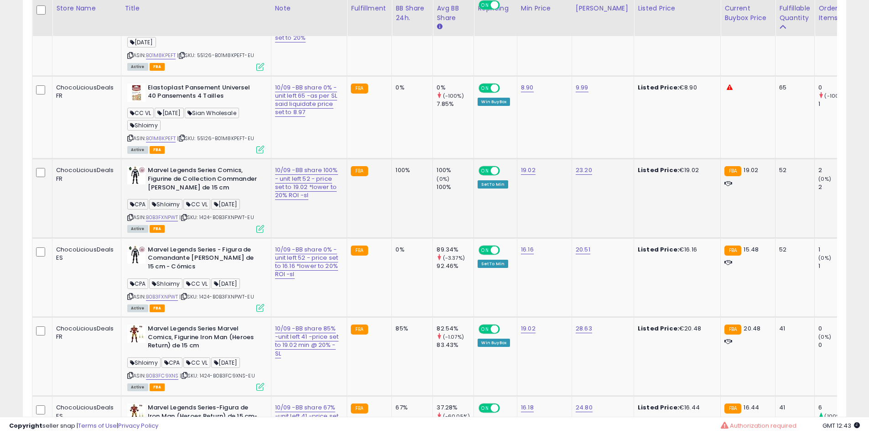
click at [165, 194] on b "Marvel Legends Series Comics, Figurine de Collection Commander [PERSON_NAME] de…" at bounding box center [203, 180] width 111 height 28
click at [155, 194] on b "Marvel Legends Series Comics, Figurine de Collection Commander [PERSON_NAME] de…" at bounding box center [203, 180] width 111 height 28
click at [159, 194] on b "Marvel Legends Series Comics, Figurine de Collection Commander [PERSON_NAME] de…" at bounding box center [203, 180] width 111 height 28
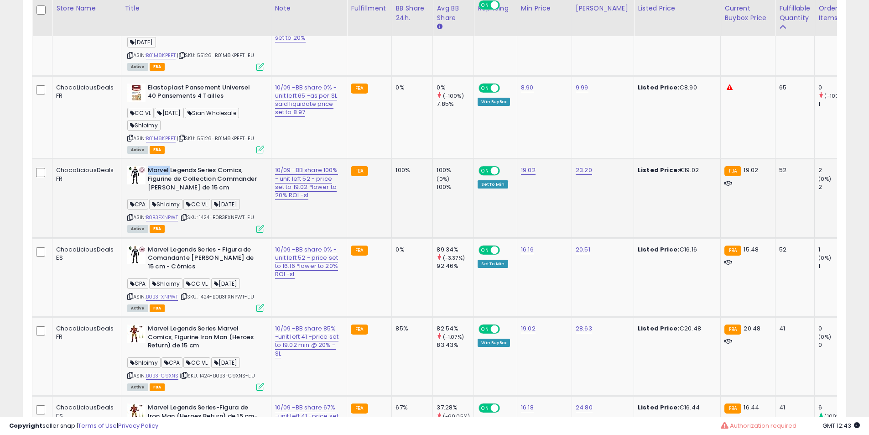
click at [159, 194] on b "Marvel Legends Series Comics, Figurine de Collection Commander [PERSON_NAME] de…" at bounding box center [203, 180] width 111 height 28
click at [177, 194] on b "Marvel Legends Series Comics, Figurine de Collection Commander [PERSON_NAME] de…" at bounding box center [203, 180] width 111 height 28
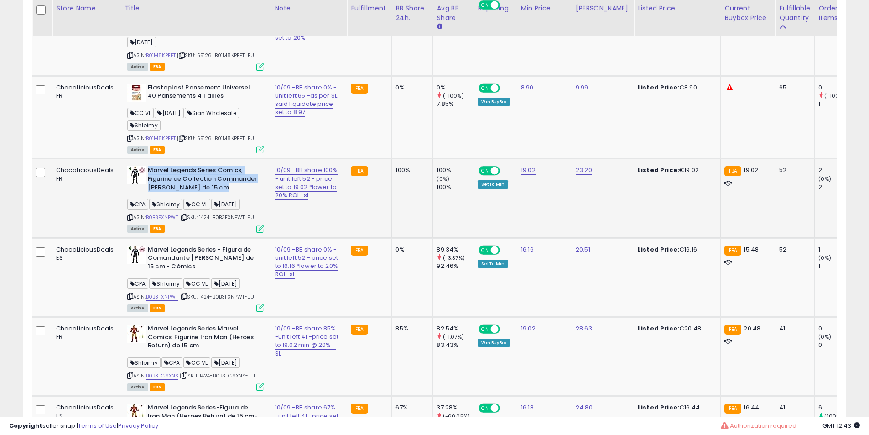
click at [144, 194] on div "Marvel Legends Series Comics, Figurine de Collection Commander [PERSON_NAME] de…" at bounding box center [195, 180] width 137 height 28
click at [157, 194] on b "Marvel Legends Series Comics, Figurine de Collection Commander [PERSON_NAME] de…" at bounding box center [203, 180] width 111 height 28
drag, startPoint x: 157, startPoint y: 272, endPoint x: 184, endPoint y: 272, distance: 27.4
click at [160, 194] on b "Marvel Legends Series Comics, Figurine de Collection Commander [PERSON_NAME] de…" at bounding box center [203, 180] width 111 height 28
click at [184, 194] on b "Marvel Legends Series Comics, Figurine de Collection Commander [PERSON_NAME] de…" at bounding box center [203, 180] width 111 height 28
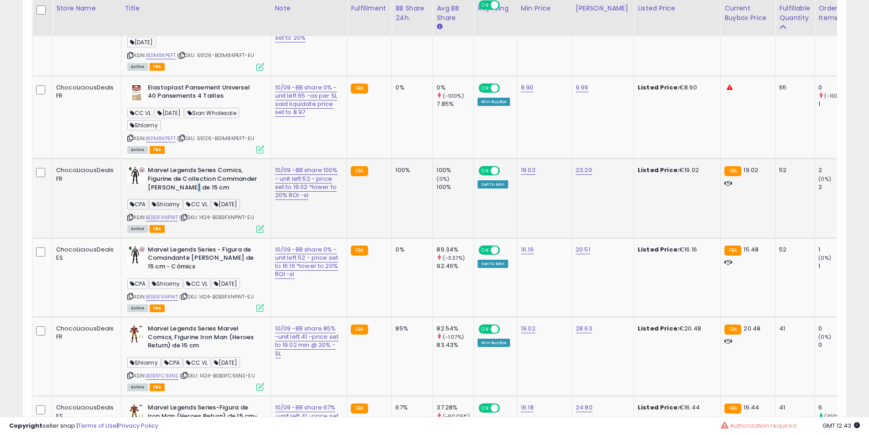
drag, startPoint x: 184, startPoint y: 272, endPoint x: 200, endPoint y: 273, distance: 16.5
click at [190, 194] on b "Marvel Legends Series Comics, Figurine de Collection Commander [PERSON_NAME] de…" at bounding box center [203, 180] width 111 height 28
click at [200, 194] on b "Marvel Legends Series Comics, Figurine de Collection Commander [PERSON_NAME] de…" at bounding box center [203, 180] width 111 height 28
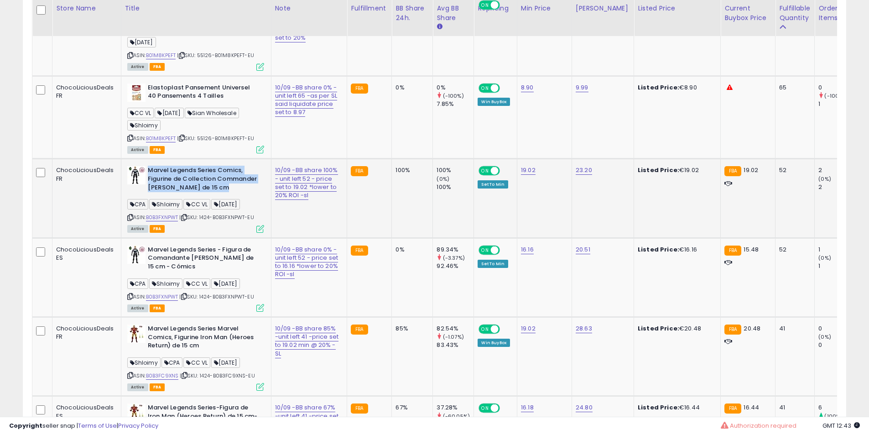
click at [200, 194] on b "Marvel Legends Series Comics, Figurine de Collection Commander [PERSON_NAME] de…" at bounding box center [203, 180] width 111 height 28
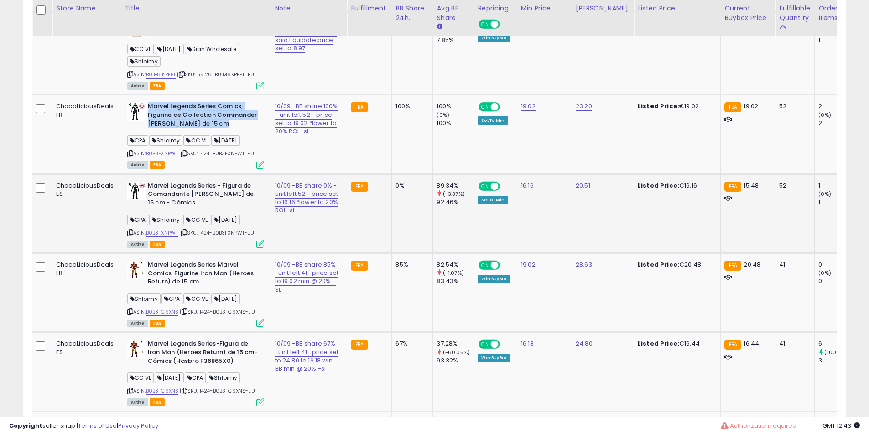
scroll to position [2053, 0]
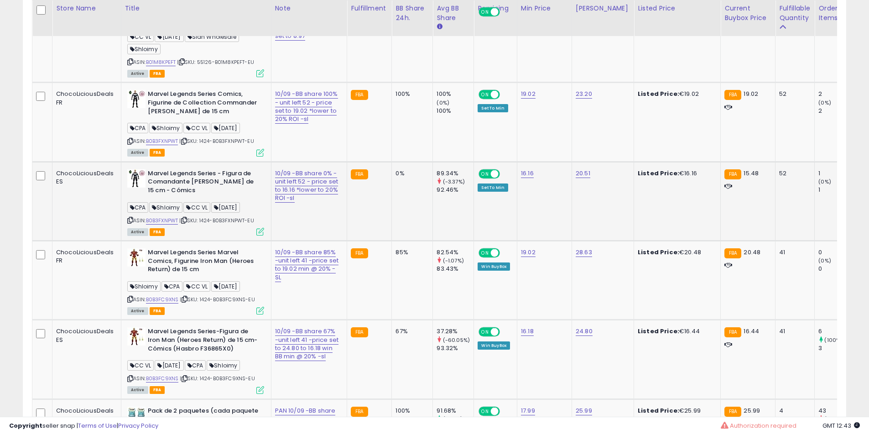
click at [195, 197] on b "Marvel Legends Series - Figura de Comandante [PERSON_NAME] de 15 cm - Cómics" at bounding box center [203, 183] width 111 height 28
click at [224, 197] on b "Marvel Legends Series - Figura de Comandante [PERSON_NAME] de 15 cm - Cómics" at bounding box center [203, 183] width 111 height 28
click at [231, 197] on b "Marvel Legends Series - Figura de Comandante [PERSON_NAME] de 15 cm - Cómics" at bounding box center [203, 183] width 111 height 28
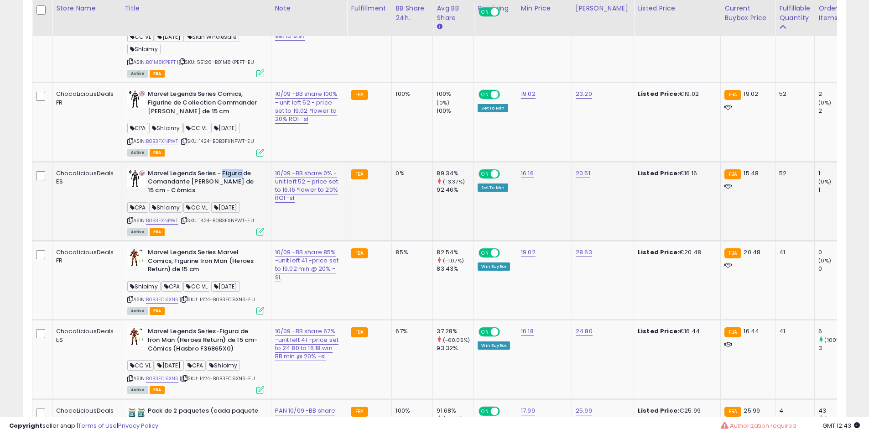
click at [231, 197] on b "Marvel Legends Series - Figura de Comandante [PERSON_NAME] de 15 cm - Cómics" at bounding box center [203, 183] width 111 height 28
click at [237, 197] on b "Marvel Legends Series - Figura de Comandante [PERSON_NAME] de 15 cm - Cómics" at bounding box center [203, 183] width 111 height 28
click at [244, 197] on b "Marvel Legends Series - Figura de Comandante [PERSON_NAME] de 15 cm - Cómics" at bounding box center [203, 183] width 111 height 28
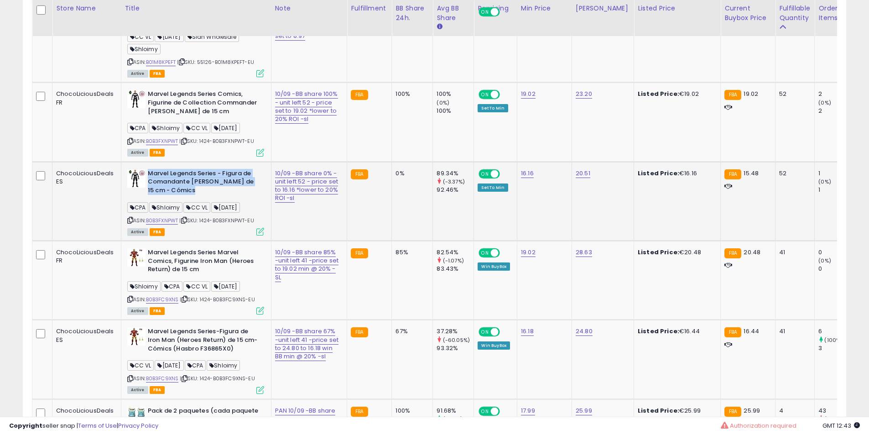
click at [244, 197] on b "Marvel Legends Series - Figura de Comandante [PERSON_NAME] de 15 cm - Cómics" at bounding box center [203, 183] width 111 height 28
click at [233, 197] on b "Marvel Legends Series - Figura de Comandante [PERSON_NAME] de 15 cm - Cómics" at bounding box center [203, 183] width 111 height 28
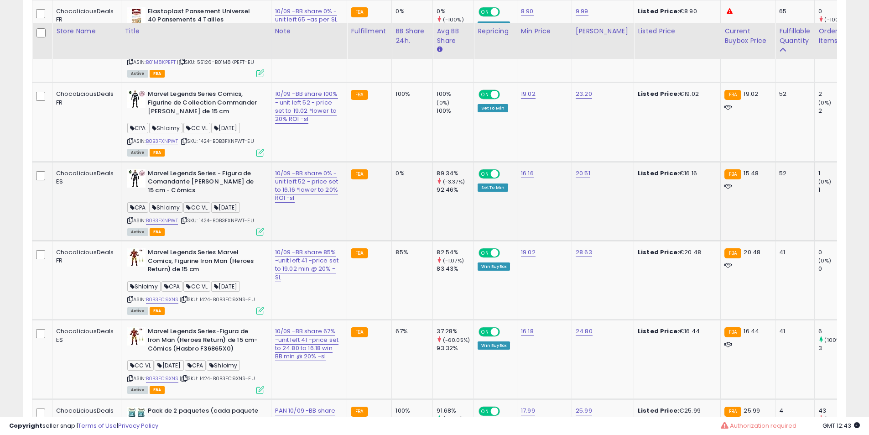
scroll to position [2130, 0]
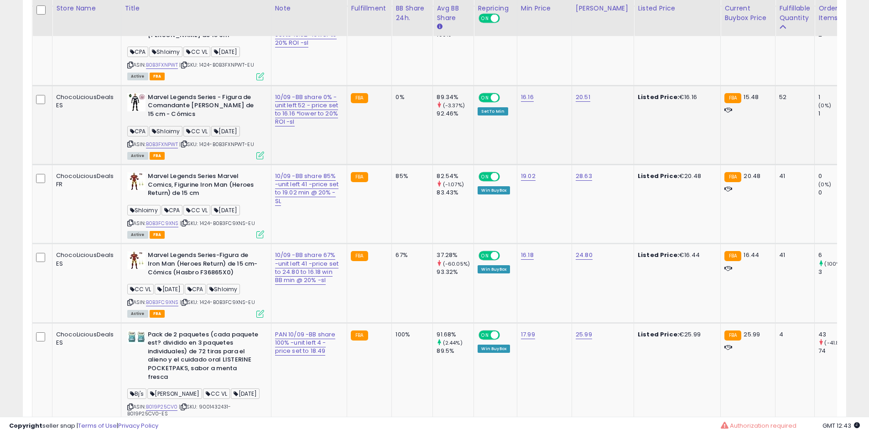
click at [176, 121] on b "Marvel Legends Series - Figura de Comandante [PERSON_NAME] de 15 cm - Cómics" at bounding box center [203, 107] width 111 height 28
click at [202, 121] on b "Marvel Legends Series - Figura de Comandante [PERSON_NAME] de 15 cm - Cómics" at bounding box center [203, 107] width 111 height 28
click at [204, 121] on b "Marvel Legends Series - Figura de Comandante [PERSON_NAME] de 15 cm - Cómics" at bounding box center [203, 107] width 111 height 28
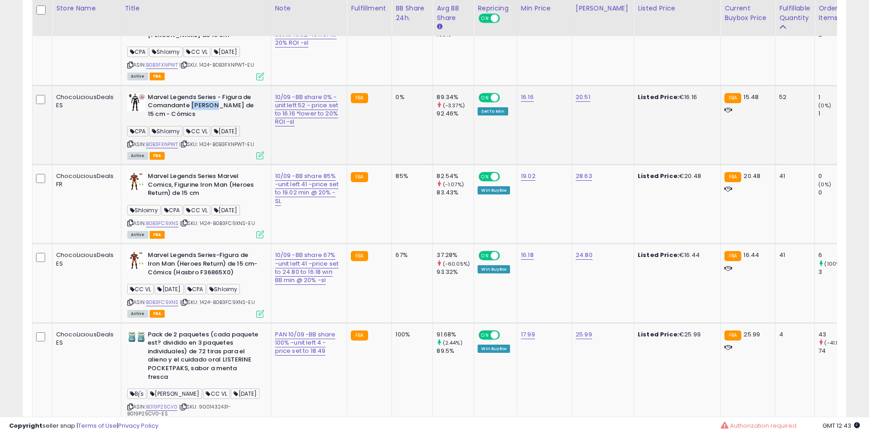
click at [204, 121] on b "Marvel Legends Series - Figura de Comandante [PERSON_NAME] de 15 cm - Cómics" at bounding box center [203, 107] width 111 height 28
click at [205, 121] on b "Marvel Legends Series - Figura de Comandante [PERSON_NAME] de 15 cm - Cómics" at bounding box center [203, 107] width 111 height 28
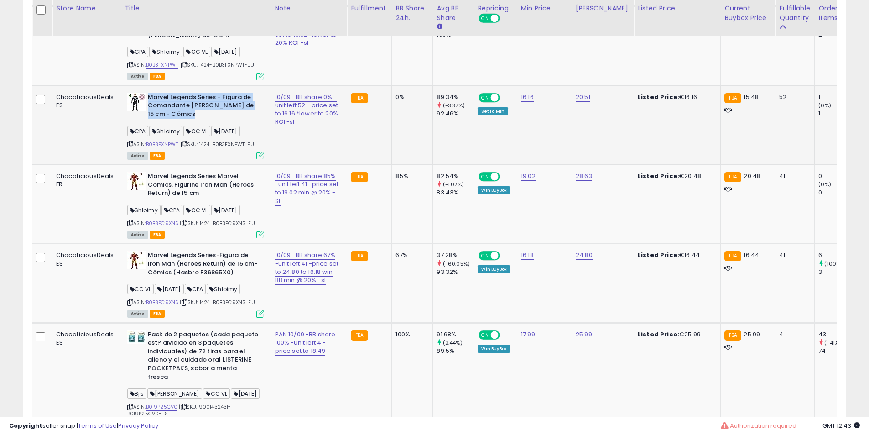
click at [205, 121] on b "Marvel Legends Series - Figura de Comandante [PERSON_NAME] de 15 cm - Cómics" at bounding box center [203, 107] width 111 height 28
click at [171, 121] on b "Marvel Legends Series - Figura de Comandante [PERSON_NAME] de 15 cm - Cómics" at bounding box center [203, 107] width 111 height 28
click at [185, 121] on b "Marvel Legends Series - Figura de Comandante [PERSON_NAME] de 15 cm - Cómics" at bounding box center [203, 107] width 111 height 28
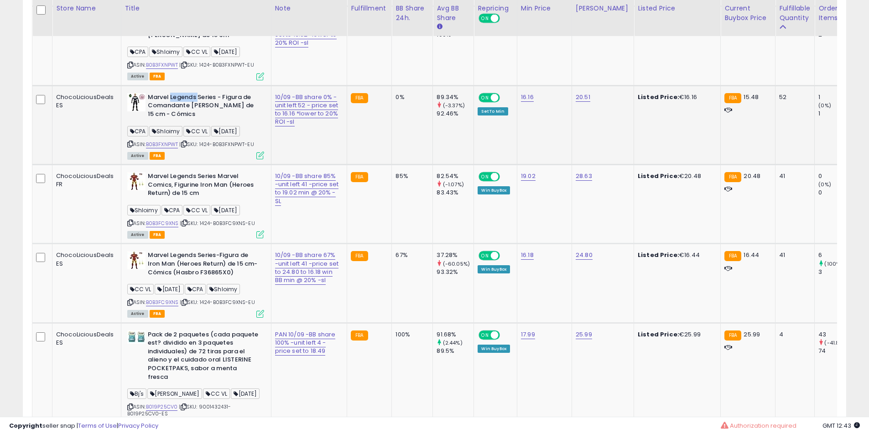
drag, startPoint x: 185, startPoint y: 199, endPoint x: 217, endPoint y: 207, distance: 32.9
click at [192, 121] on b "Marvel Legends Series - Figura de Comandante [PERSON_NAME] de 15 cm - Cómics" at bounding box center [203, 107] width 111 height 28
click at [217, 121] on b "Marvel Legends Series - Figura de Comandante [PERSON_NAME] de 15 cm - Cómics" at bounding box center [203, 107] width 111 height 28
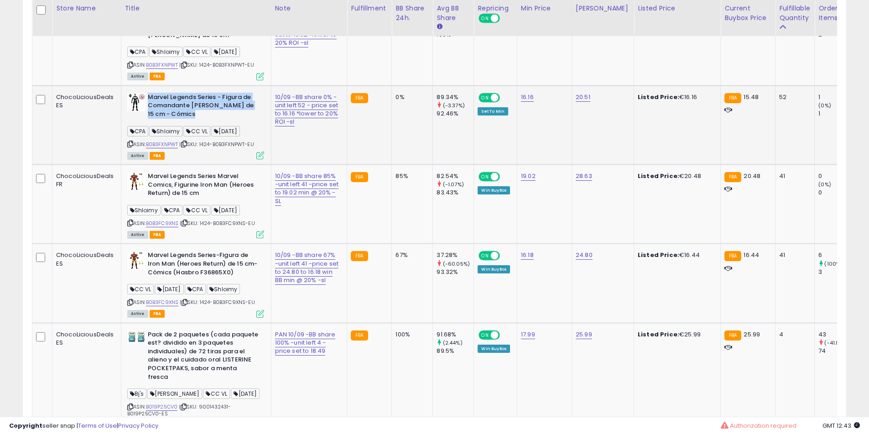
click at [217, 121] on b "Marvel Legends Series - Figura de Comandante [PERSON_NAME] de 15 cm - Cómics" at bounding box center [203, 107] width 111 height 28
click at [209, 121] on b "Marvel Legends Series - Figura de Comandante [PERSON_NAME] de 15 cm - Cómics" at bounding box center [203, 107] width 111 height 28
click at [221, 121] on b "Marvel Legends Series - Figura de Comandante [PERSON_NAME] de 15 cm - Cómics" at bounding box center [203, 107] width 111 height 28
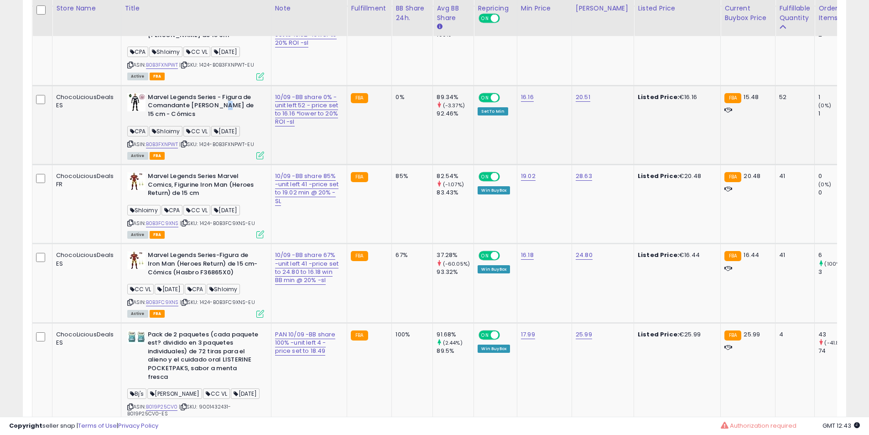
click at [221, 121] on b "Marvel Legends Series - Figura de Comandante [PERSON_NAME] de 15 cm - Cómics" at bounding box center [203, 107] width 111 height 28
drag, startPoint x: 221, startPoint y: 207, endPoint x: 205, endPoint y: 211, distance: 16.5
click at [214, 121] on b "Marvel Legends Series - Figura de Comandante [PERSON_NAME] de 15 cm - Cómics" at bounding box center [203, 107] width 111 height 28
click at [205, 121] on b "Marvel Legends Series - Figura de Comandante [PERSON_NAME] de 15 cm - Cómics" at bounding box center [203, 107] width 111 height 28
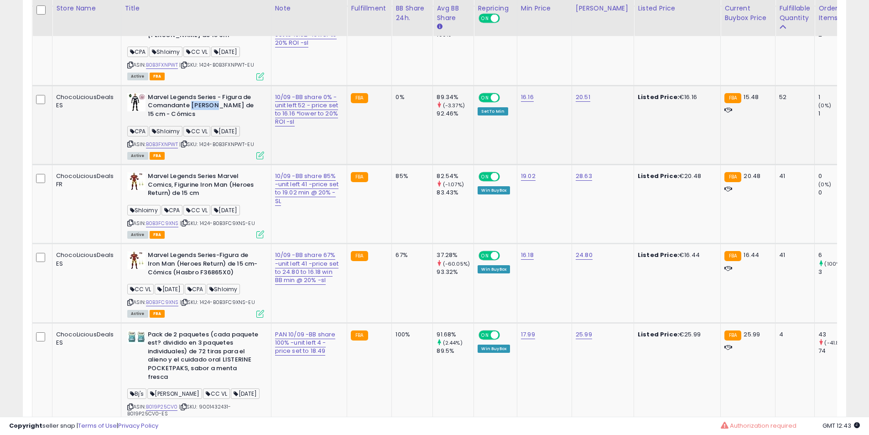
click at [210, 121] on b "Marvel Legends Series - Figura de Comandante [PERSON_NAME] de 15 cm - Cómics" at bounding box center [203, 107] width 111 height 28
drag, startPoint x: 210, startPoint y: 208, endPoint x: 196, endPoint y: 211, distance: 14.6
click at [205, 121] on b "Marvel Legends Series - Figura de Comandante [PERSON_NAME] de 15 cm - Cómics" at bounding box center [203, 107] width 111 height 28
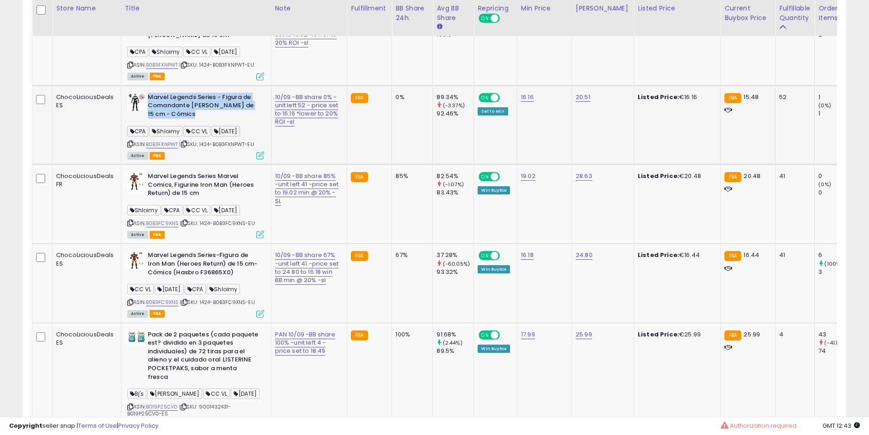
click at [196, 121] on b "Marvel Legends Series - Figura de Comandante [PERSON_NAME] de 15 cm - Cómics" at bounding box center [203, 107] width 111 height 28
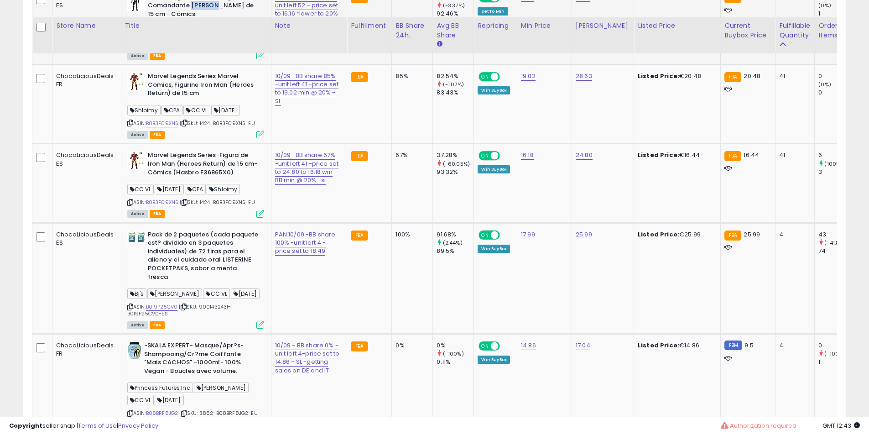
scroll to position [2282, 0]
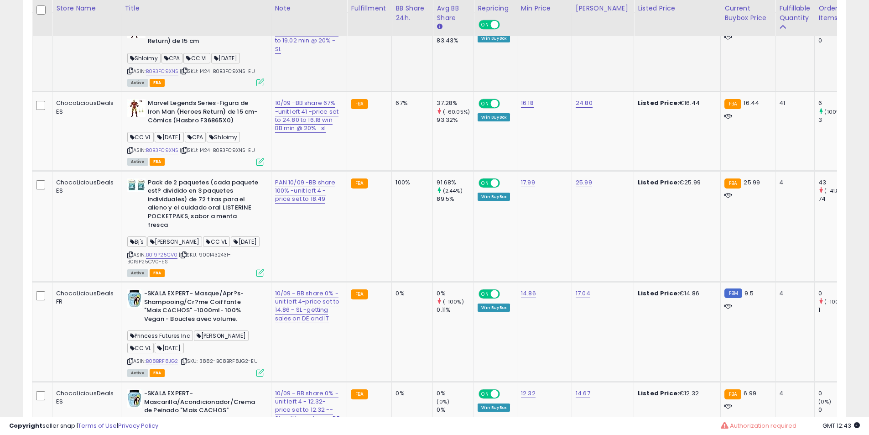
click at [165, 48] on b "Marvel Legends Series Marvel Comics, Figurine Iron Man (Heroes Return) de 15 cm" at bounding box center [203, 34] width 111 height 28
click at [172, 48] on b "Marvel Legends Series Marvel Comics, Figurine Iron Man (Heroes Return) de 15 cm" at bounding box center [203, 34] width 111 height 28
click
click at [189, 48] on b "Marvel Legends Series Marvel Comics, Figurine Iron Man (Heroes Return) de 15 cm" at bounding box center [203, 34] width 111 height 28
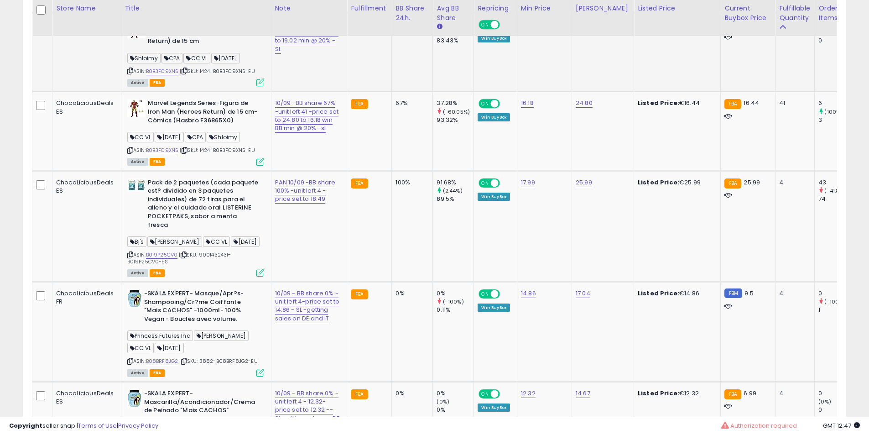
click at [189, 48] on b "Marvel Legends Series Marvel Comics, Figurine Iron Man (Heroes Return) de 15 cm" at bounding box center [203, 34] width 111 height 28
click at [193, 48] on b "Marvel Legends Series Marvel Comics, Figurine Iron Man (Heroes Return) de 15 cm" at bounding box center [203, 34] width 111 height 28
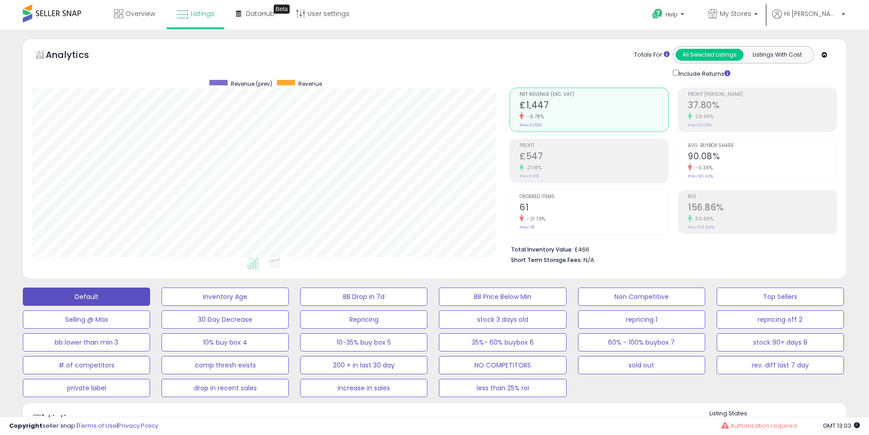
select select "**"
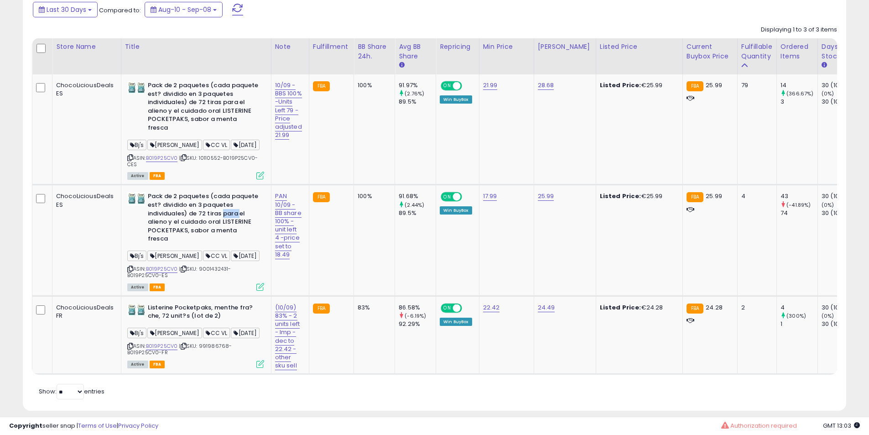
scroll to position [187, 478]
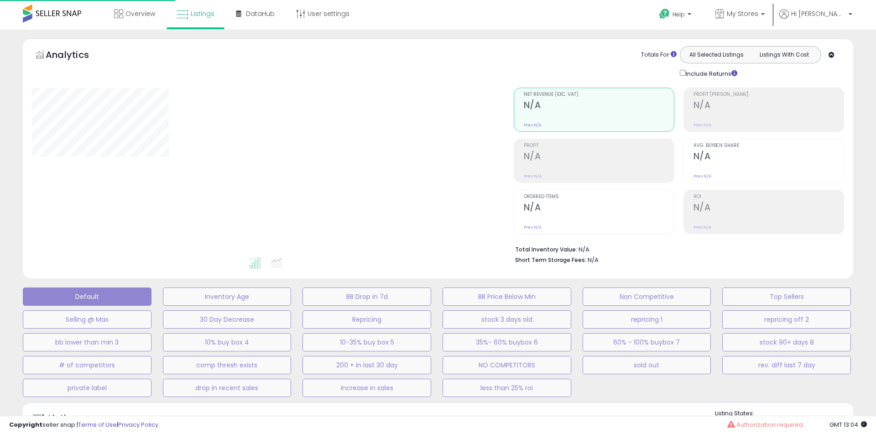
type input "**********"
select select "**"
type input "**********"
select select "**"
